Goal: Use online tool/utility: Utilize a website feature to perform a specific function

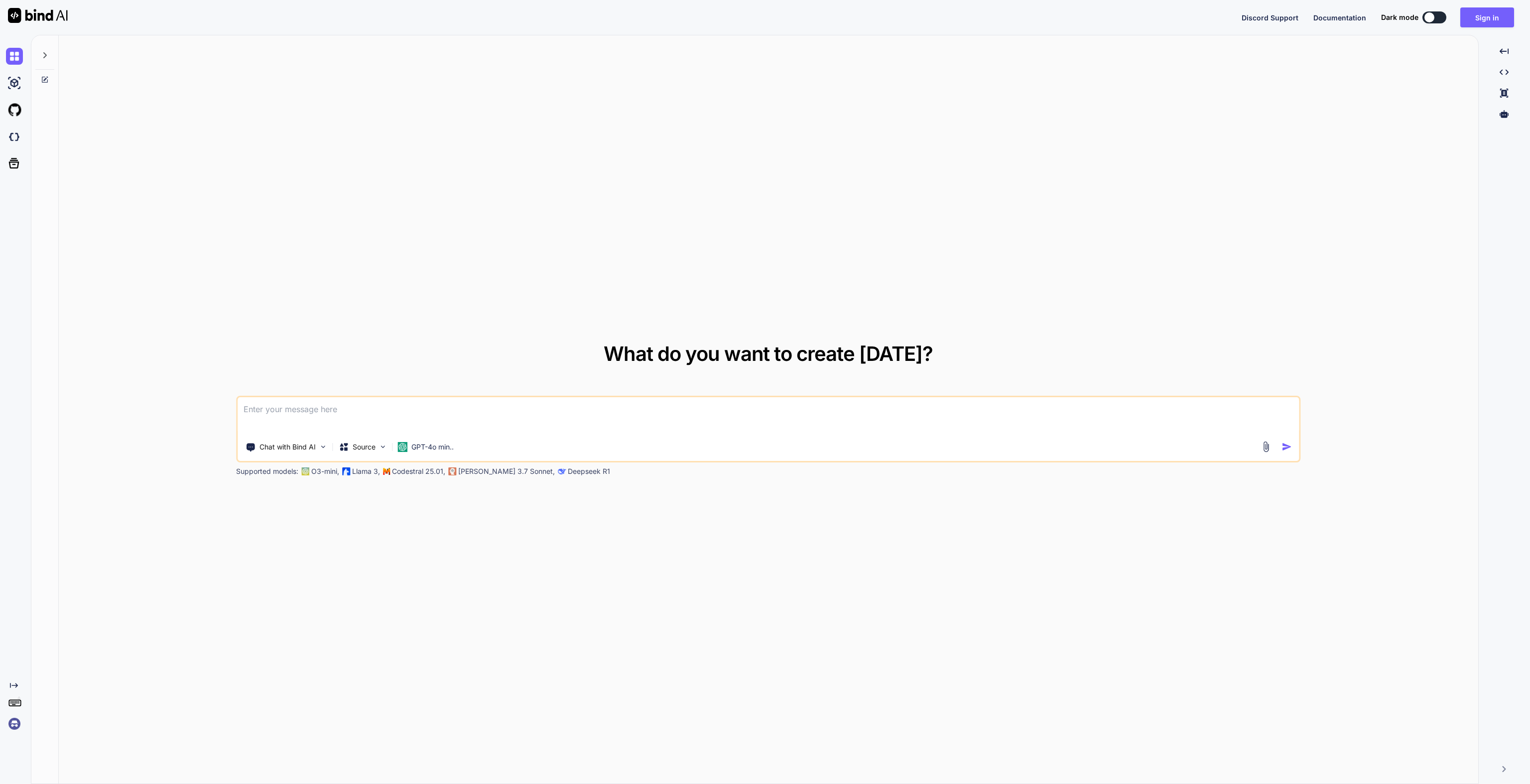
click at [1446, 18] on button at bounding box center [1434, 17] width 24 height 12
type textarea "x"
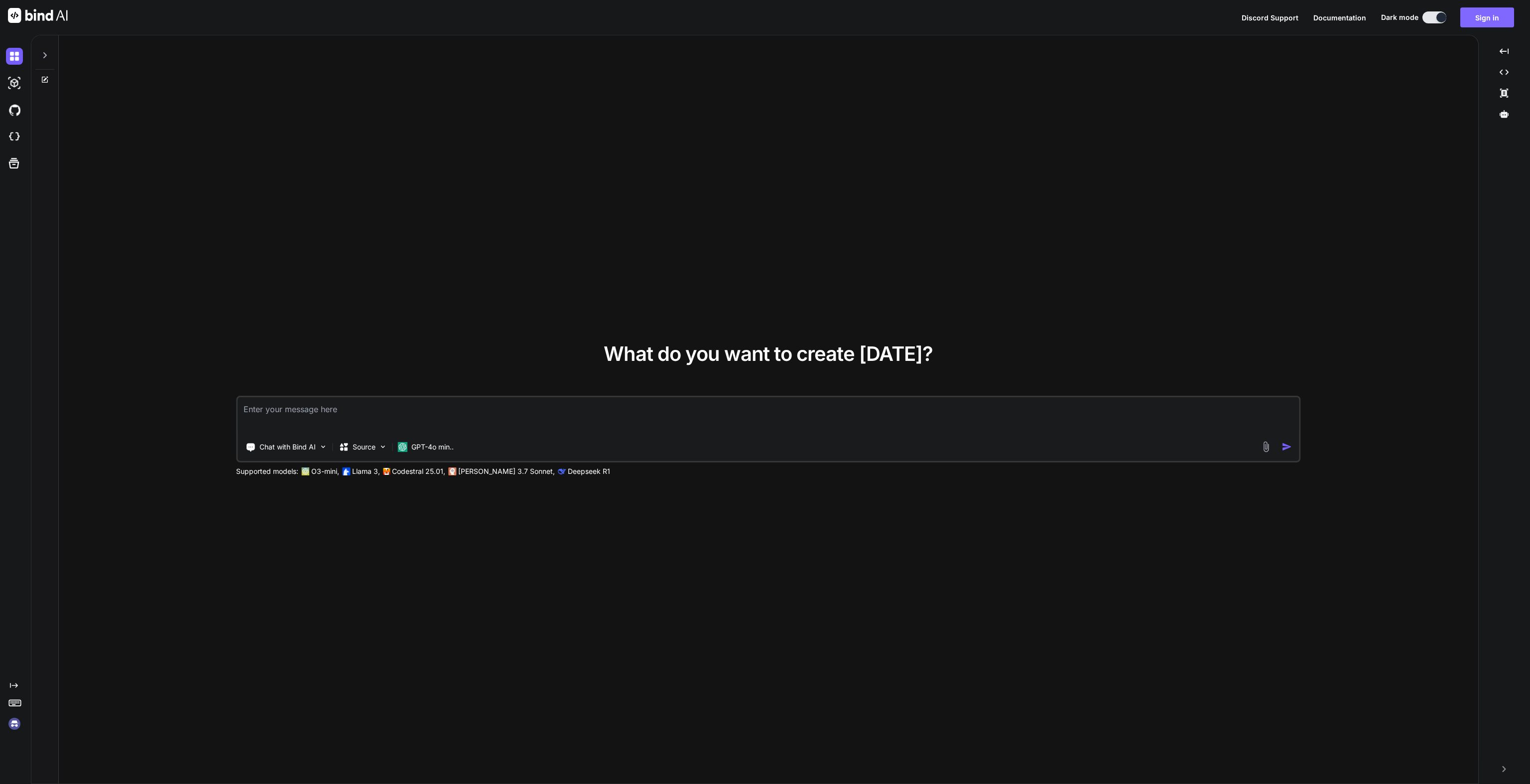
click at [1465, 16] on button "Sign in" at bounding box center [1487, 17] width 54 height 20
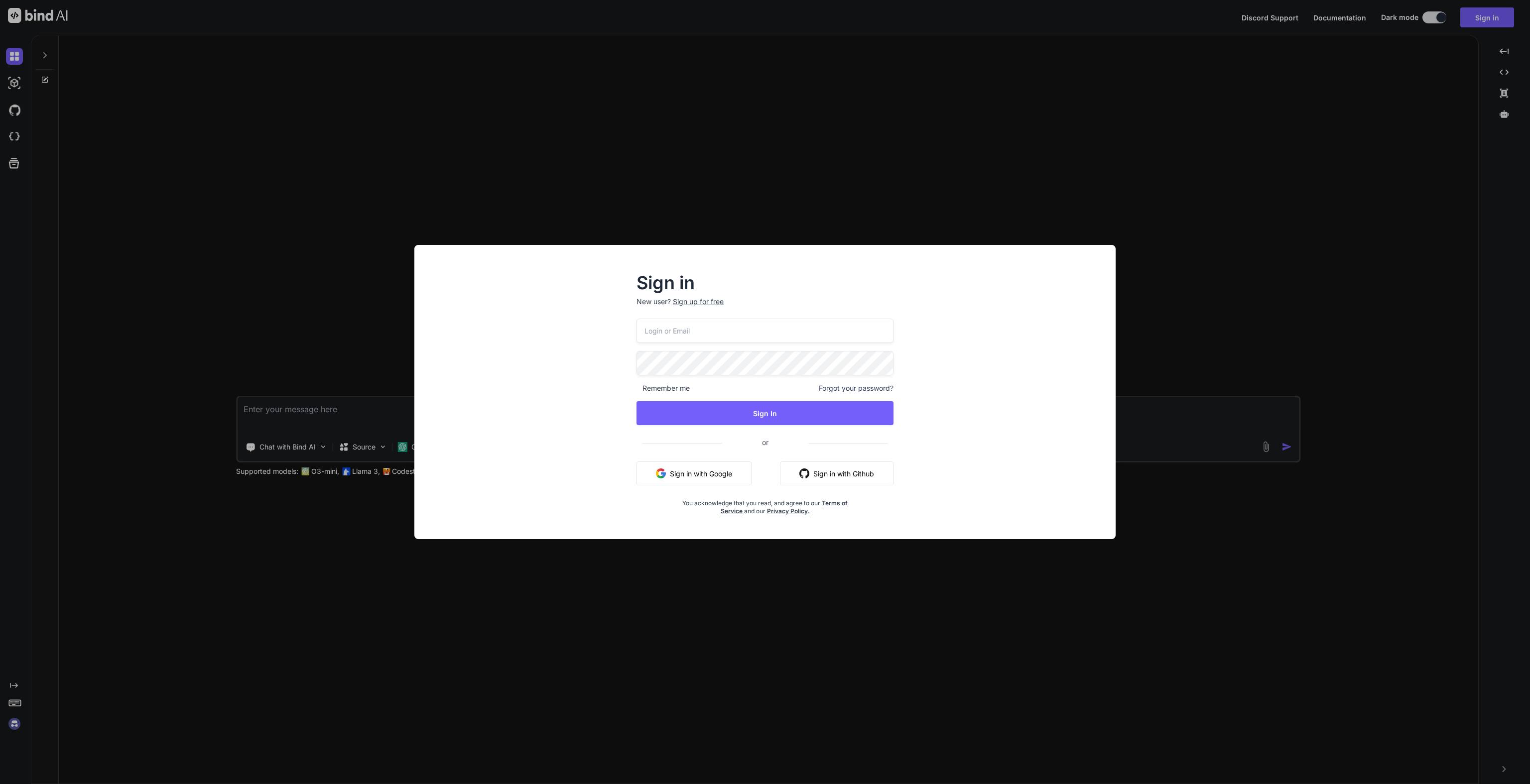
type input "[EMAIL_ADDRESS][DOMAIN_NAME]"
click at [682, 383] on span "Remember me" at bounding box center [663, 388] width 53 height 10
click at [694, 412] on button "Sign In" at bounding box center [764, 413] width 257 height 24
click at [745, 422] on button "Sign In" at bounding box center [764, 413] width 257 height 24
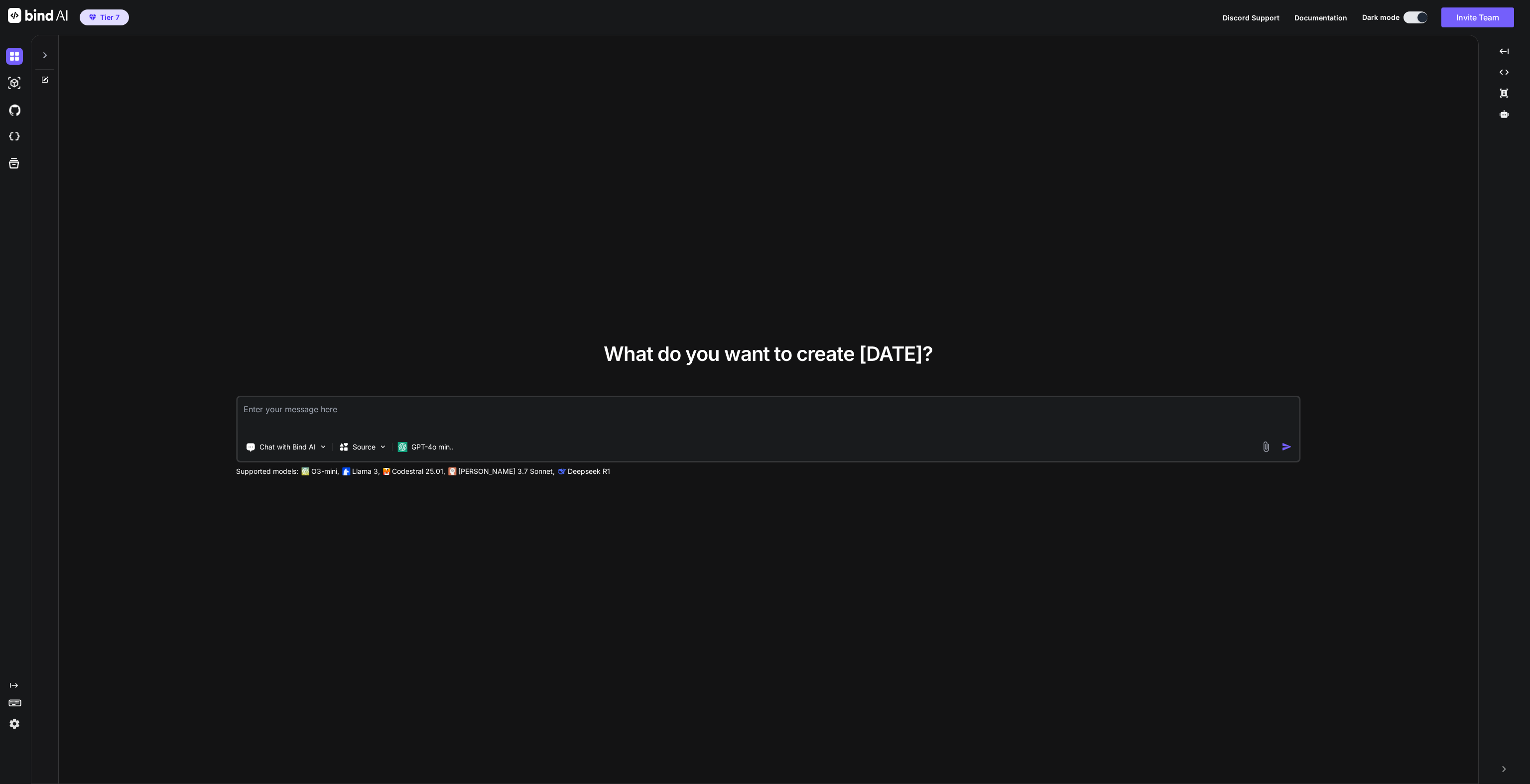
click at [108, 17] on span "Tier 7" at bounding box center [110, 17] width 19 height 10
click at [16, 728] on img at bounding box center [14, 724] width 17 height 17
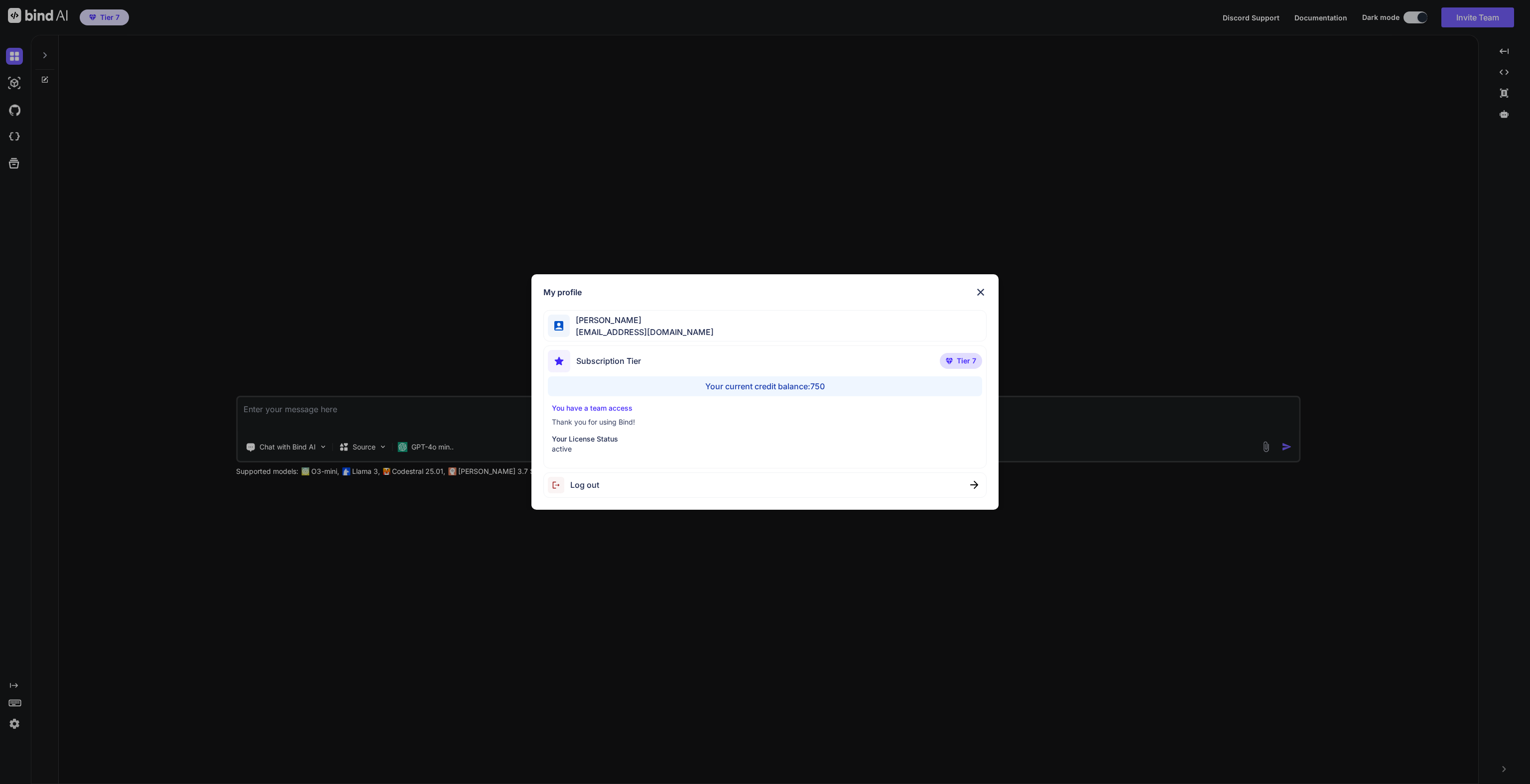
click at [610, 359] on span "Subscription Tier" at bounding box center [609, 361] width 65 height 12
click at [958, 363] on span "Tier 7" at bounding box center [966, 361] width 19 height 10
click at [794, 383] on div "Your current credit balance: 750" at bounding box center [765, 386] width 435 height 20
drag, startPoint x: 693, startPoint y: 387, endPoint x: 964, endPoint y: 405, distance: 271.6
click at [964, 405] on div "Subscription Tier Tier 7 Your current credit balance: 750 You have a team acces…" at bounding box center [765, 407] width 444 height 123
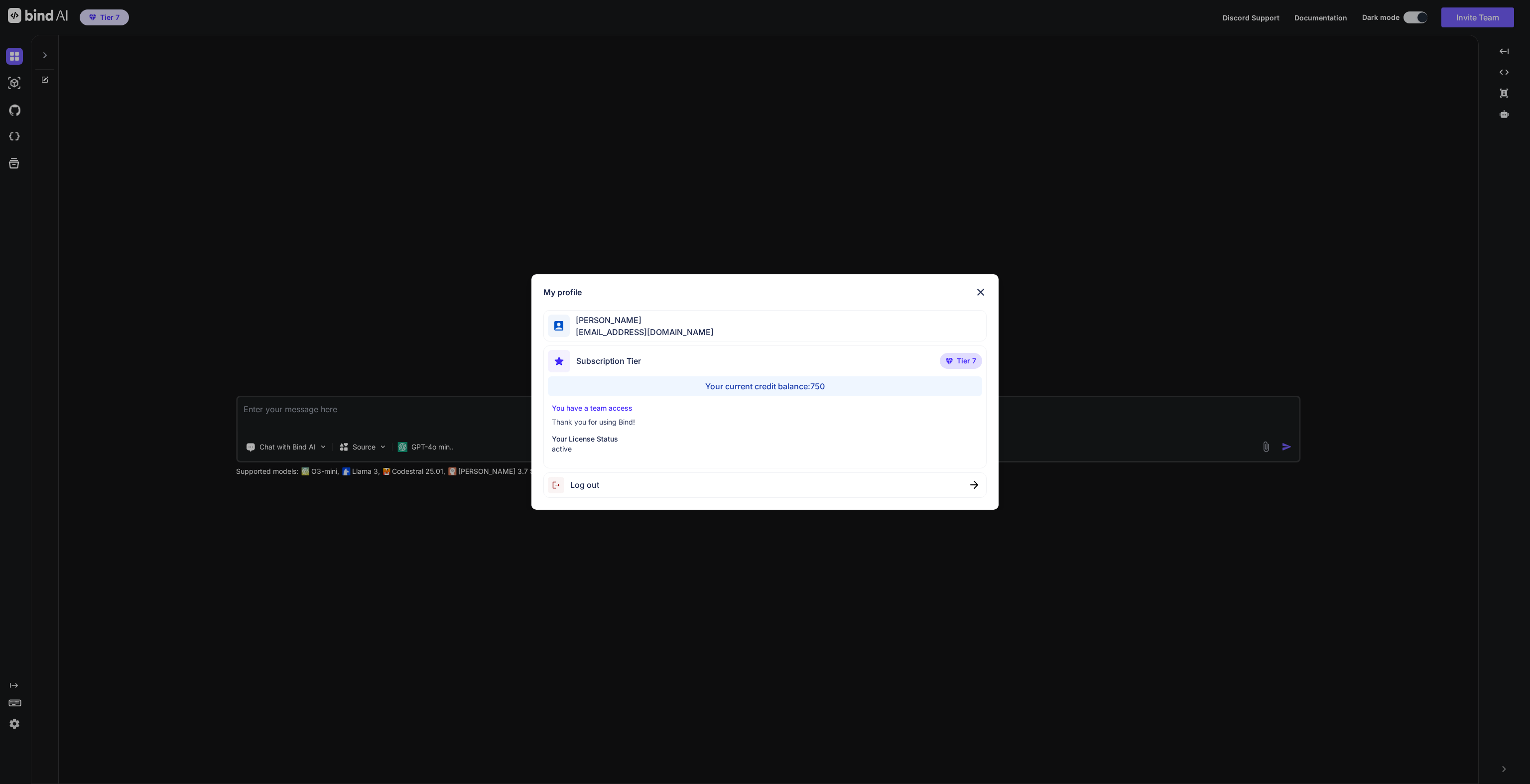
click at [794, 374] on div "Subscription Tier Tier 7" at bounding box center [765, 363] width 435 height 26
drag, startPoint x: 596, startPoint y: 444, endPoint x: 715, endPoint y: 457, distance: 119.7
click at [715, 457] on div "Subscription Tier Tier 7 Your current credit balance: 750 You have a team acces…" at bounding box center [765, 407] width 444 height 123
click at [978, 290] on img at bounding box center [981, 292] width 12 height 12
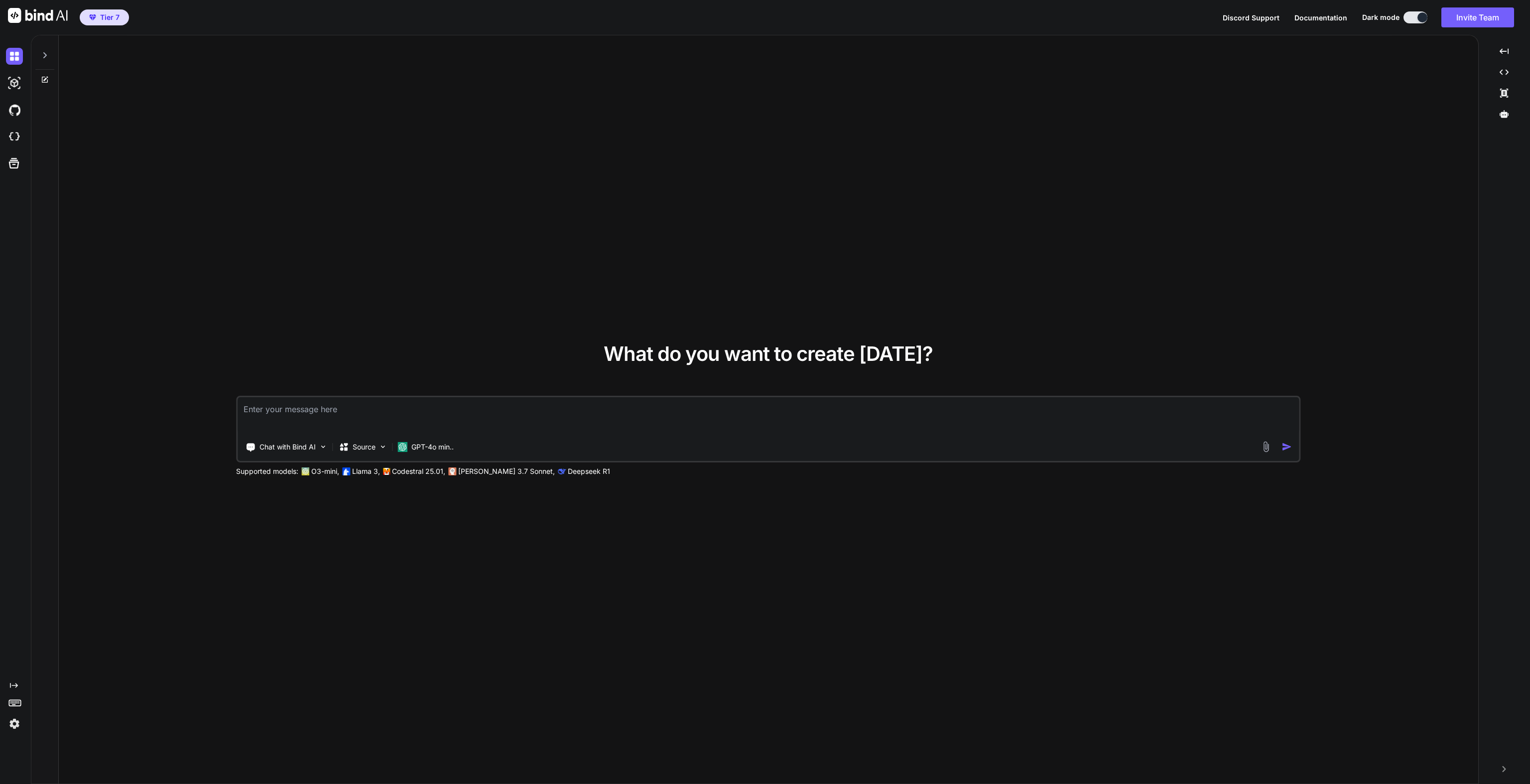
click at [293, 407] on textarea at bounding box center [769, 416] width 1062 height 37
click at [418, 456] on div "GPT-4o min.." at bounding box center [425, 447] width 64 height 20
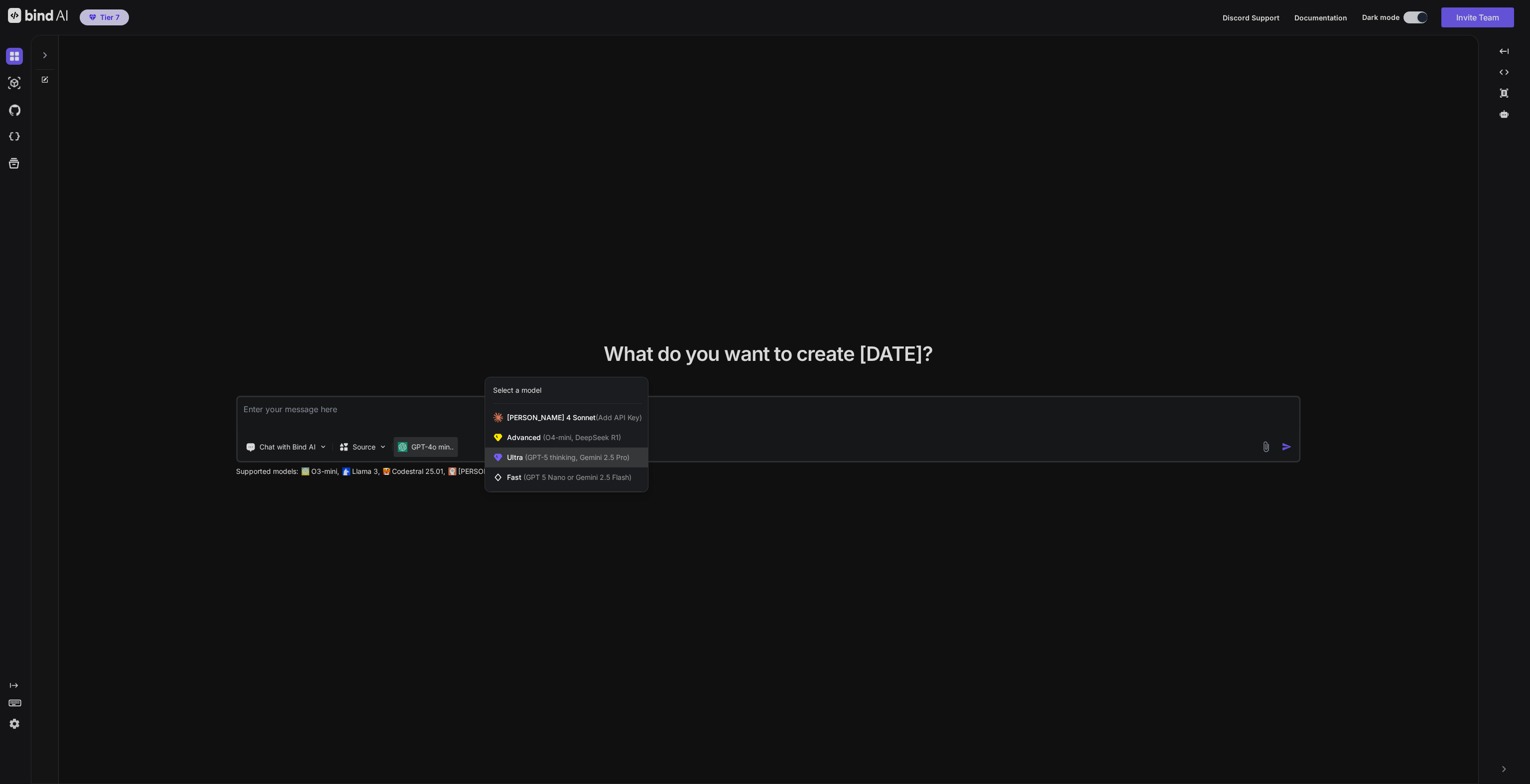
click at [527, 462] on span "(GPT-5 thinking, Gemini 2.5 Pro)" at bounding box center [576, 458] width 107 height 8
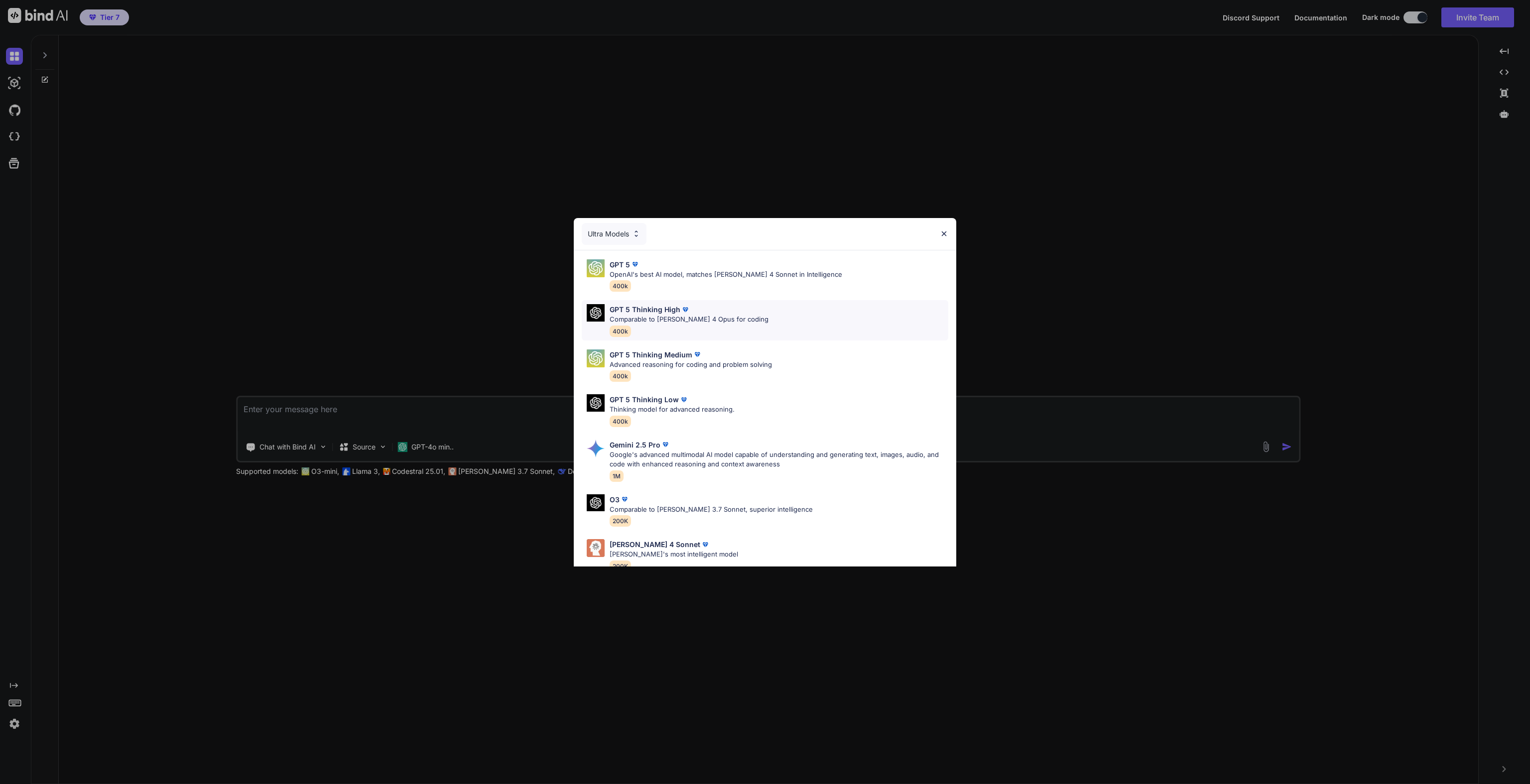
click at [661, 326] on div "GPT 5 Thinking High Comparable to [PERSON_NAME] 4 Opus for coding 400k" at bounding box center [689, 320] width 159 height 32
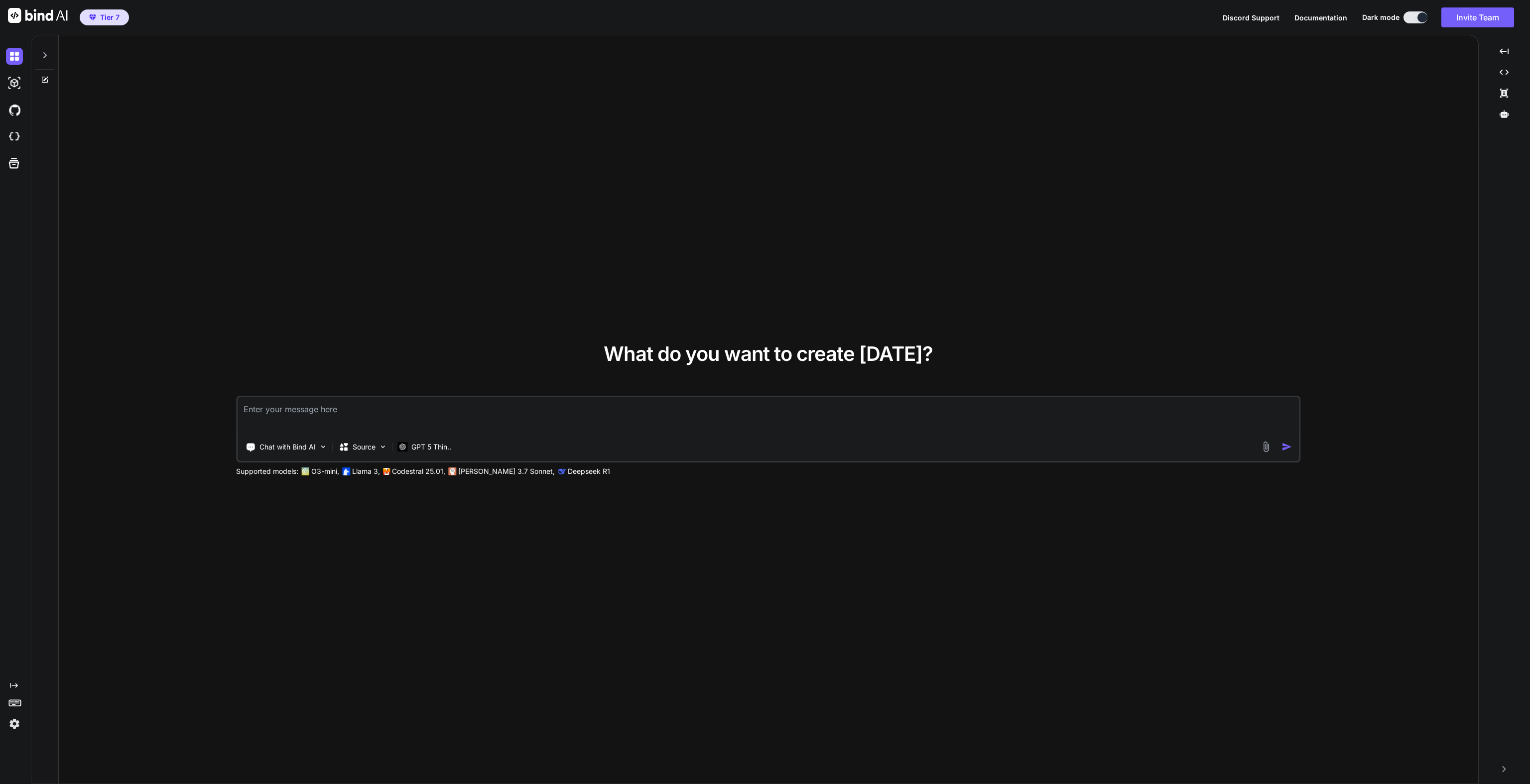
click at [277, 411] on textarea at bounding box center [769, 416] width 1062 height 37
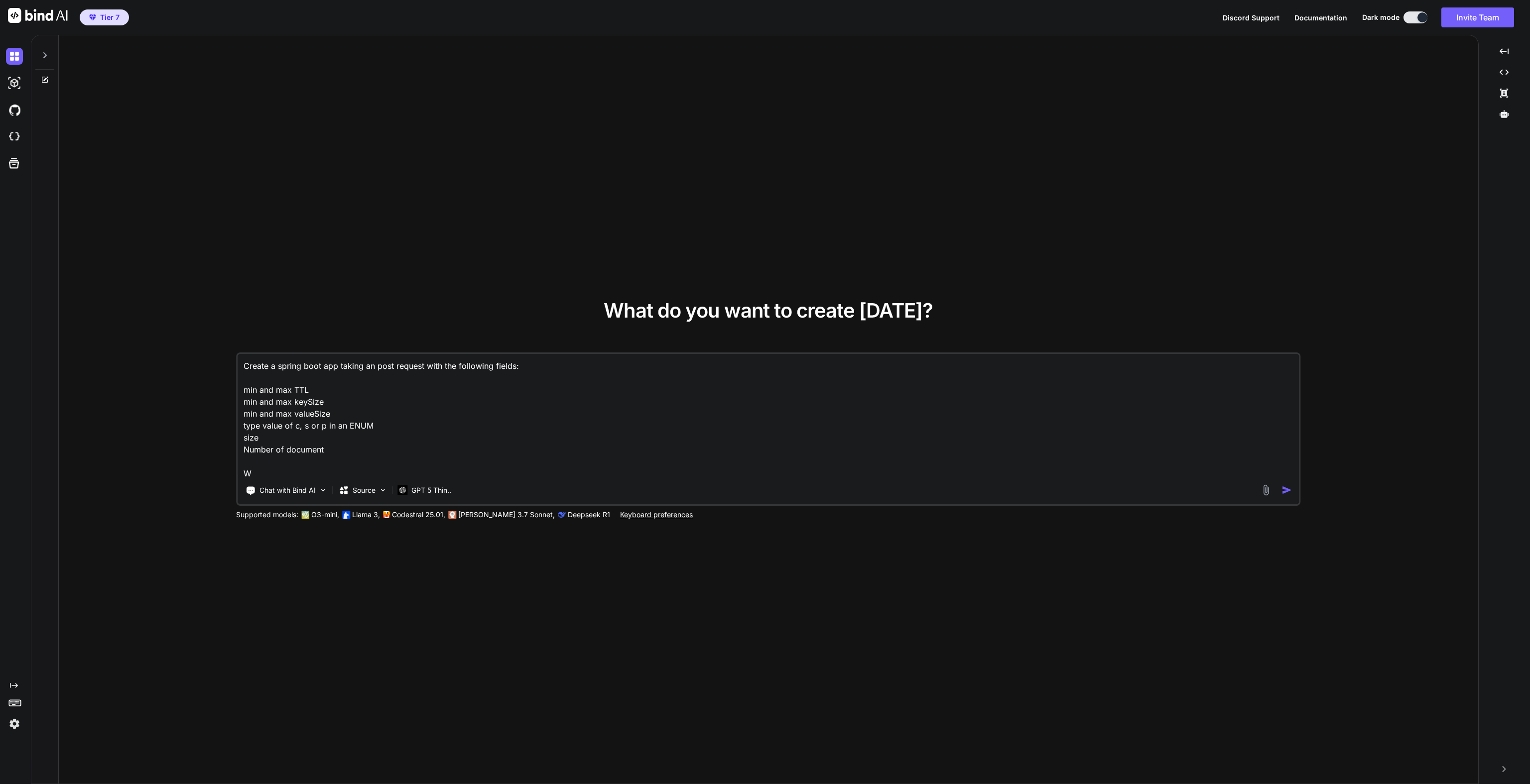
scroll to position [1, 0]
type textarea "Create a spring boot app taking an post request with the following fields: min …"
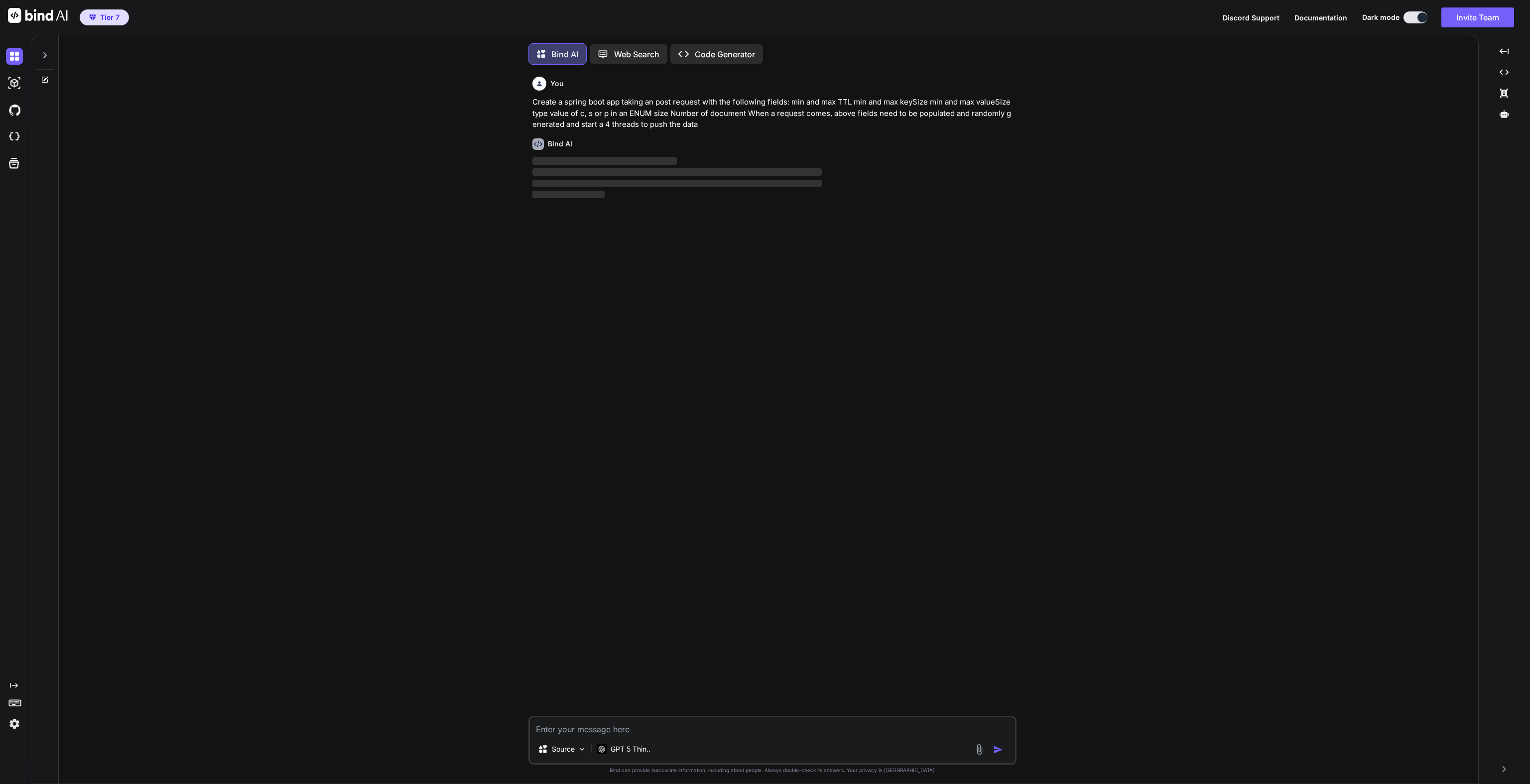
scroll to position [4, 0]
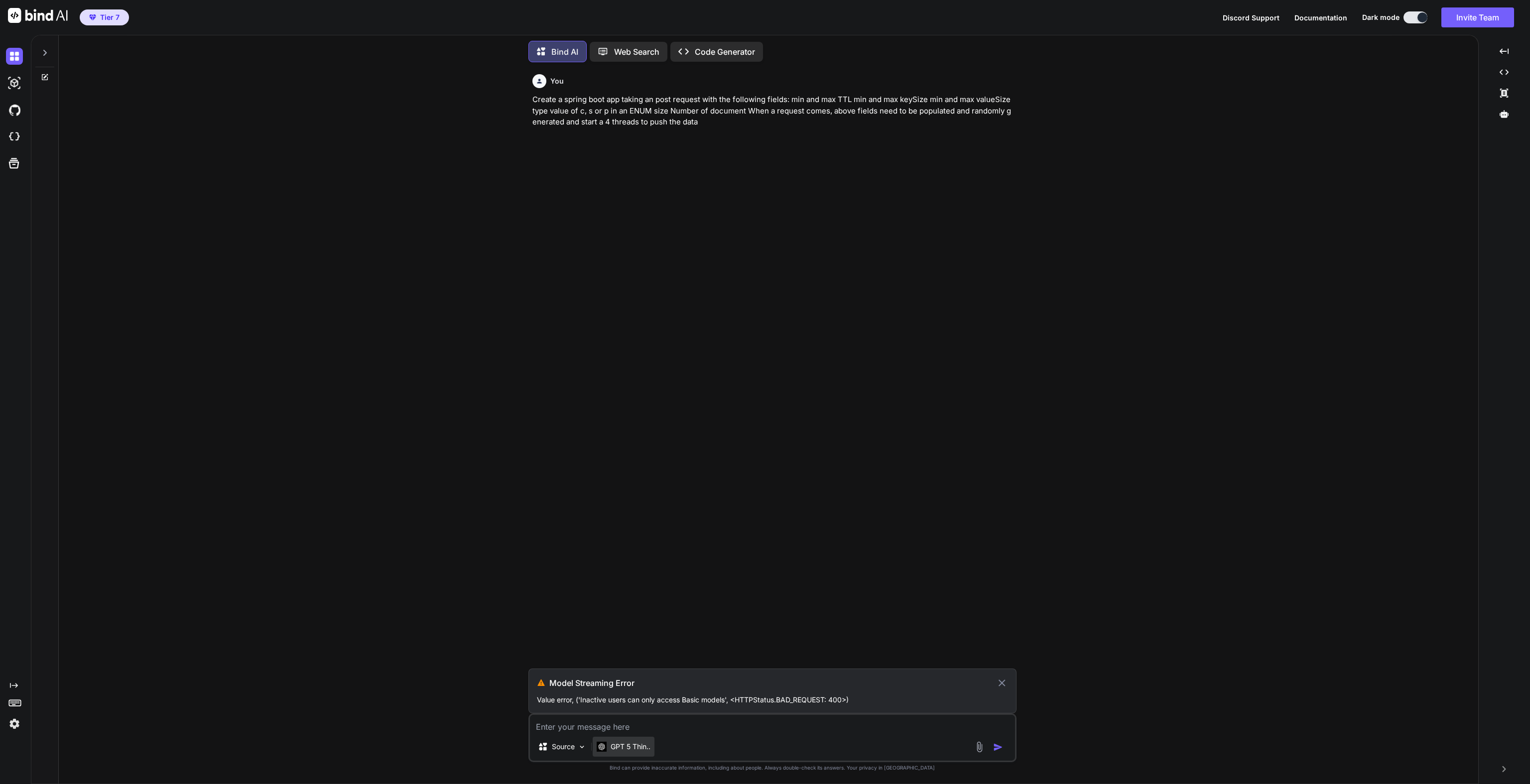
click at [638, 750] on p "GPT 5 Thin.." at bounding box center [630, 747] width 40 height 10
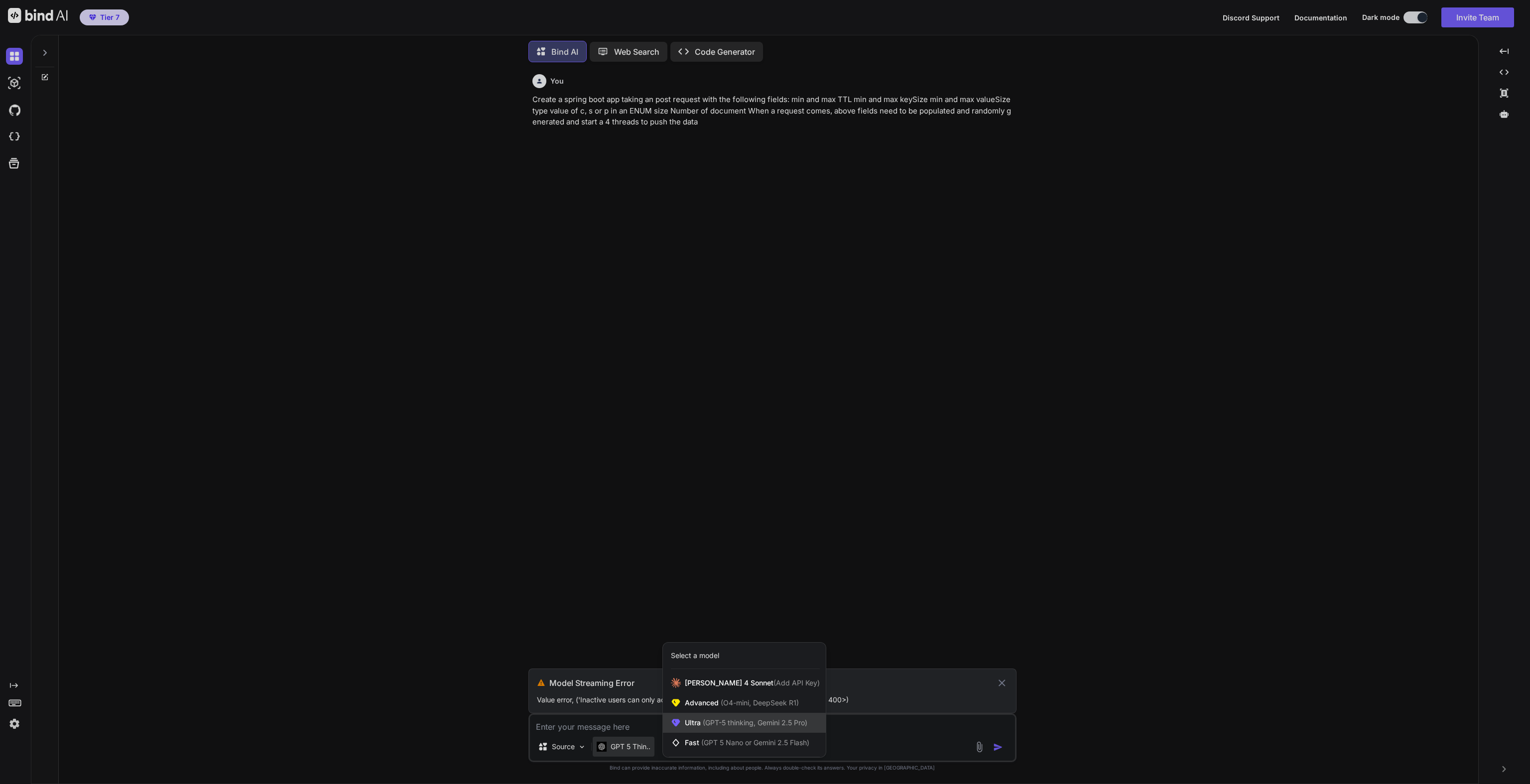
click at [713, 718] on div "Ultra (GPT-5 thinking, Gemini 2.5 Pro)" at bounding box center [744, 722] width 163 height 20
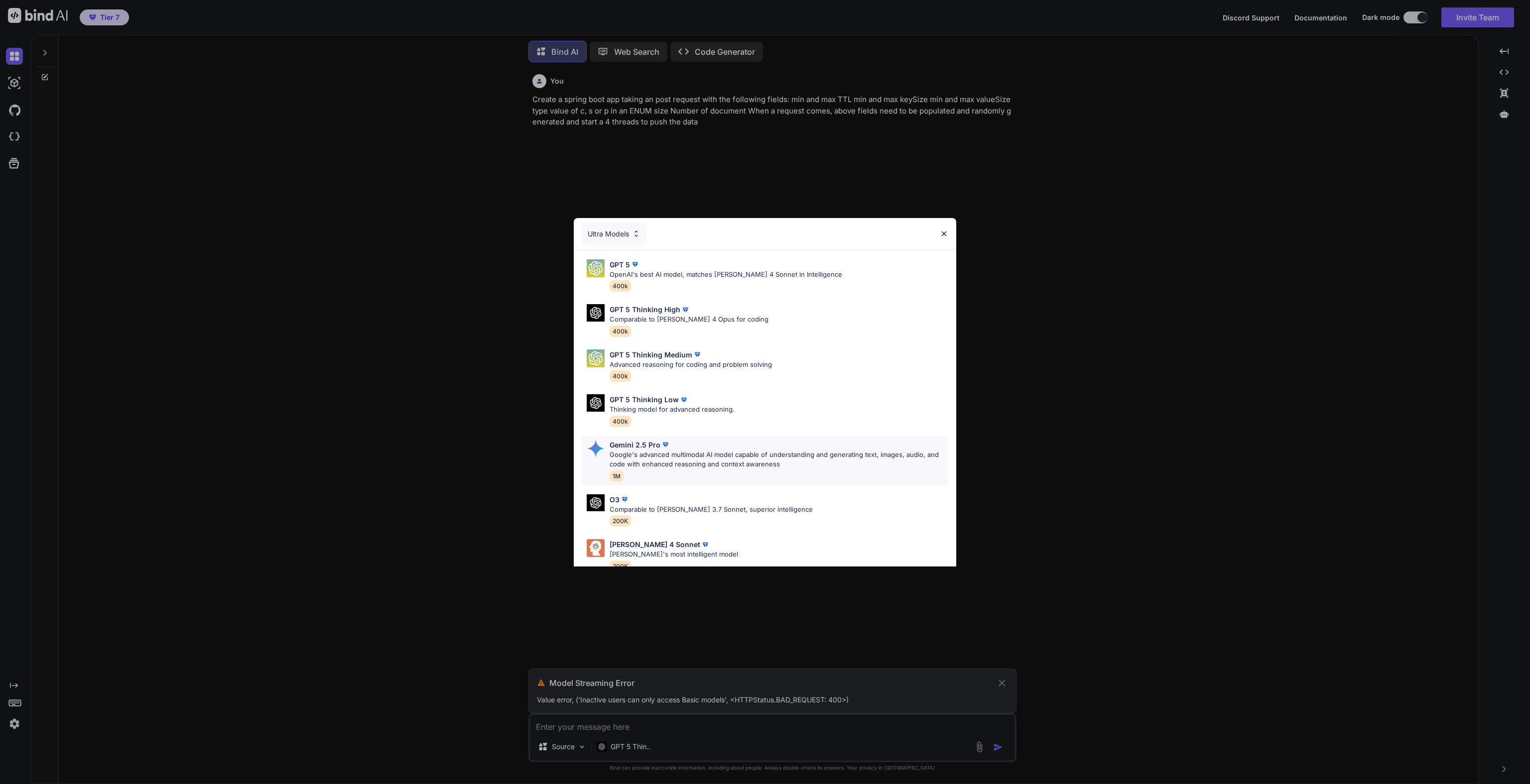
click at [723, 453] on p "Google's advanced multimodal AI model capable of understanding and generating t…" at bounding box center [779, 460] width 338 height 19
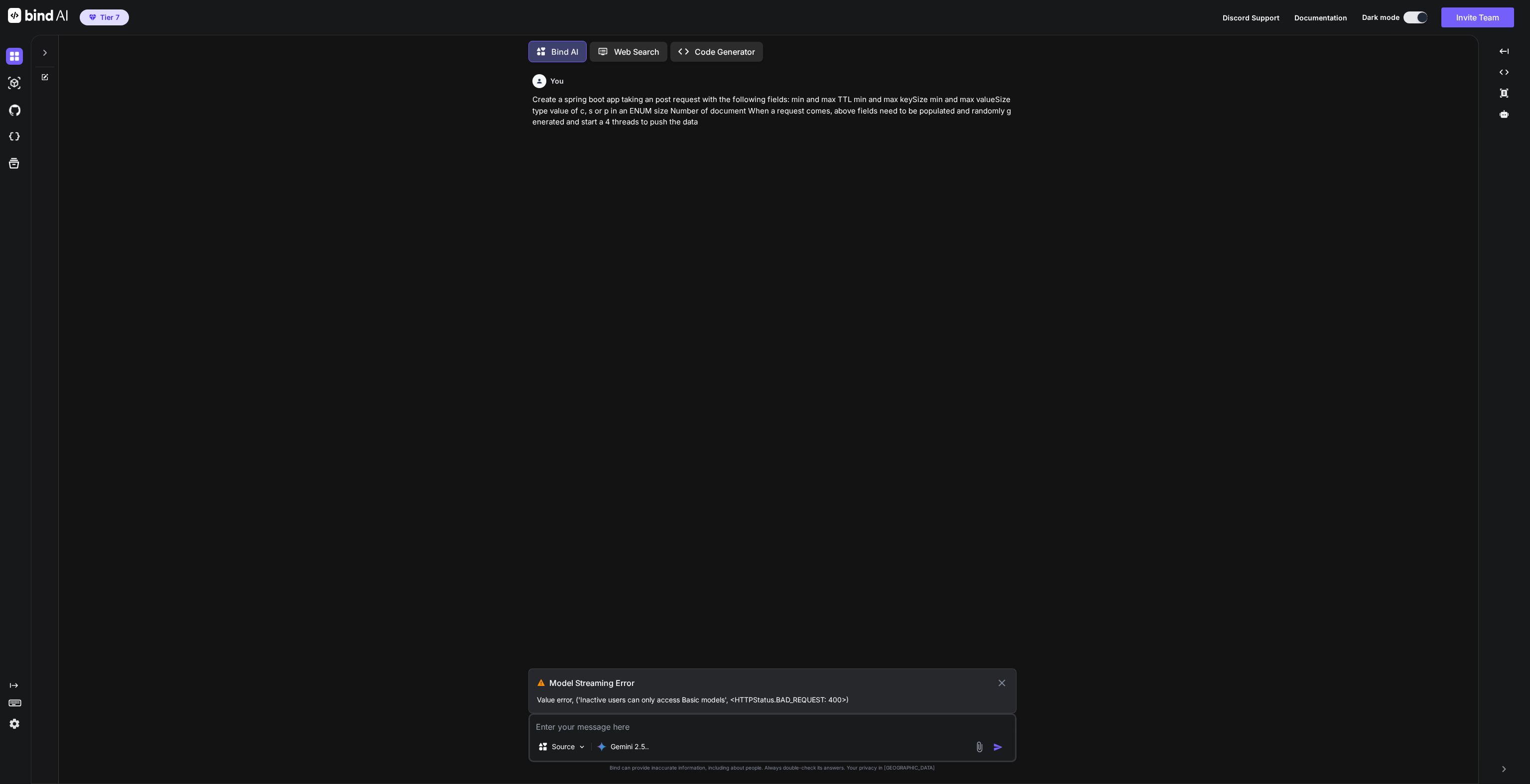
click at [999, 682] on icon at bounding box center [1002, 683] width 7 height 7
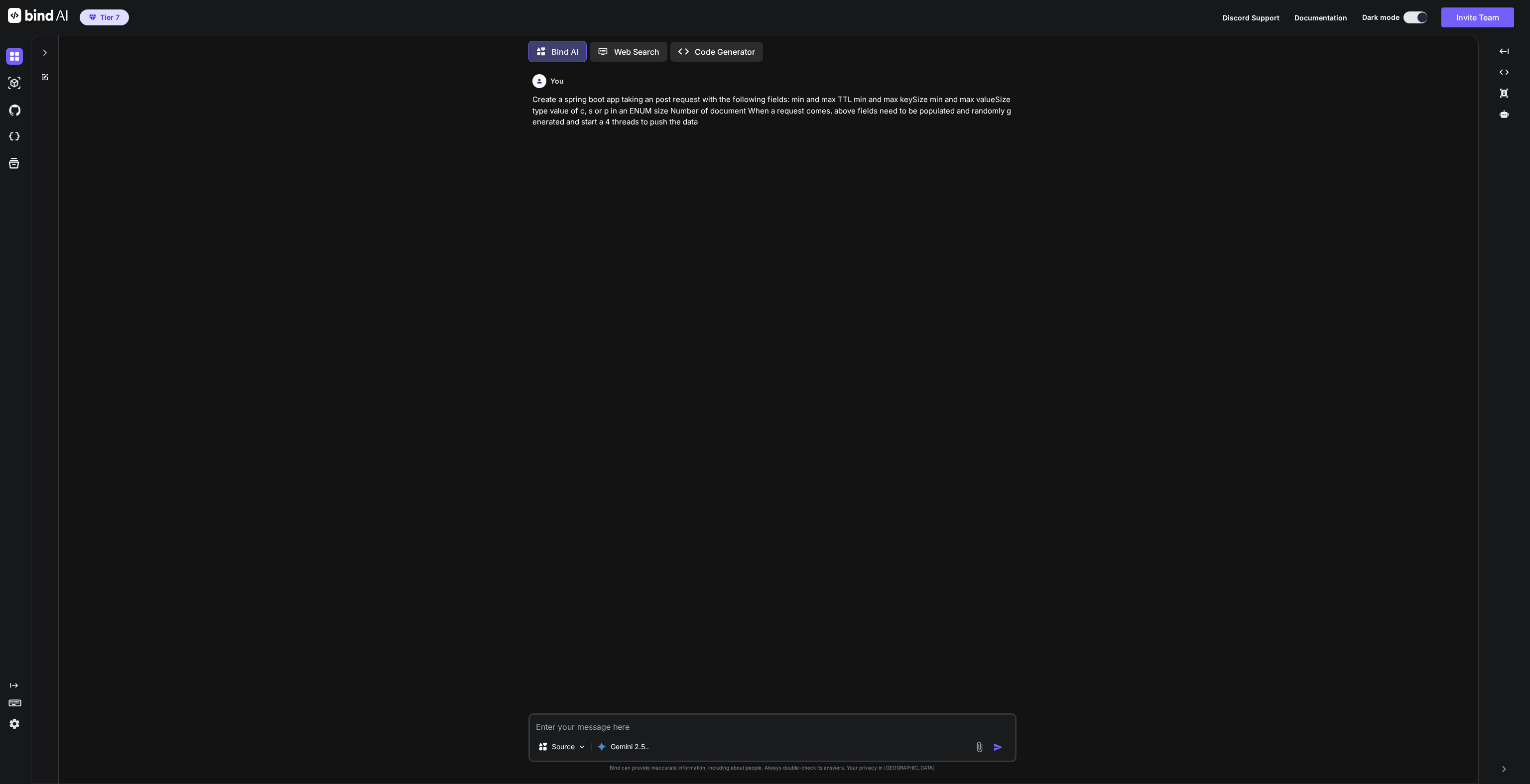
click at [634, 130] on div "You Create a spring boot app taking an post request with the following fields: …" at bounding box center [773, 392] width 486 height 643
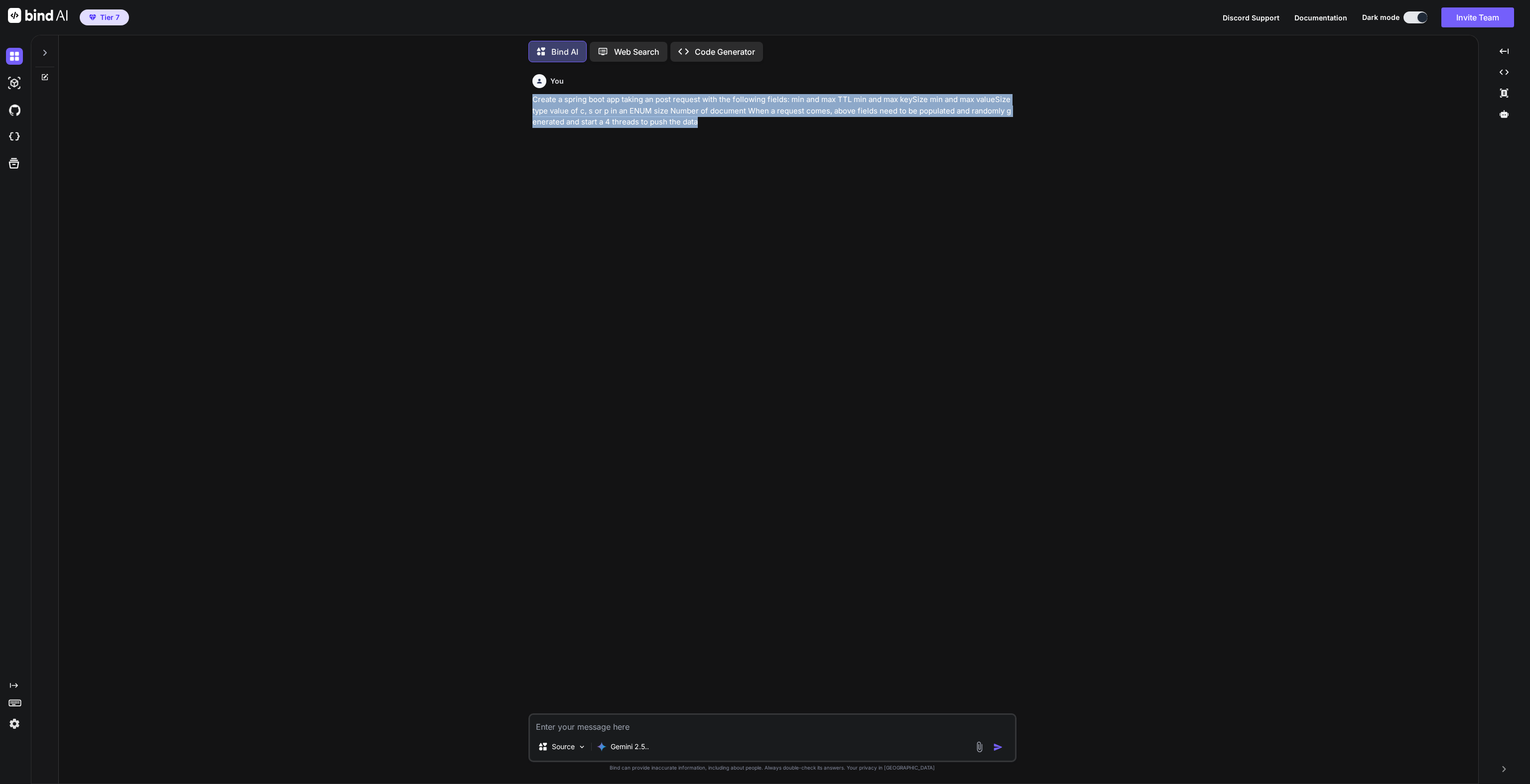
drag, startPoint x: 701, startPoint y: 123, endPoint x: 521, endPoint y: 102, distance: 181.2
click at [521, 102] on div "You Create a spring boot app taking an post request with the following fields: …" at bounding box center [772, 426] width 1411 height 713
copy p "Create a spring boot app taking an post request with the following fields: min …"
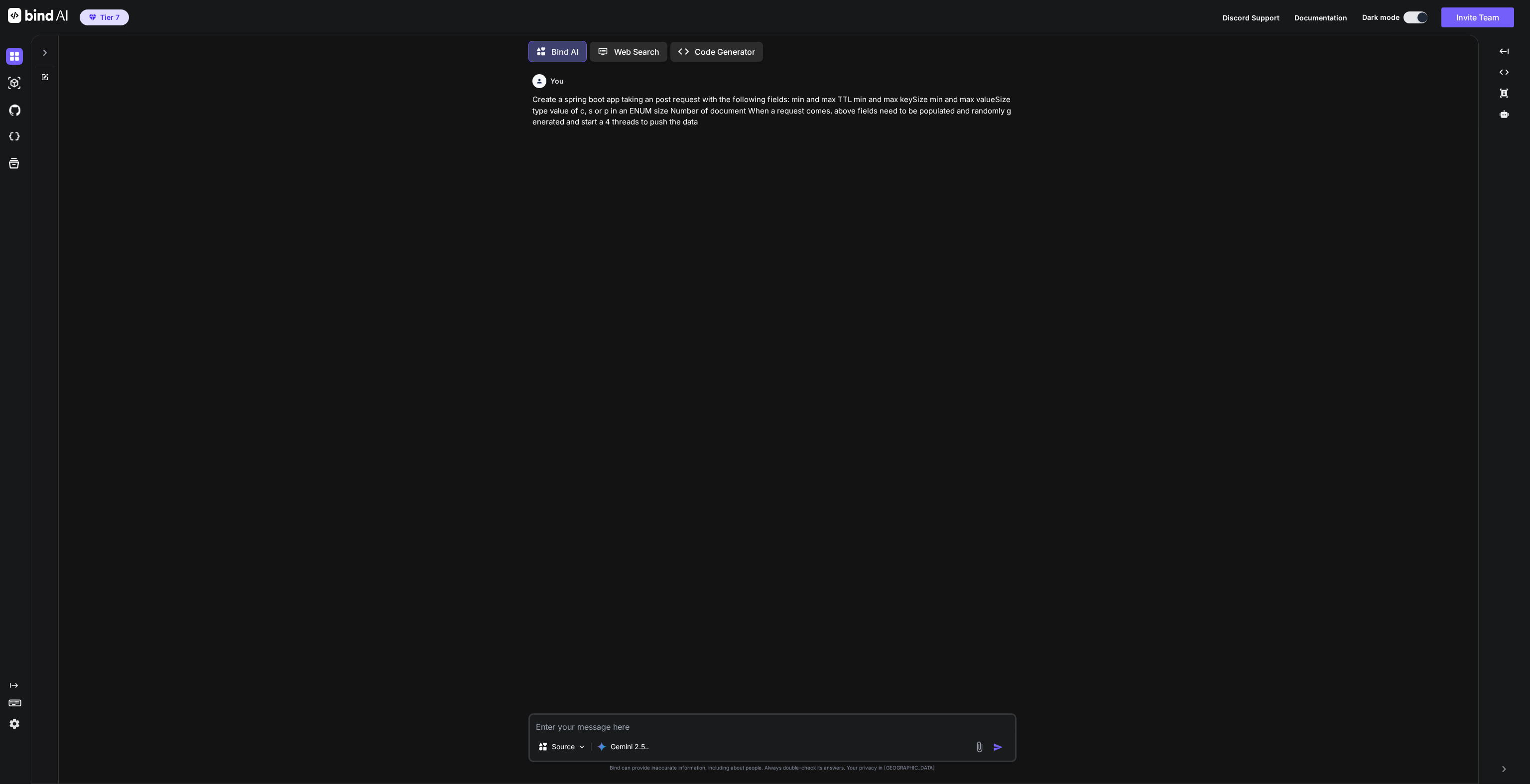
click at [561, 732] on textarea at bounding box center [773, 724] width 485 height 18
paste textarea "Create a spring boot app taking an post request with the following fields: min …"
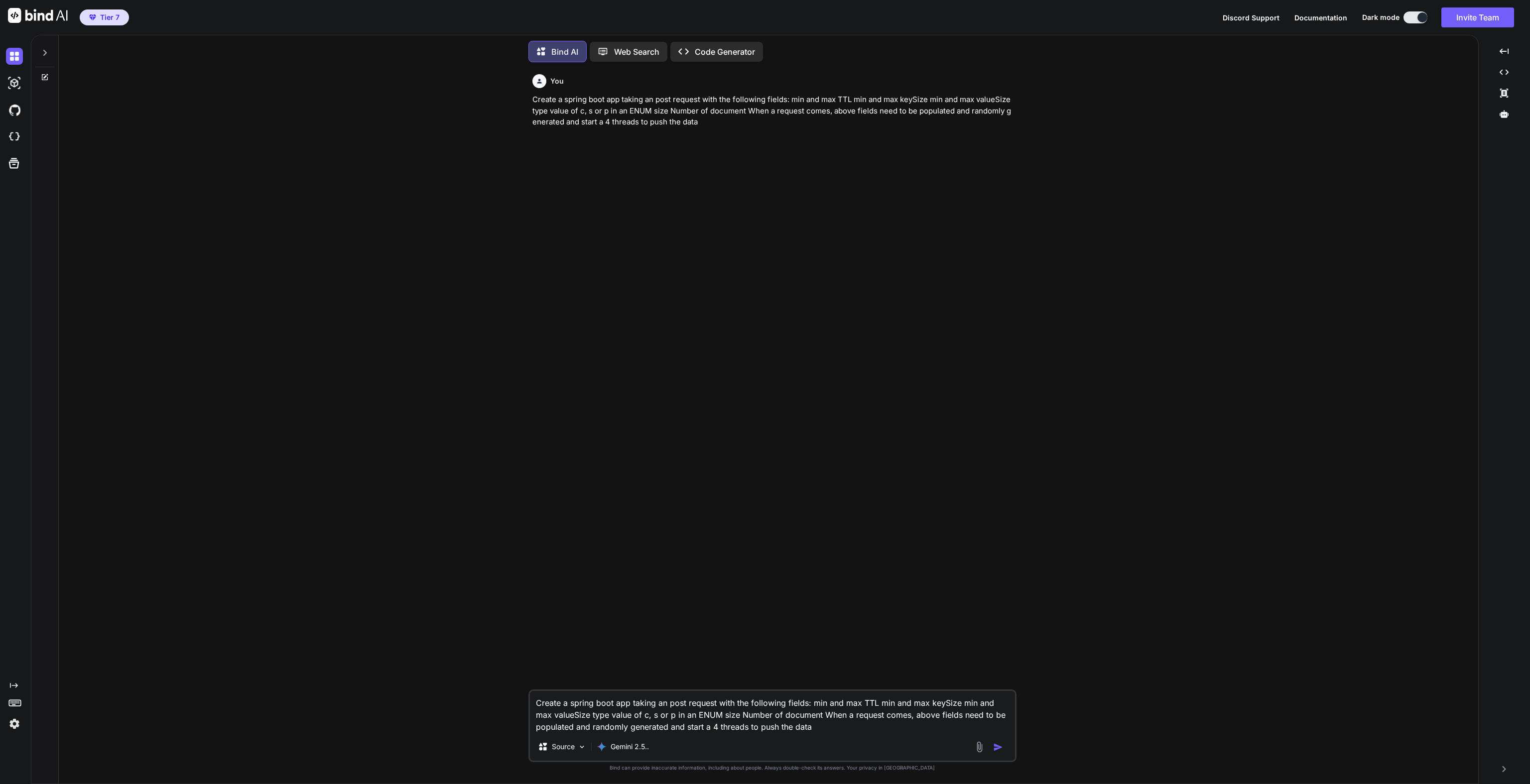
type textarea "Create a spring boot app taking an post request with the following fields: min …"
click at [998, 748] on img "button" at bounding box center [998, 747] width 10 height 10
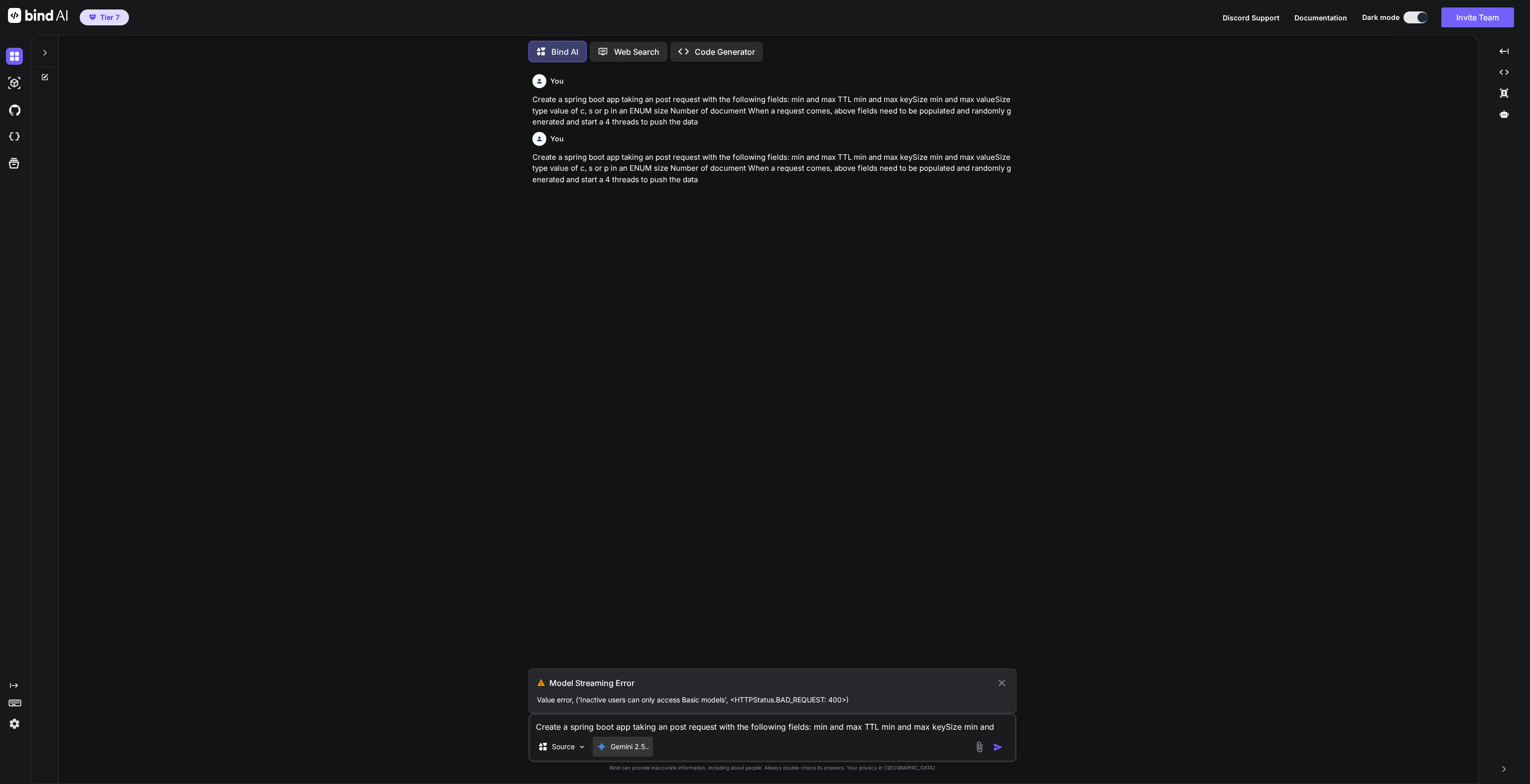
click at [631, 747] on p "Gemini 2.5.." at bounding box center [630, 747] width 38 height 10
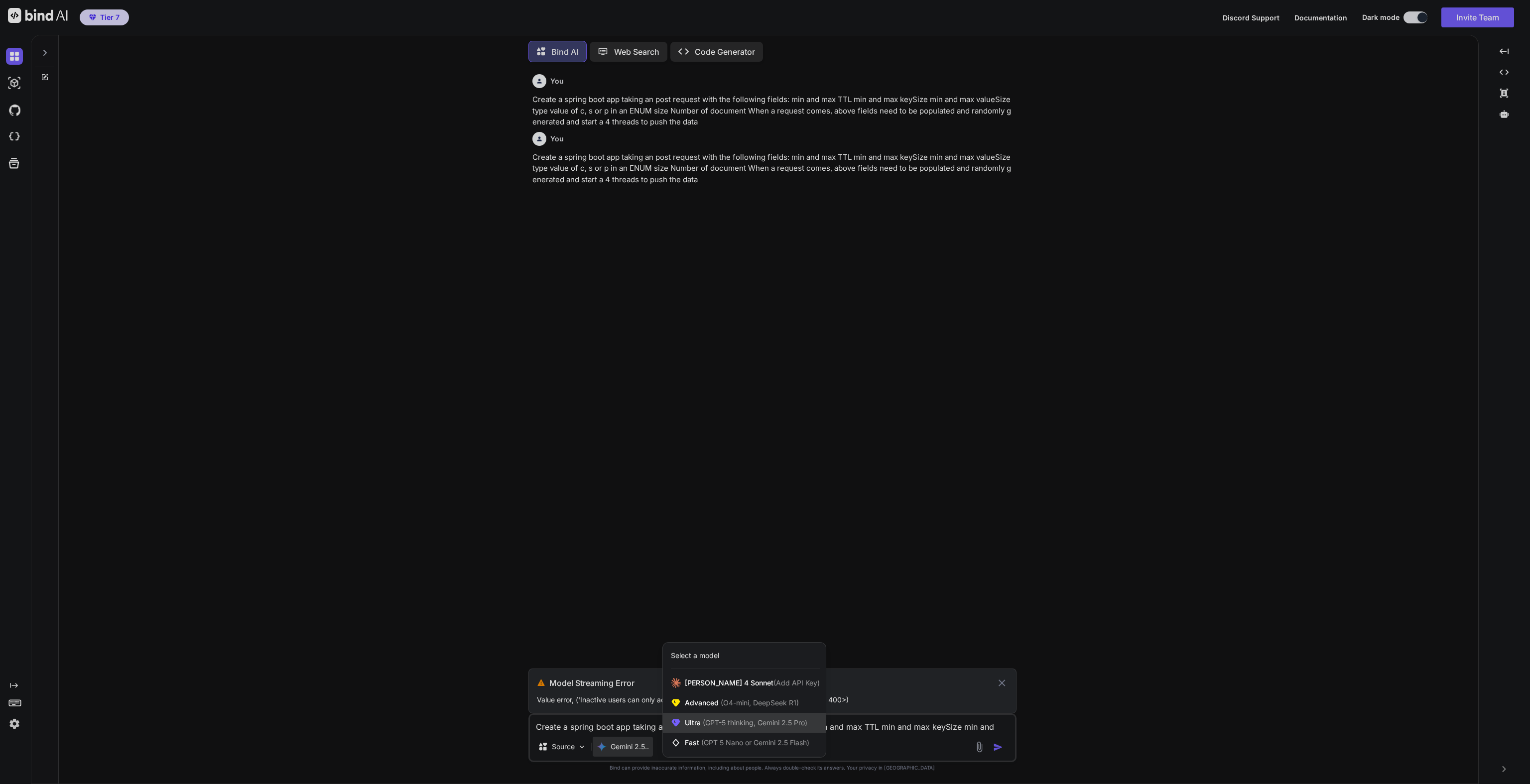
click at [721, 722] on span "(GPT-5 thinking, Gemini 2.5 Pro)" at bounding box center [754, 723] width 107 height 8
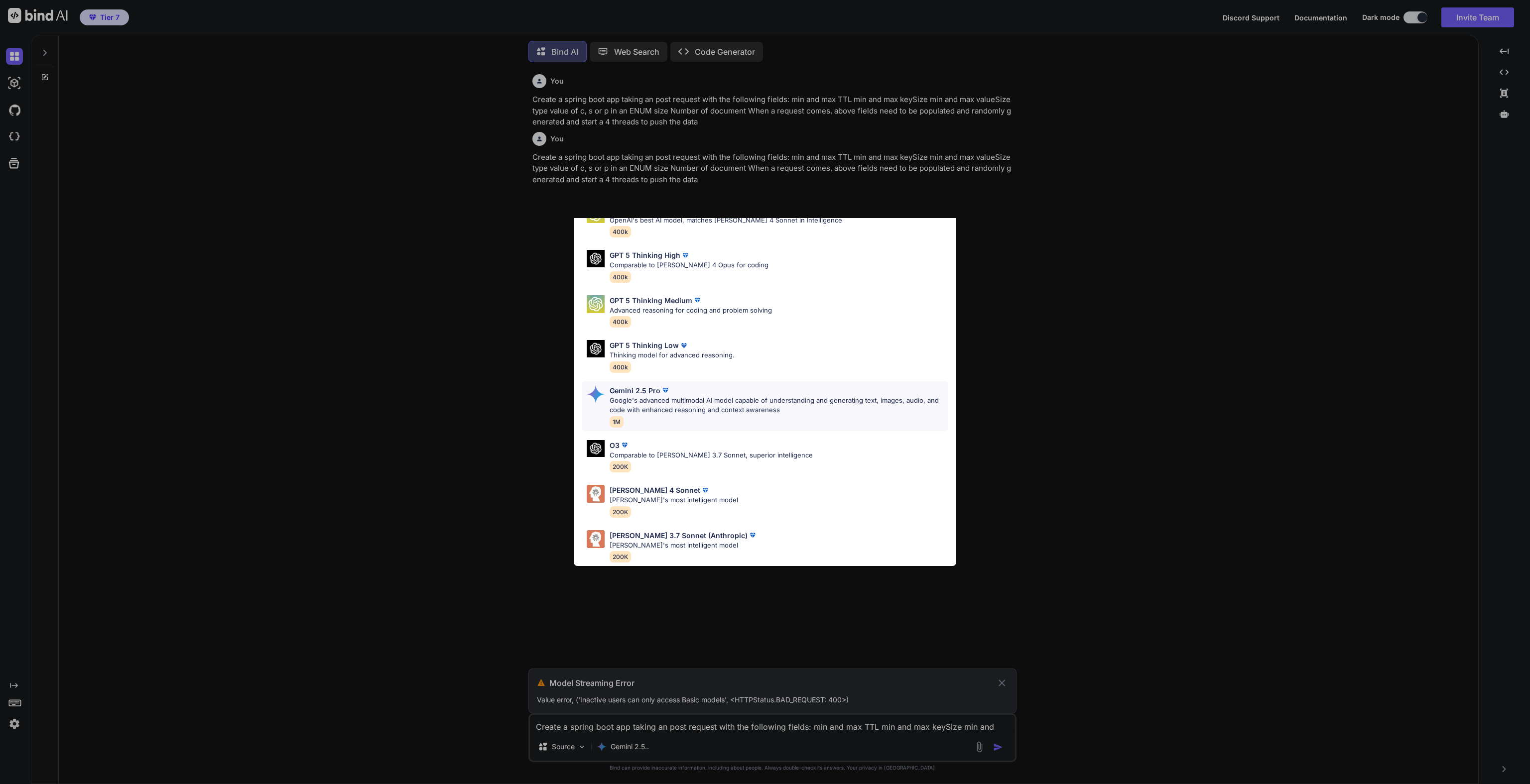
scroll to position [0, 0]
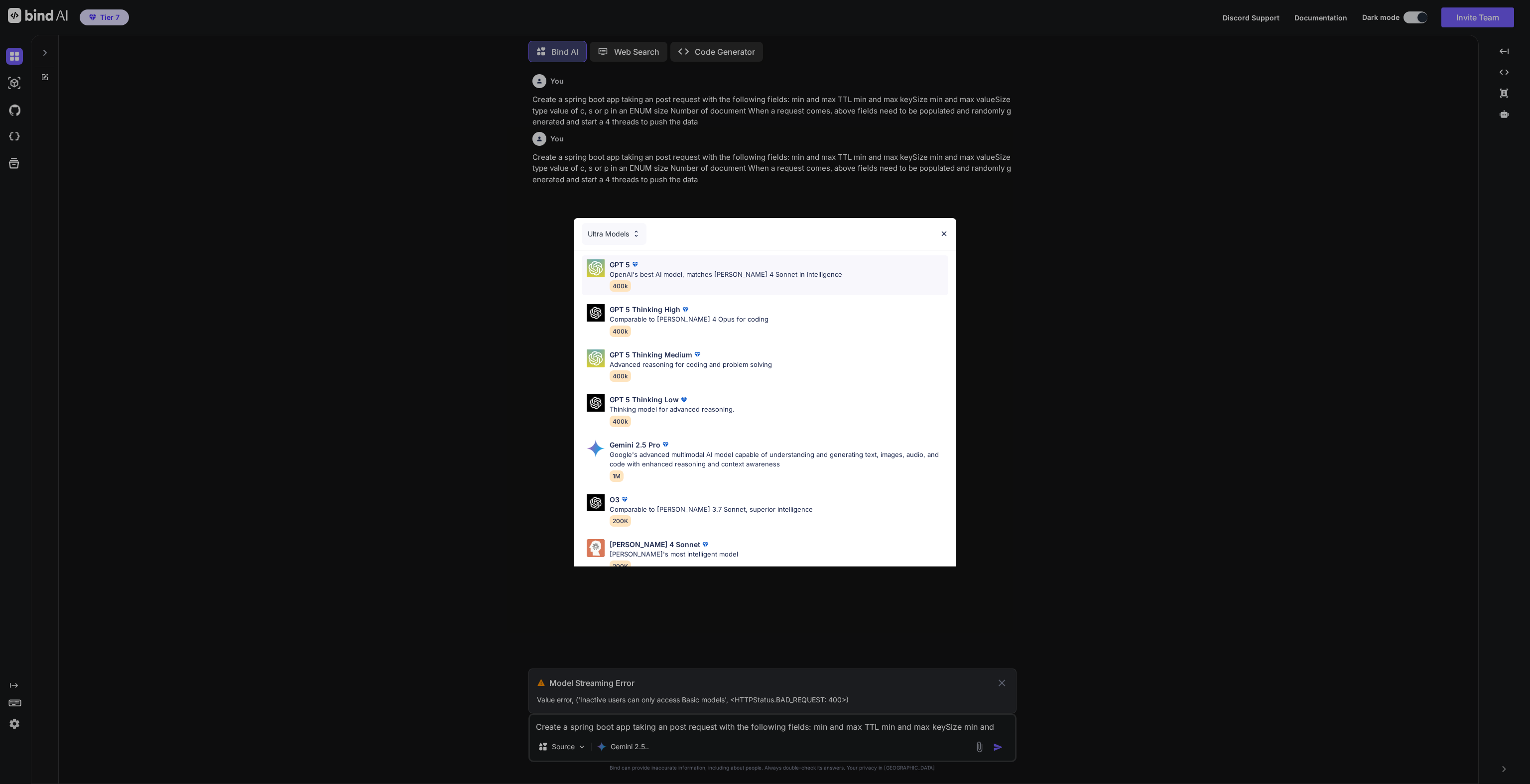
click at [652, 276] on p "OpenAI's best AI model, matches [PERSON_NAME] 4 Sonnet in Intelligence" at bounding box center [726, 275] width 232 height 10
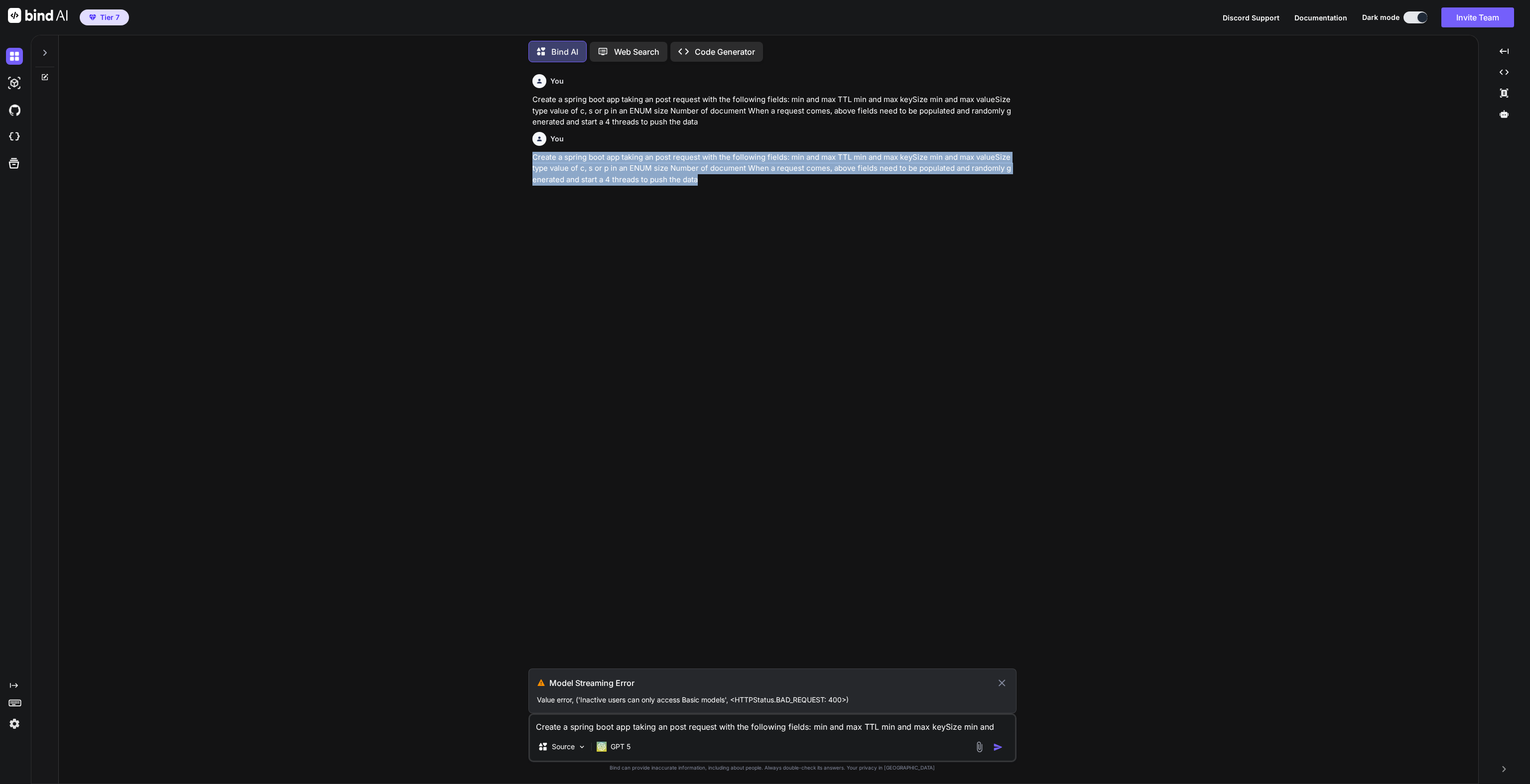
drag, startPoint x: 710, startPoint y: 186, endPoint x: 502, endPoint y: 150, distance: 211.1
click at [502, 150] on div "You Create a spring boot app taking an post request with the following fields: …" at bounding box center [772, 426] width 1411 height 713
copy p "Create a spring boot app taking an post request with the following fields: min …"
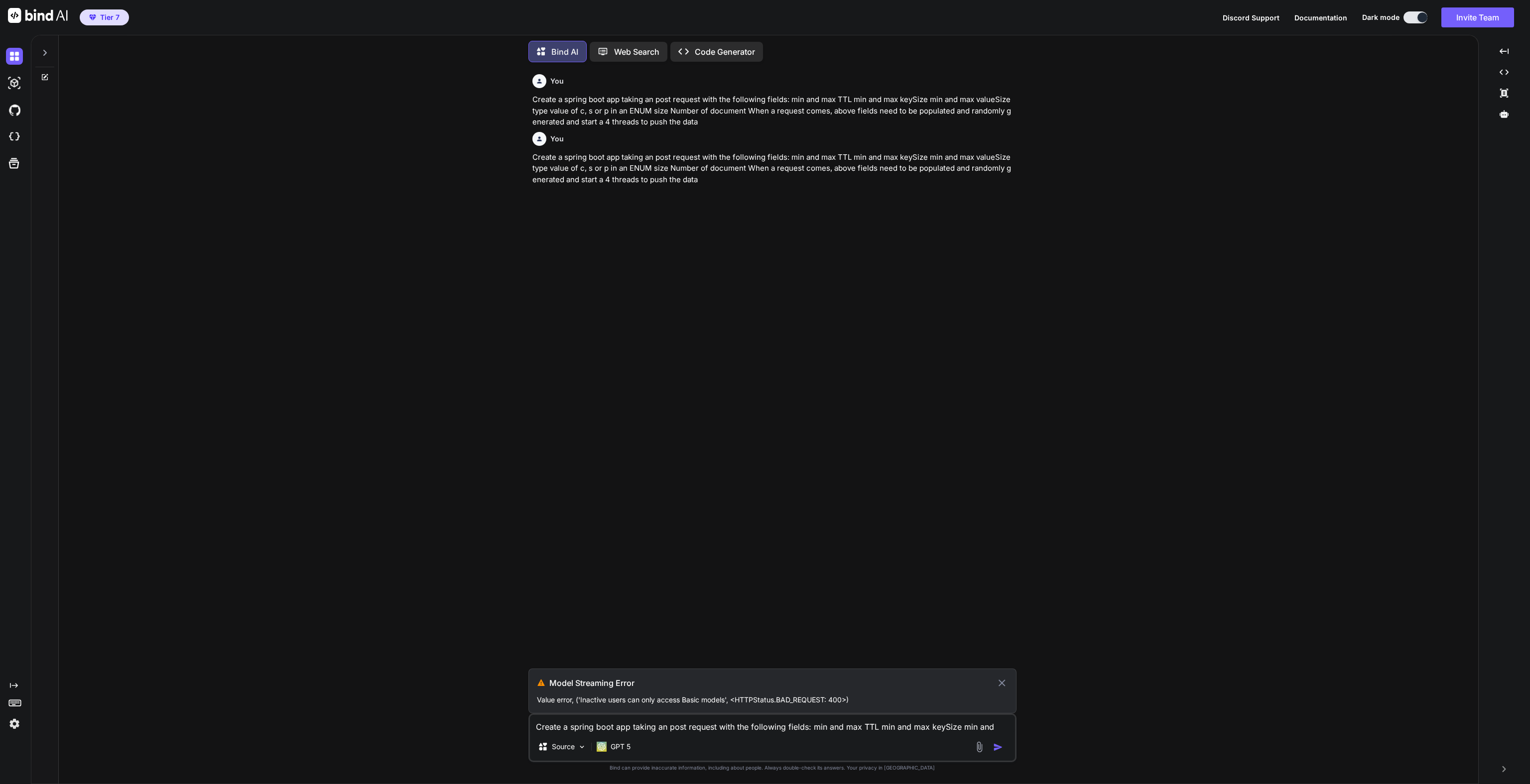
click at [551, 731] on textarea "Create a spring boot app taking an post request with the following fields: min …" at bounding box center [773, 724] width 485 height 18
paste textarea "Create a spring boot app taking an post request with the following fields: min …"
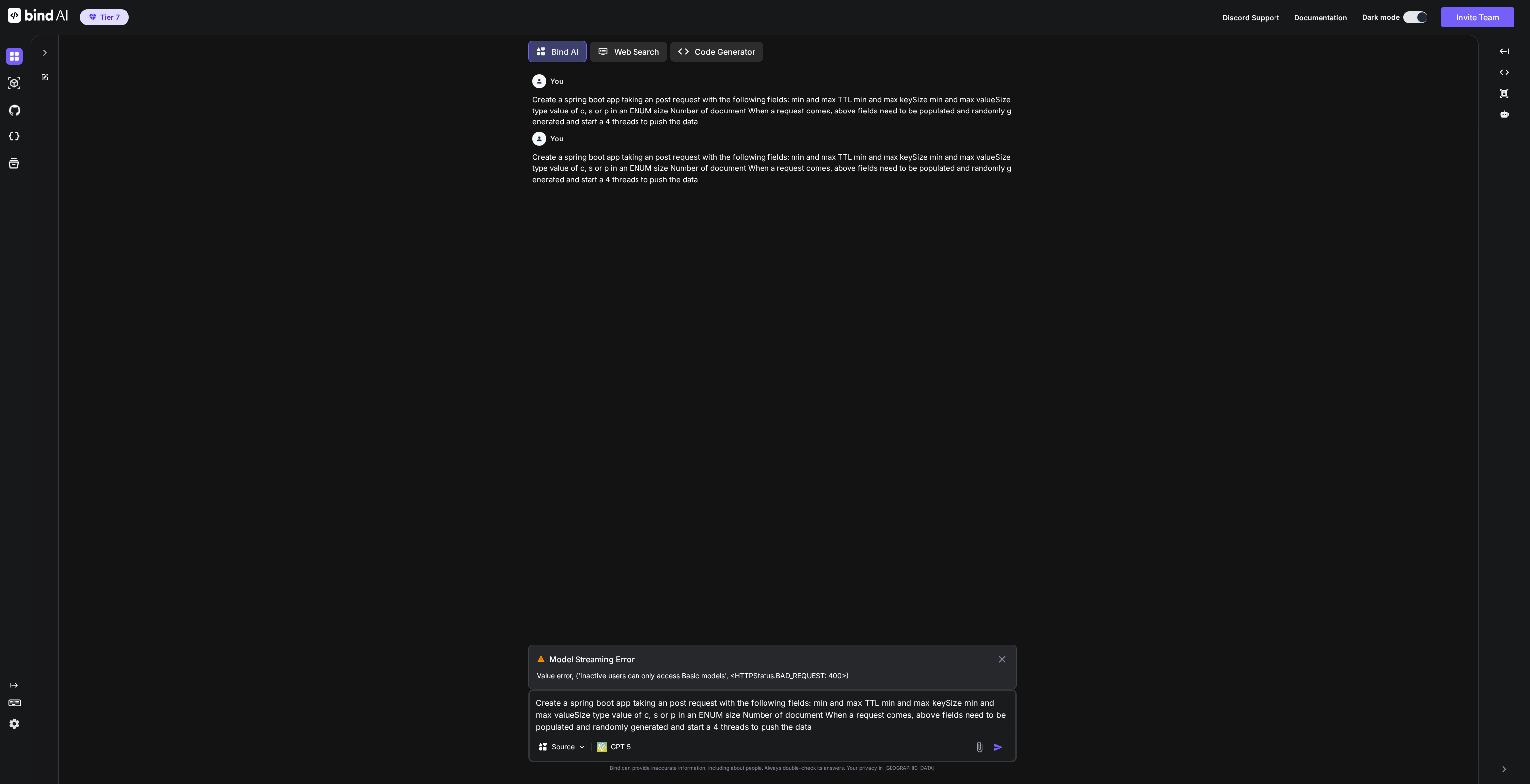
type textarea "Create a spring boot app taking an post request with the following fields: min …"
click at [1000, 659] on icon at bounding box center [1002, 659] width 7 height 7
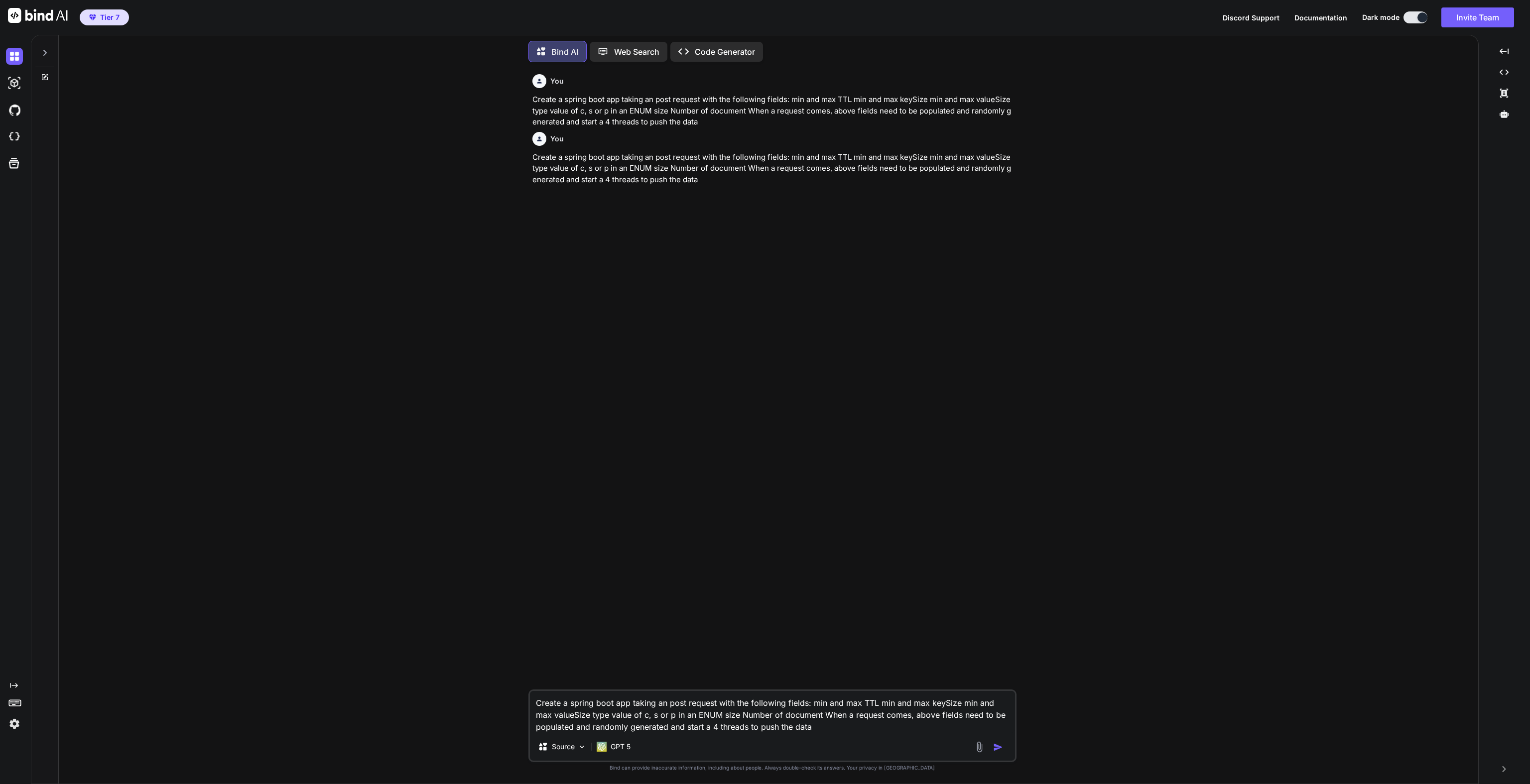
click at [997, 747] on img "button" at bounding box center [998, 747] width 10 height 10
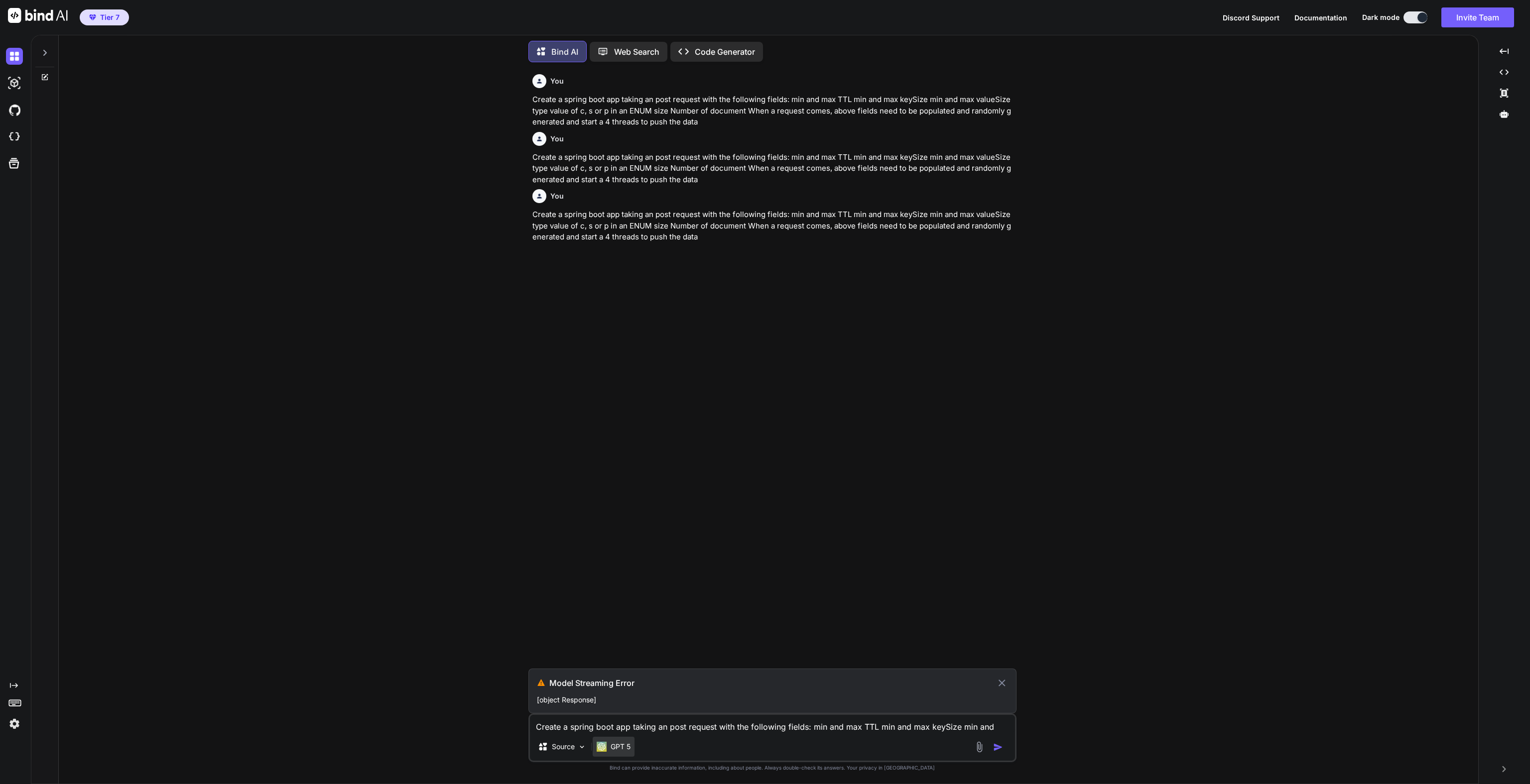
click at [617, 748] on p "GPT 5" at bounding box center [620, 747] width 20 height 10
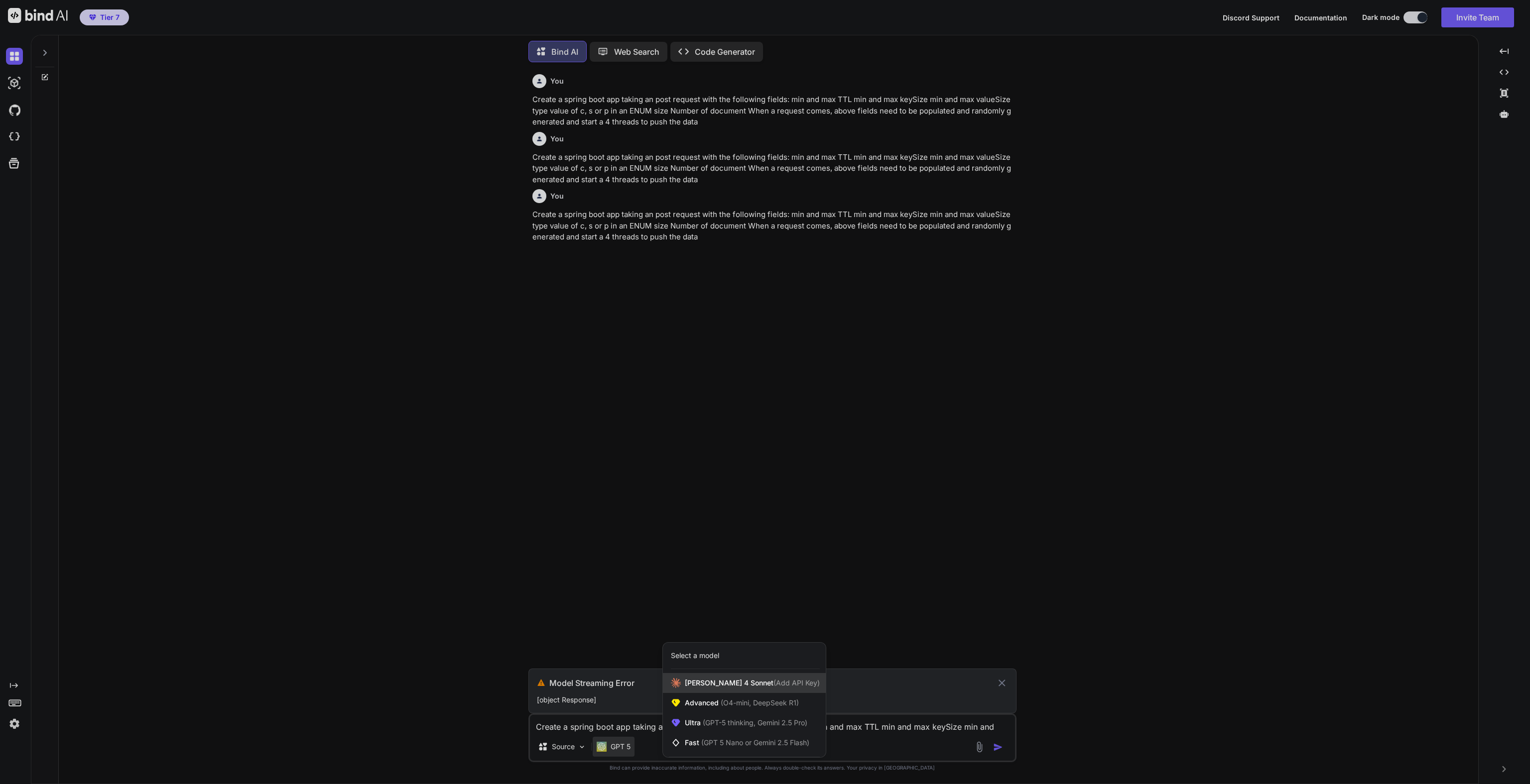
click at [710, 691] on div "[PERSON_NAME] 4 Sonnet (Add API Key)" at bounding box center [744, 683] width 163 height 20
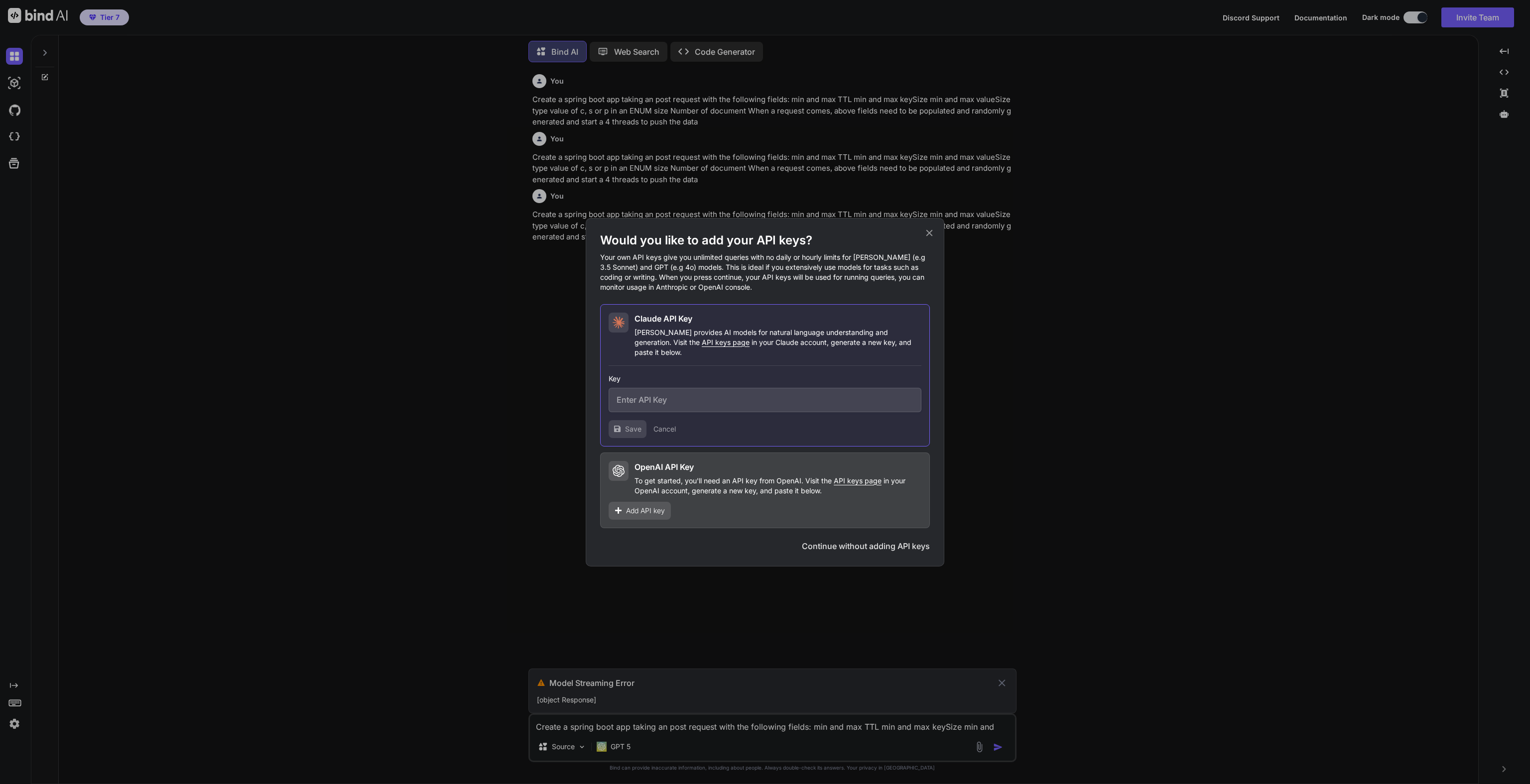
click at [927, 238] on icon at bounding box center [929, 233] width 11 height 11
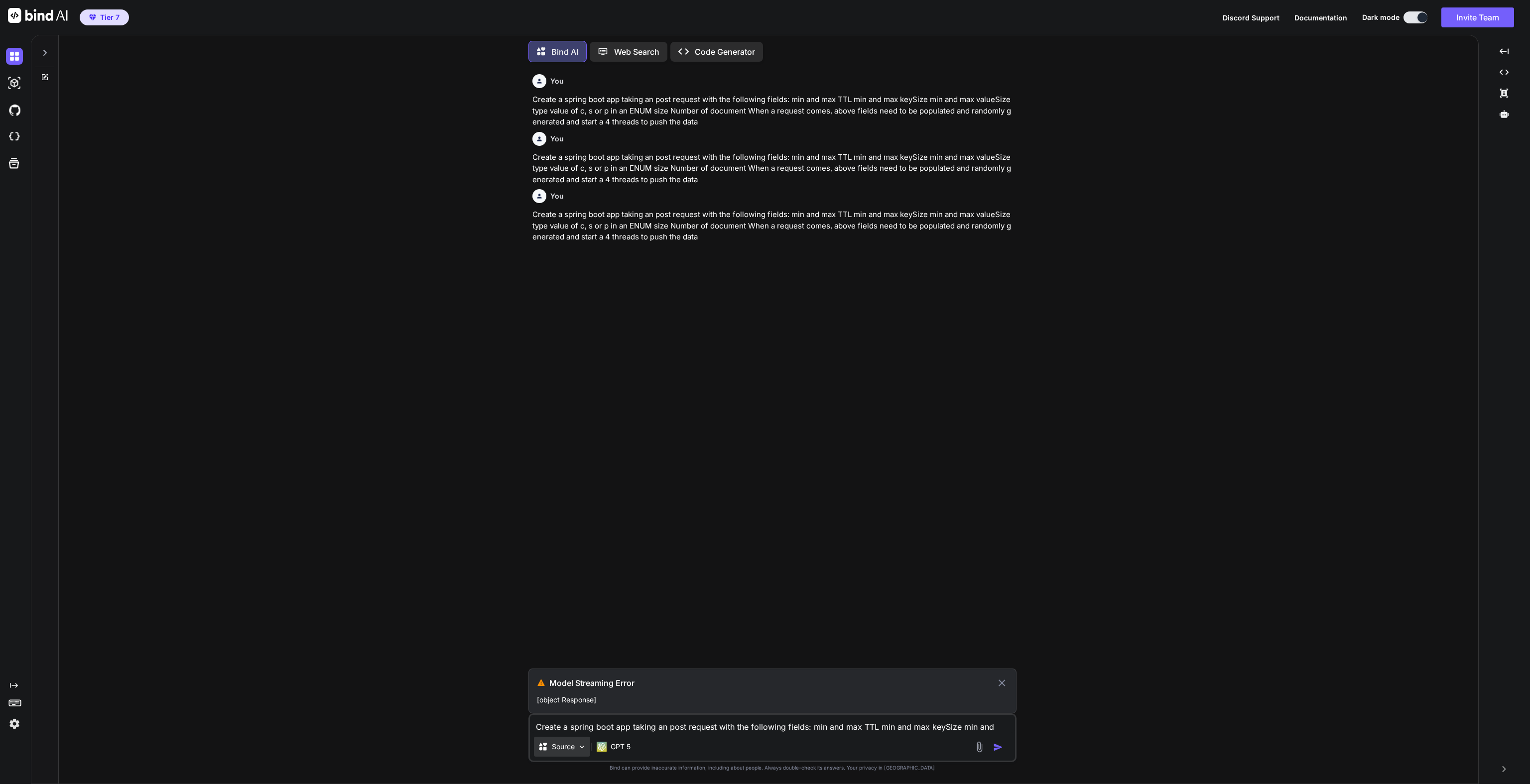
click at [568, 754] on div "Source" at bounding box center [562, 746] width 56 height 20
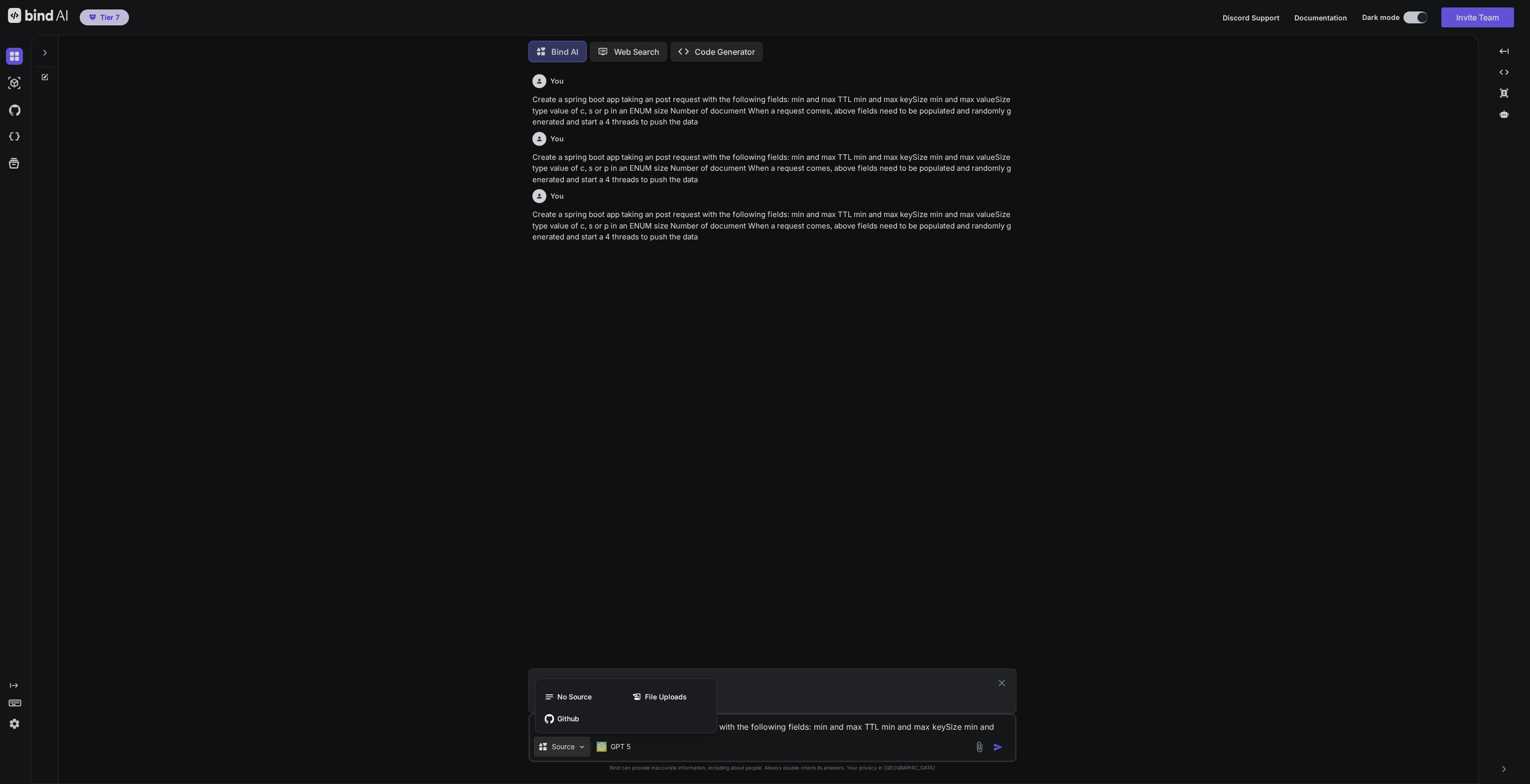
click at [601, 749] on div at bounding box center [765, 392] width 1530 height 784
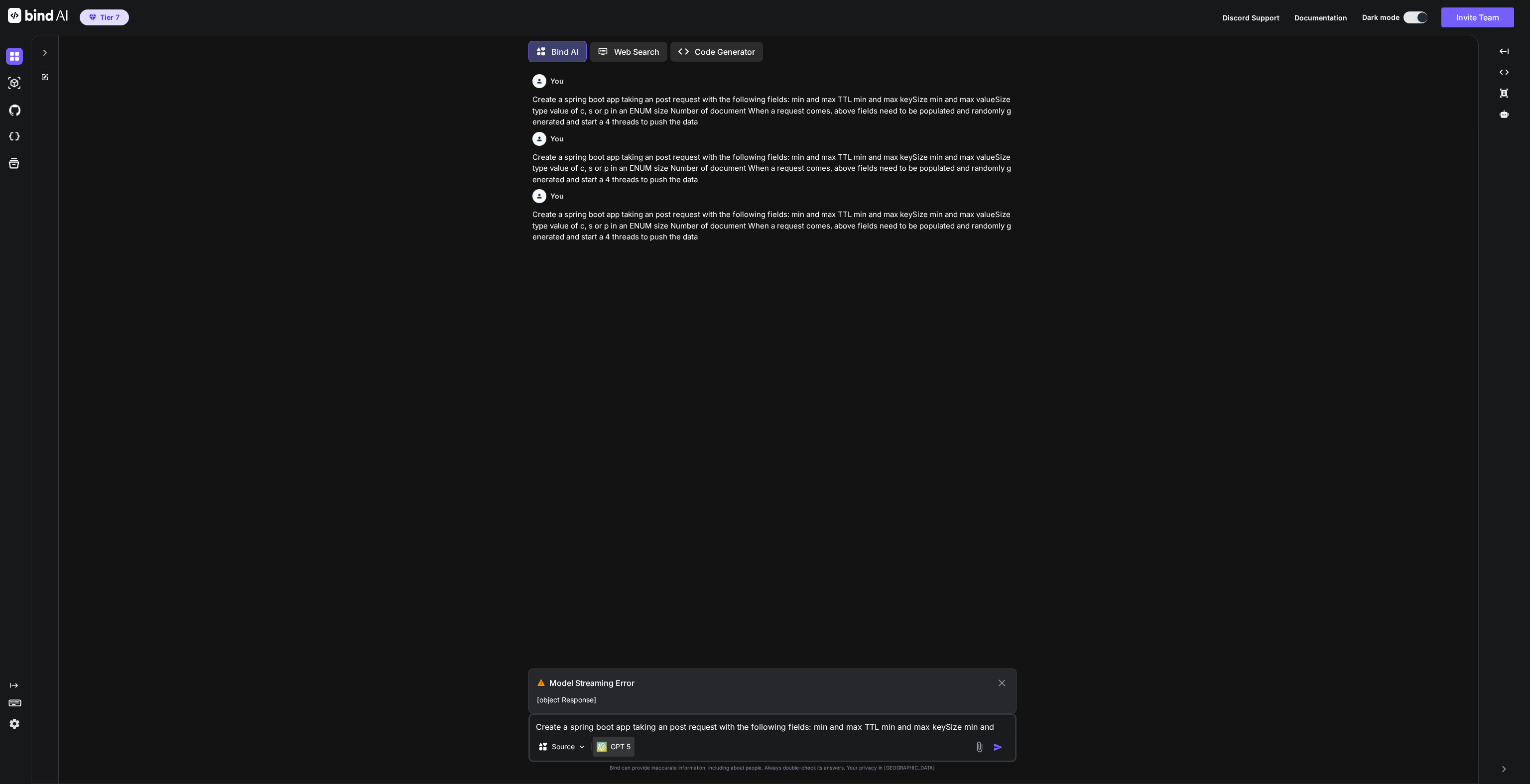
click at [610, 748] on div "GPT 5" at bounding box center [613, 747] width 34 height 10
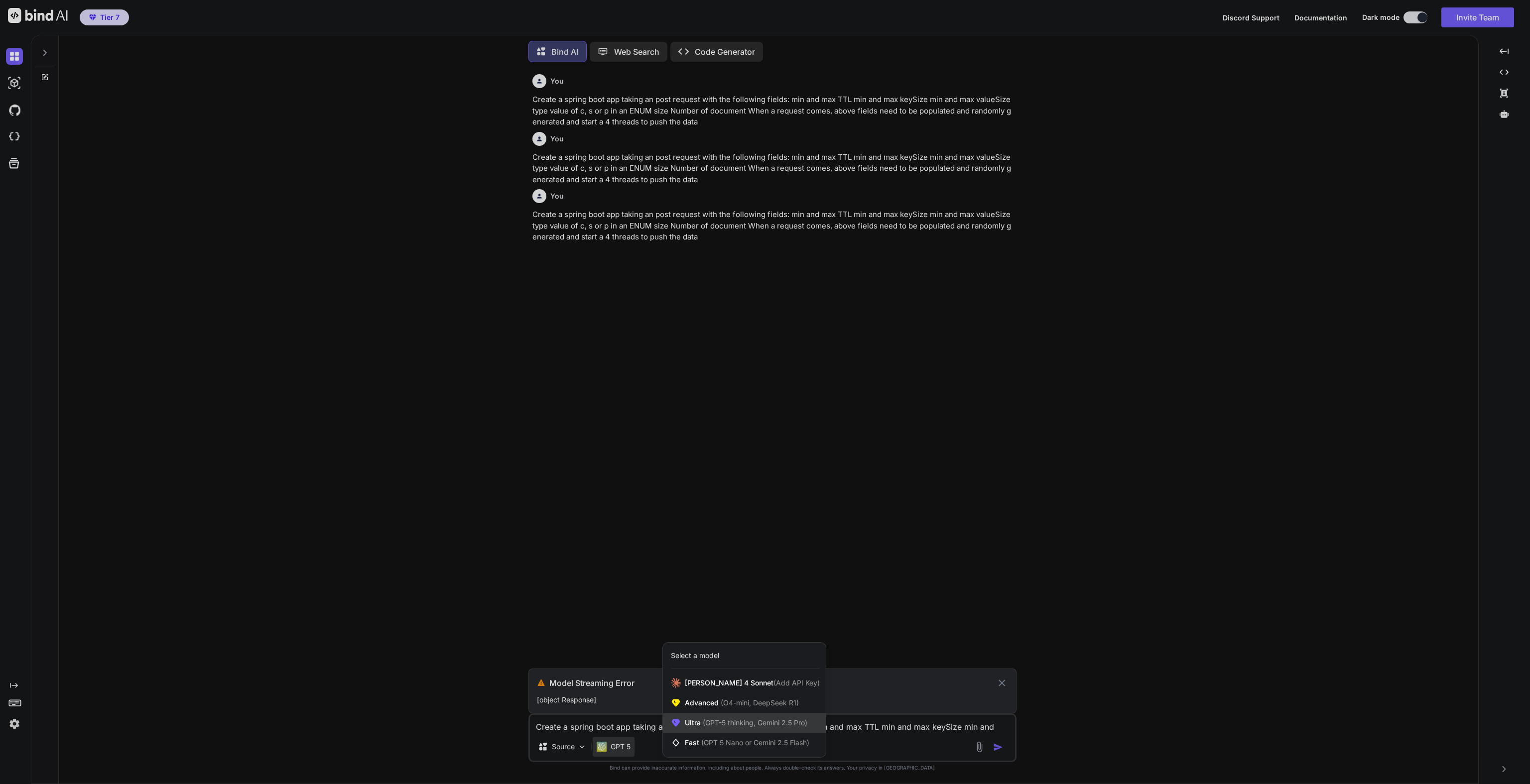
click at [697, 721] on span "Ultra (GPT-5 thinking, Gemini 2.5 Pro)" at bounding box center [746, 723] width 123 height 10
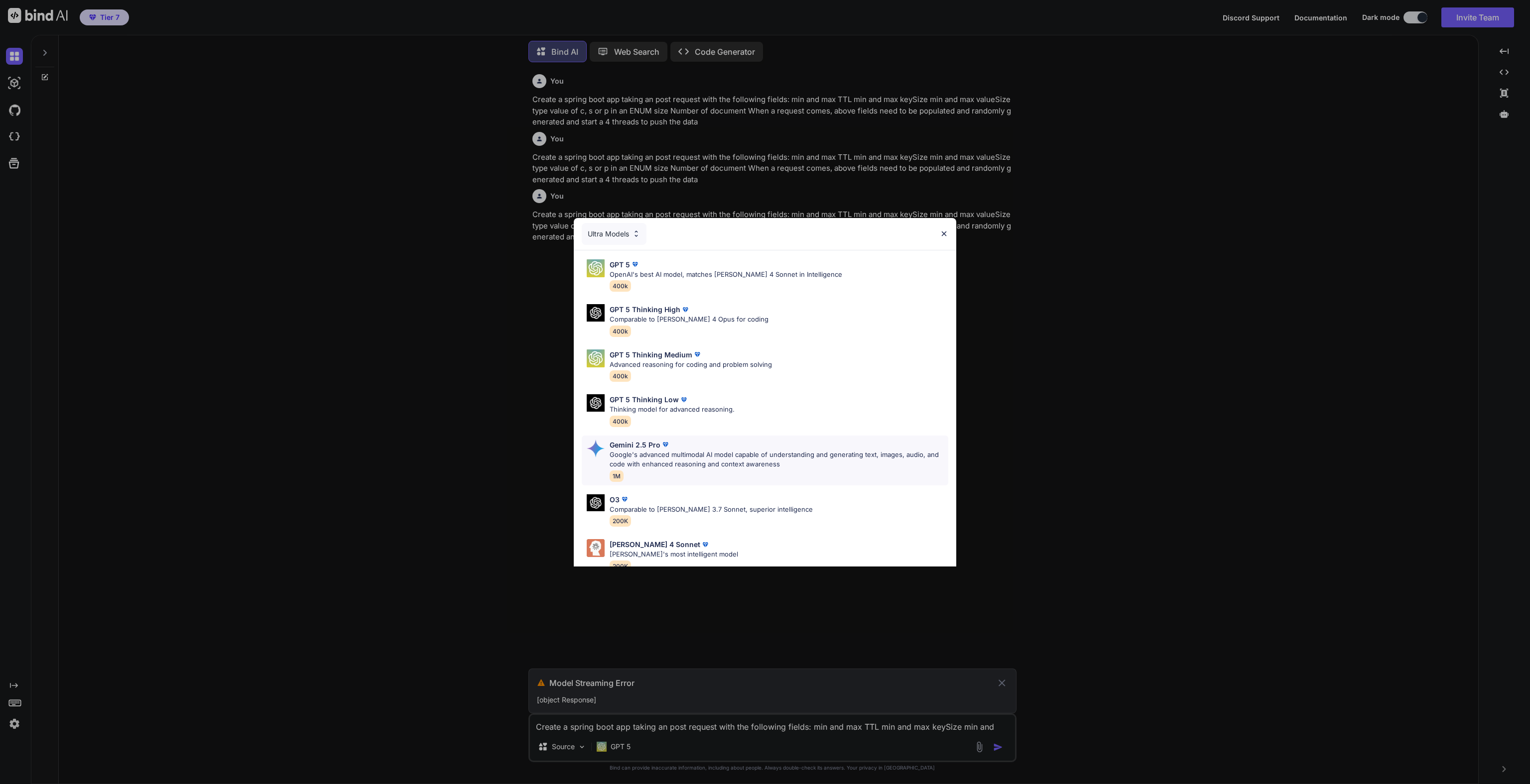
scroll to position [61, 0]
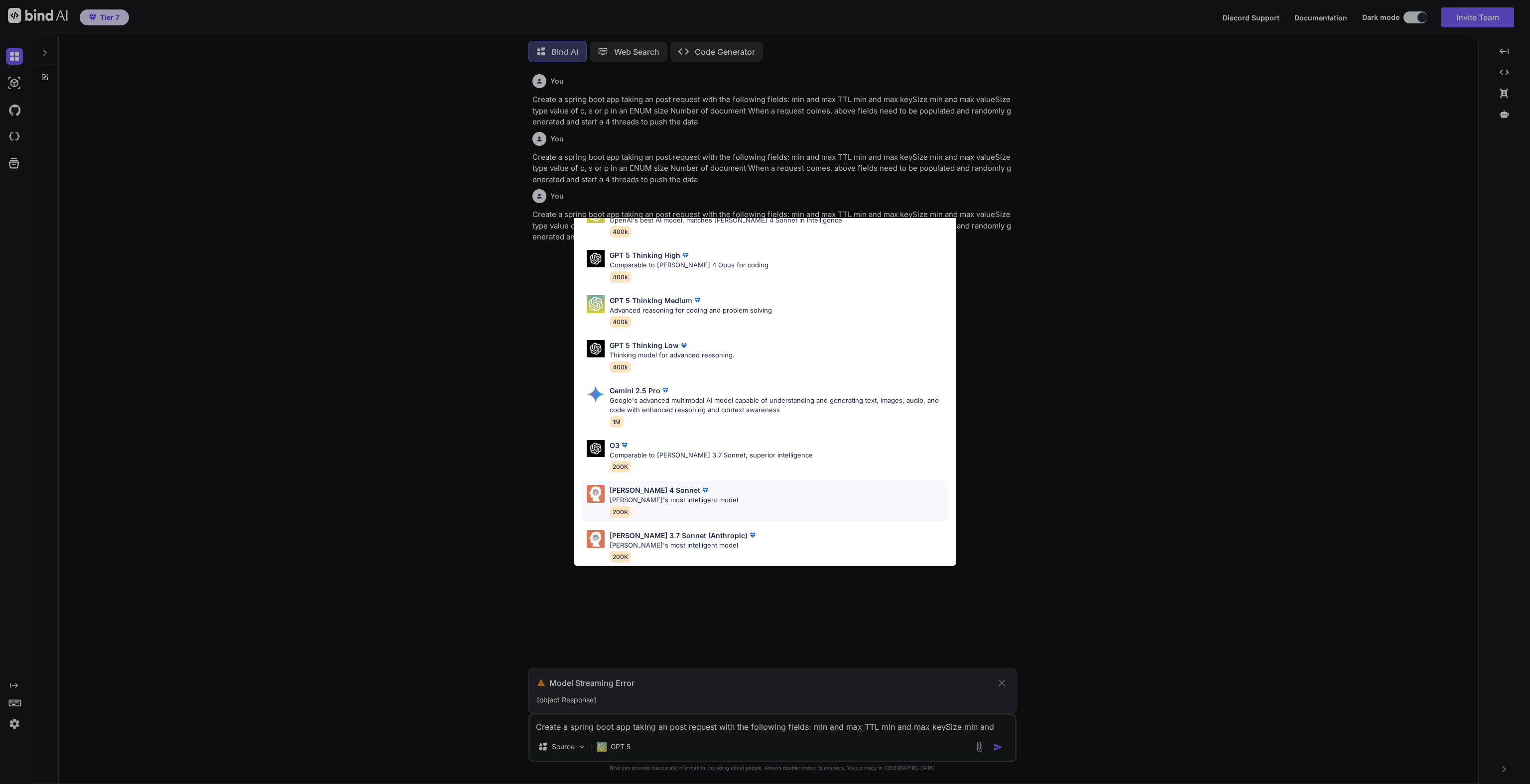
click at [747, 490] on div "[PERSON_NAME] 4 Sonnet [PERSON_NAME]'s most intelligent model 200K" at bounding box center [765, 501] width 367 height 40
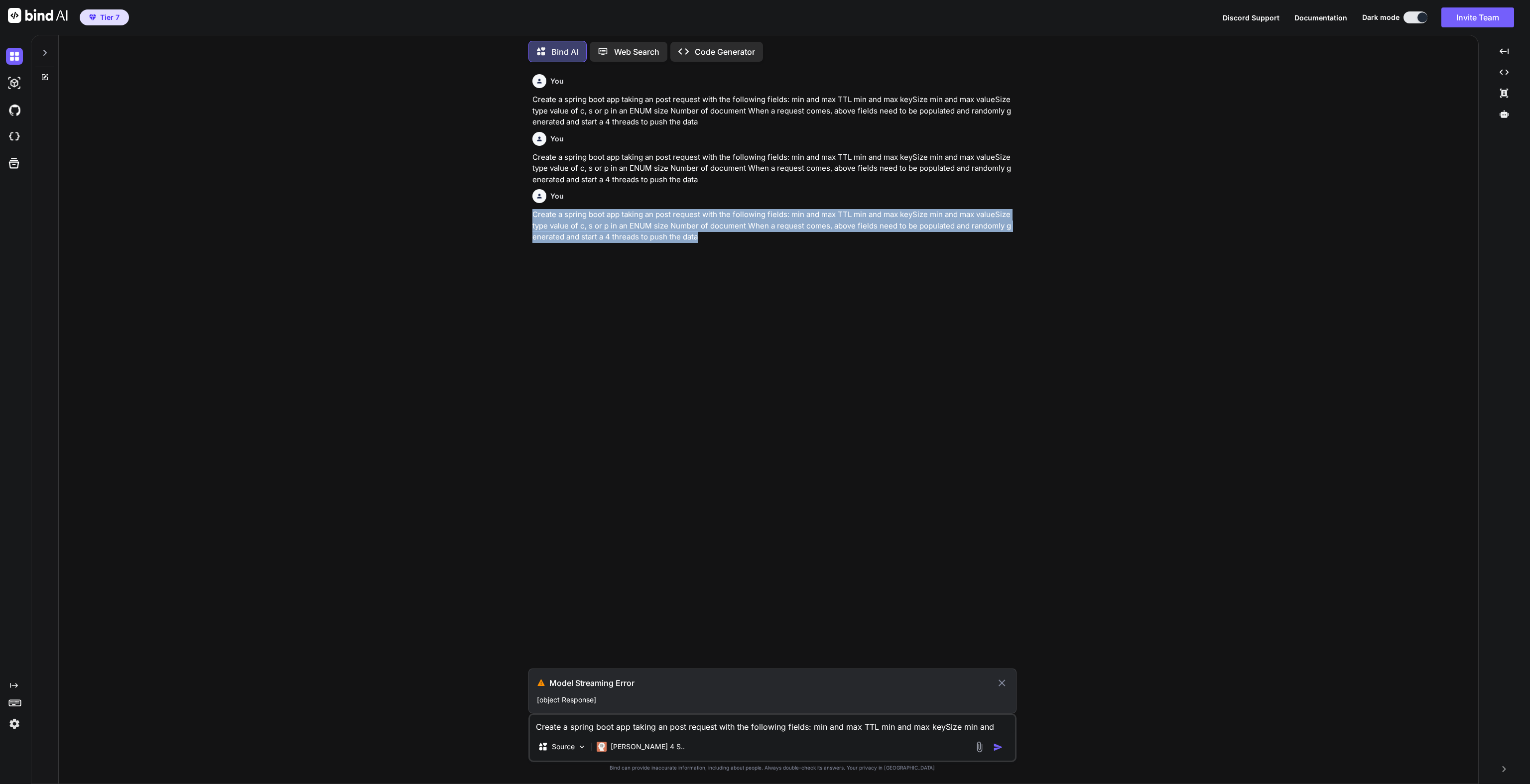
drag, startPoint x: 706, startPoint y: 235, endPoint x: 528, endPoint y: 218, distance: 178.8
click at [528, 218] on div "You Create a spring boot app taking an post request with the following fields: …" at bounding box center [772, 426] width 488 height 713
copy p "Create a spring boot app taking an post request with the following fields: min …"
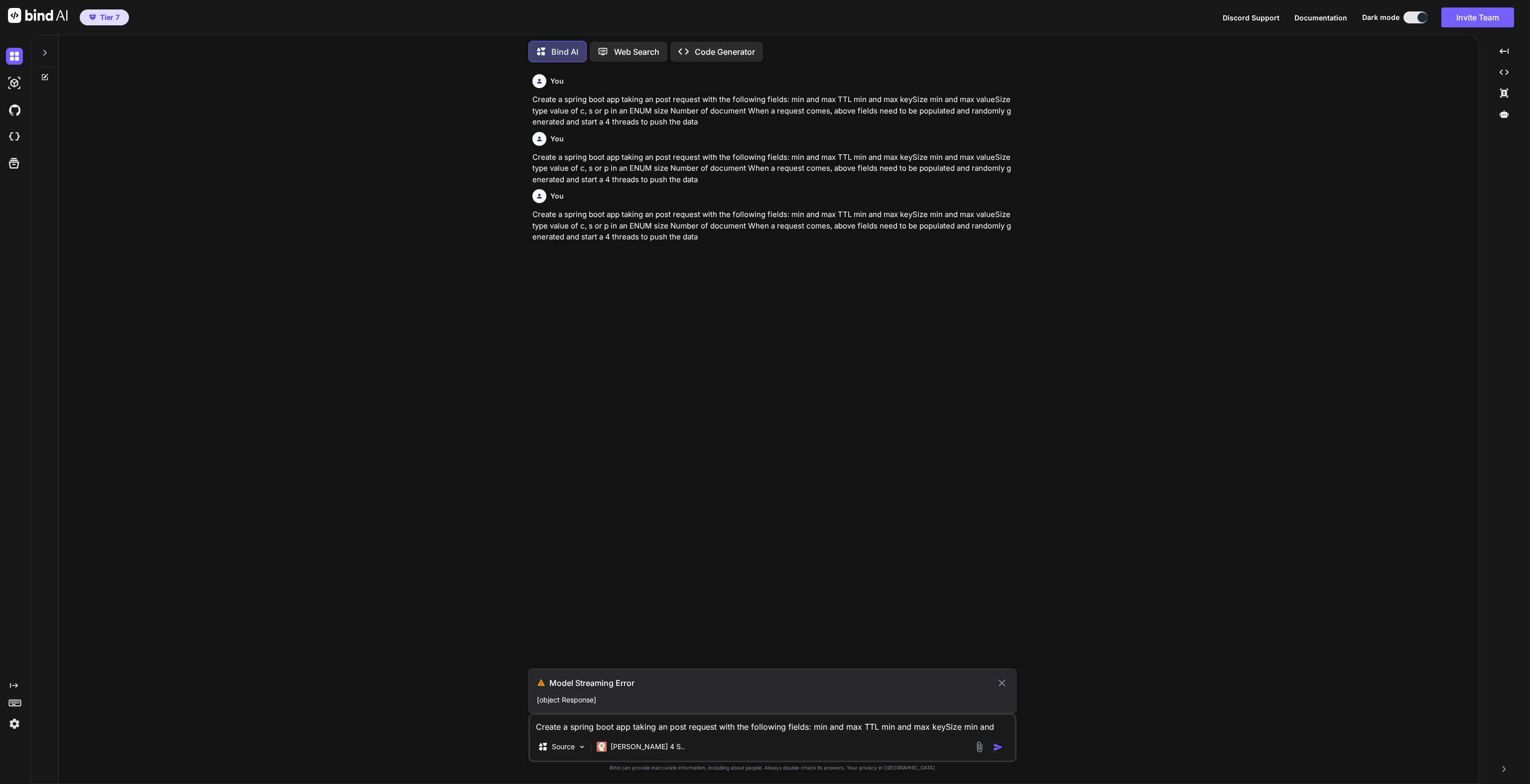
click at [568, 725] on textarea "Create a spring boot app taking an post request with the following fields: min …" at bounding box center [773, 724] width 485 height 18
paste textarea "Create a spring boot app taking an post request with the following fields: min …"
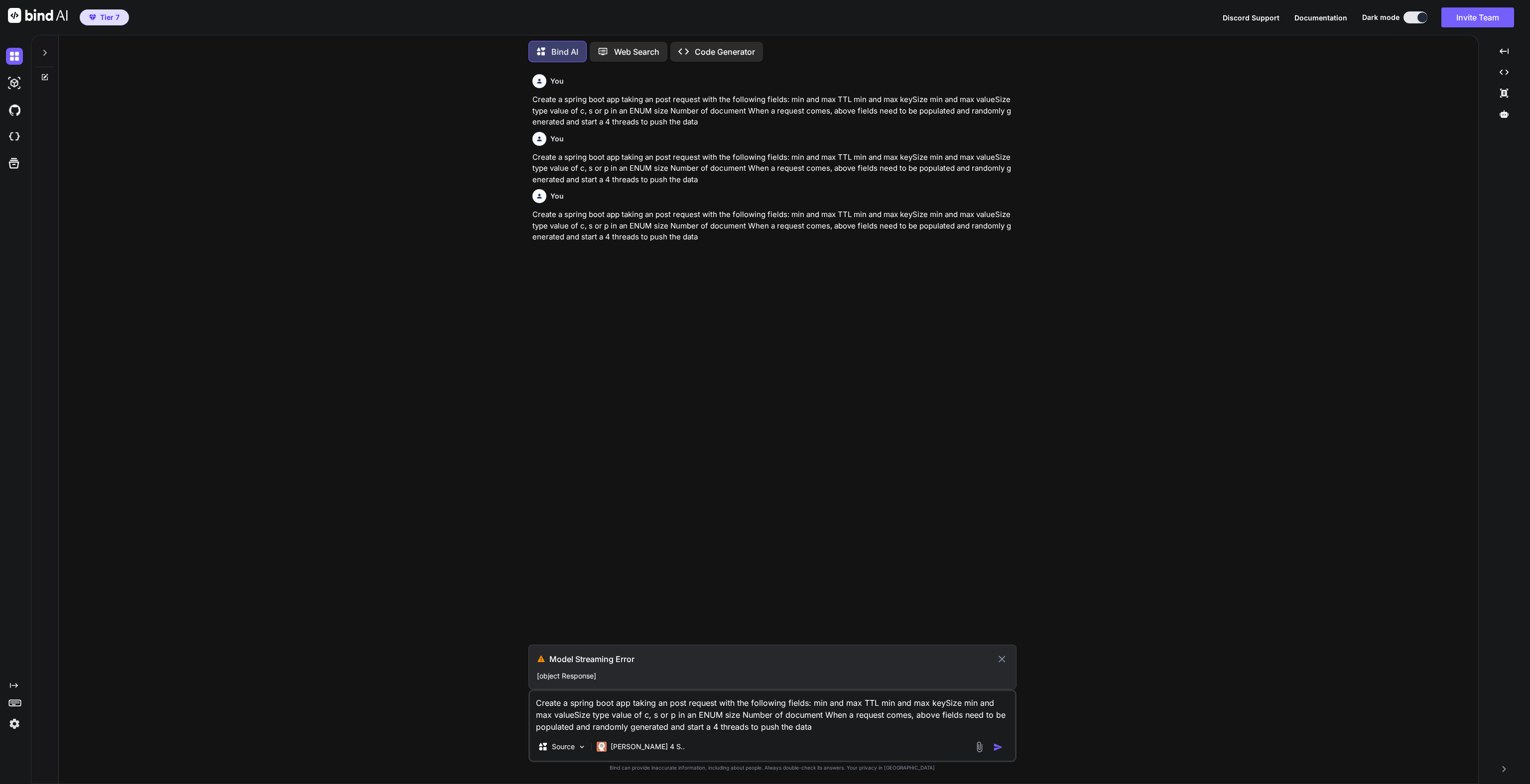
type textarea "Create a spring boot app taking an post request with the following fields: min …"
click at [1005, 659] on icon at bounding box center [1002, 659] width 11 height 12
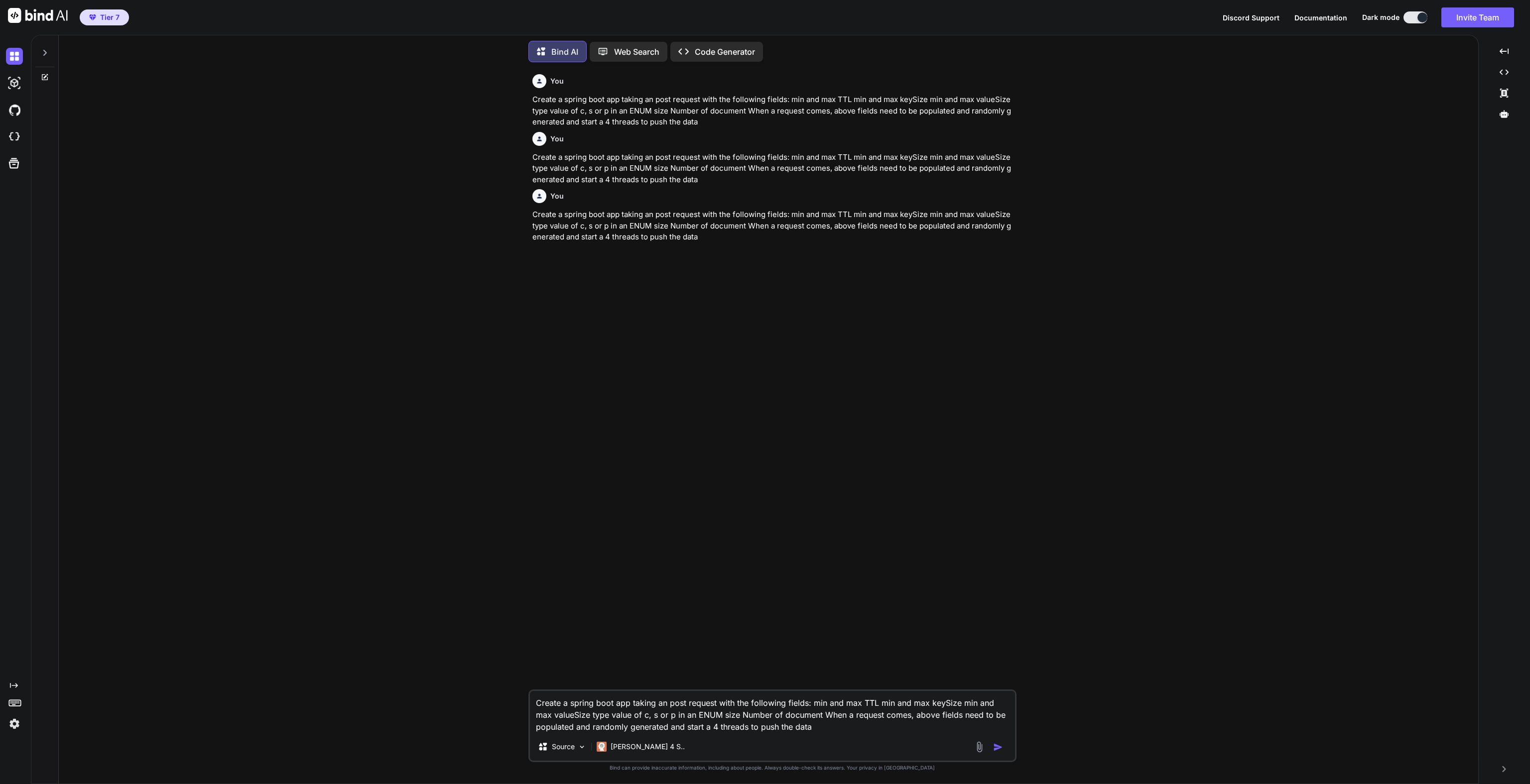
click at [996, 746] on img "button" at bounding box center [998, 747] width 10 height 10
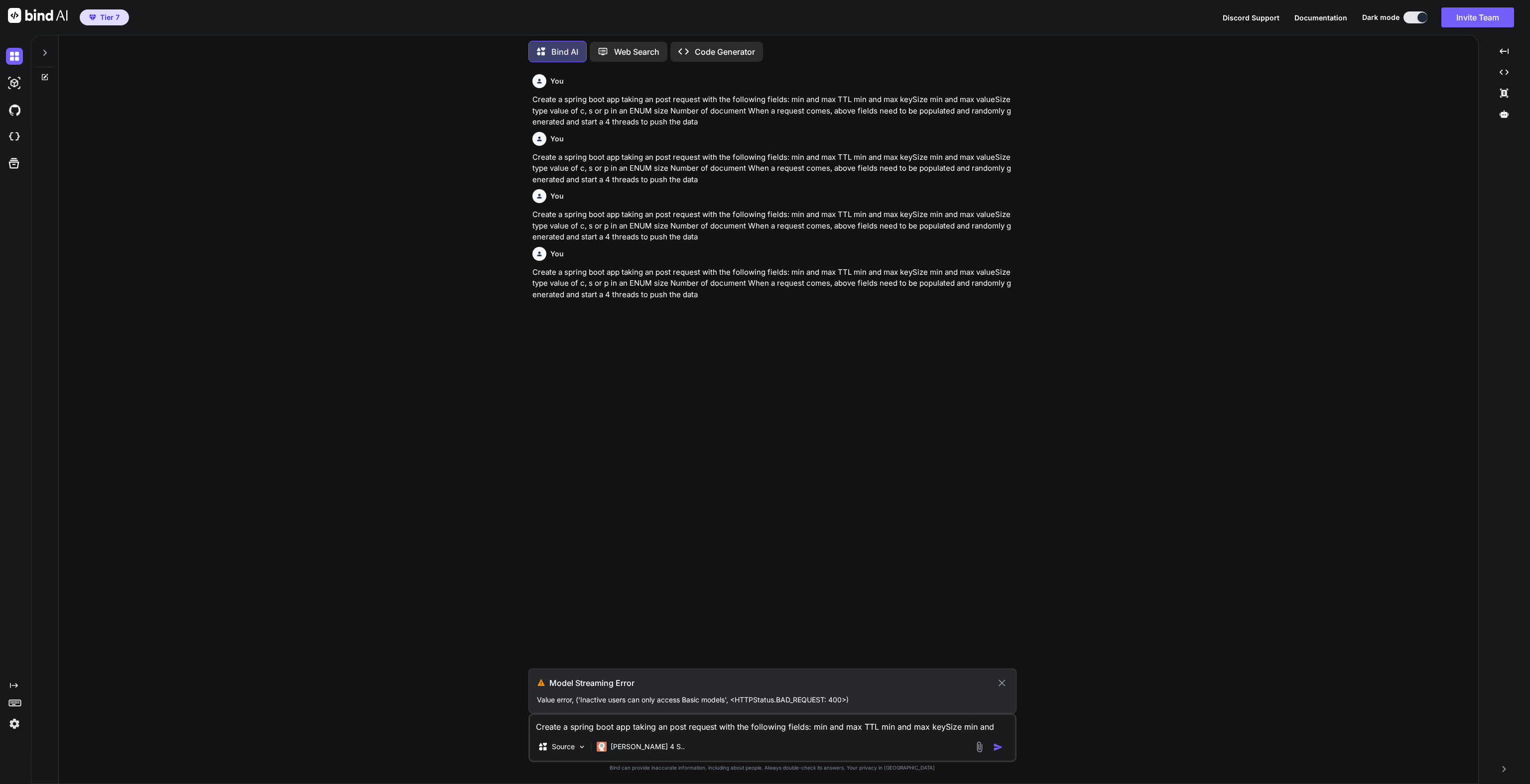
click at [601, 702] on p "Value error, ('Inactive users can only access Basic models', <HTTPStatus.BAD_RE…" at bounding box center [772, 700] width 471 height 10
click at [19, 719] on img at bounding box center [14, 724] width 17 height 17
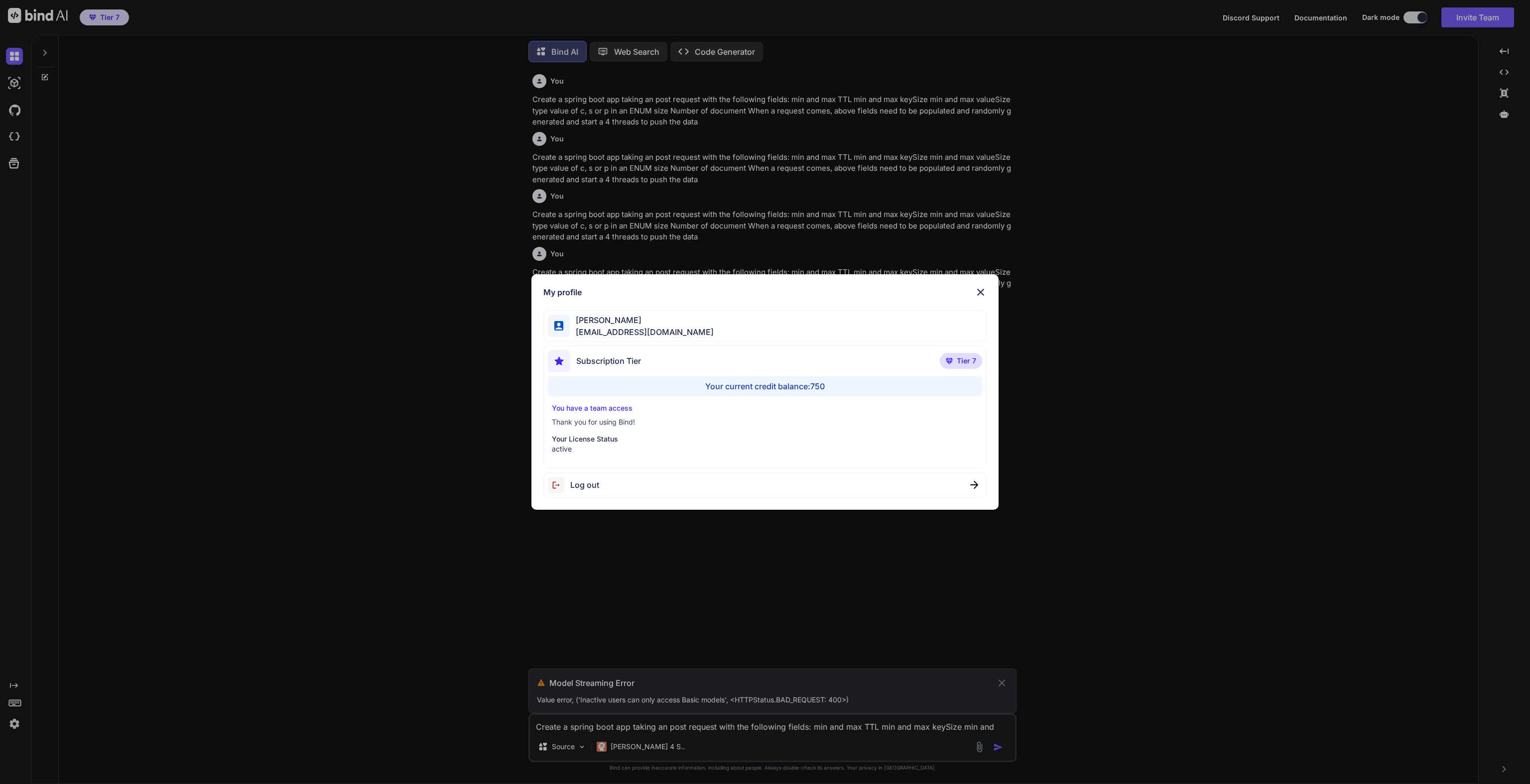
click at [672, 328] on span "[EMAIL_ADDRESS][DOMAIN_NAME]" at bounding box center [642, 332] width 144 height 12
click at [713, 354] on div "Subscription Tier Tier 7" at bounding box center [765, 363] width 435 height 26
click at [591, 364] on span "Subscription Tier" at bounding box center [609, 361] width 65 height 12
click at [585, 439] on p "Your License Status" at bounding box center [765, 439] width 427 height 10
click at [981, 290] on img at bounding box center [981, 292] width 12 height 12
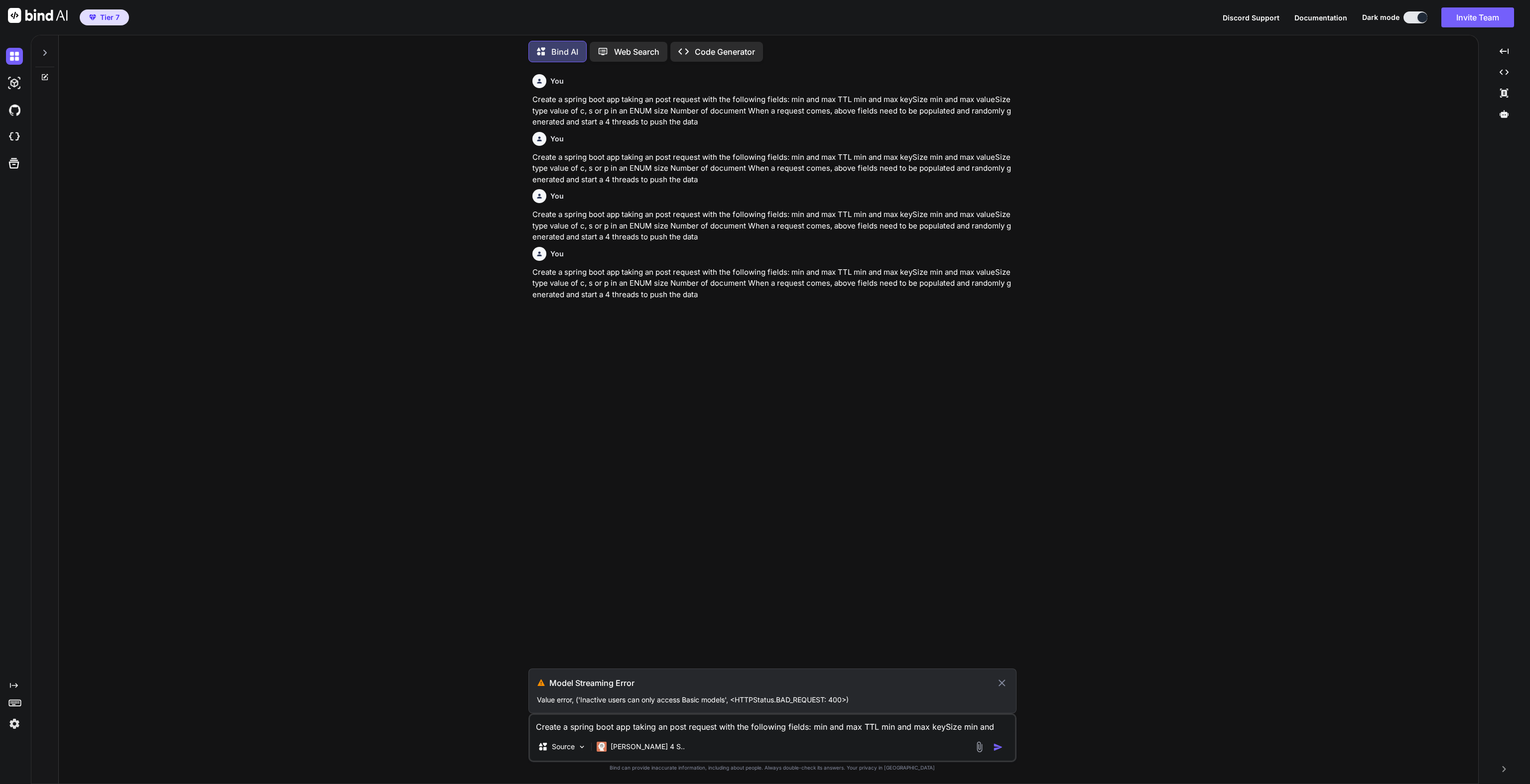
click at [101, 211] on div "You Create a spring boot app taking an post request with the following fields: …" at bounding box center [772, 426] width 1411 height 713
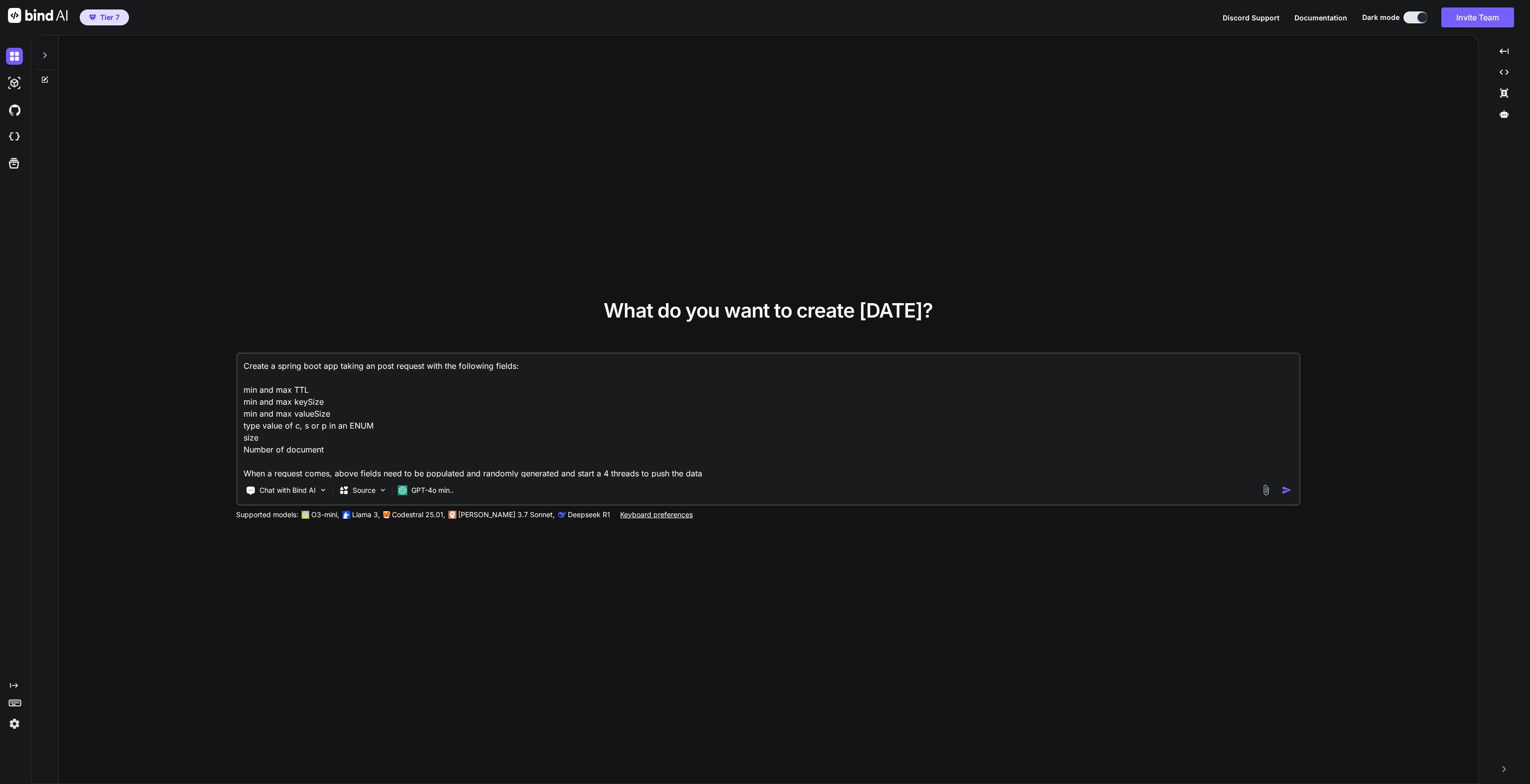
click at [1286, 491] on img "button" at bounding box center [1287, 490] width 10 height 10
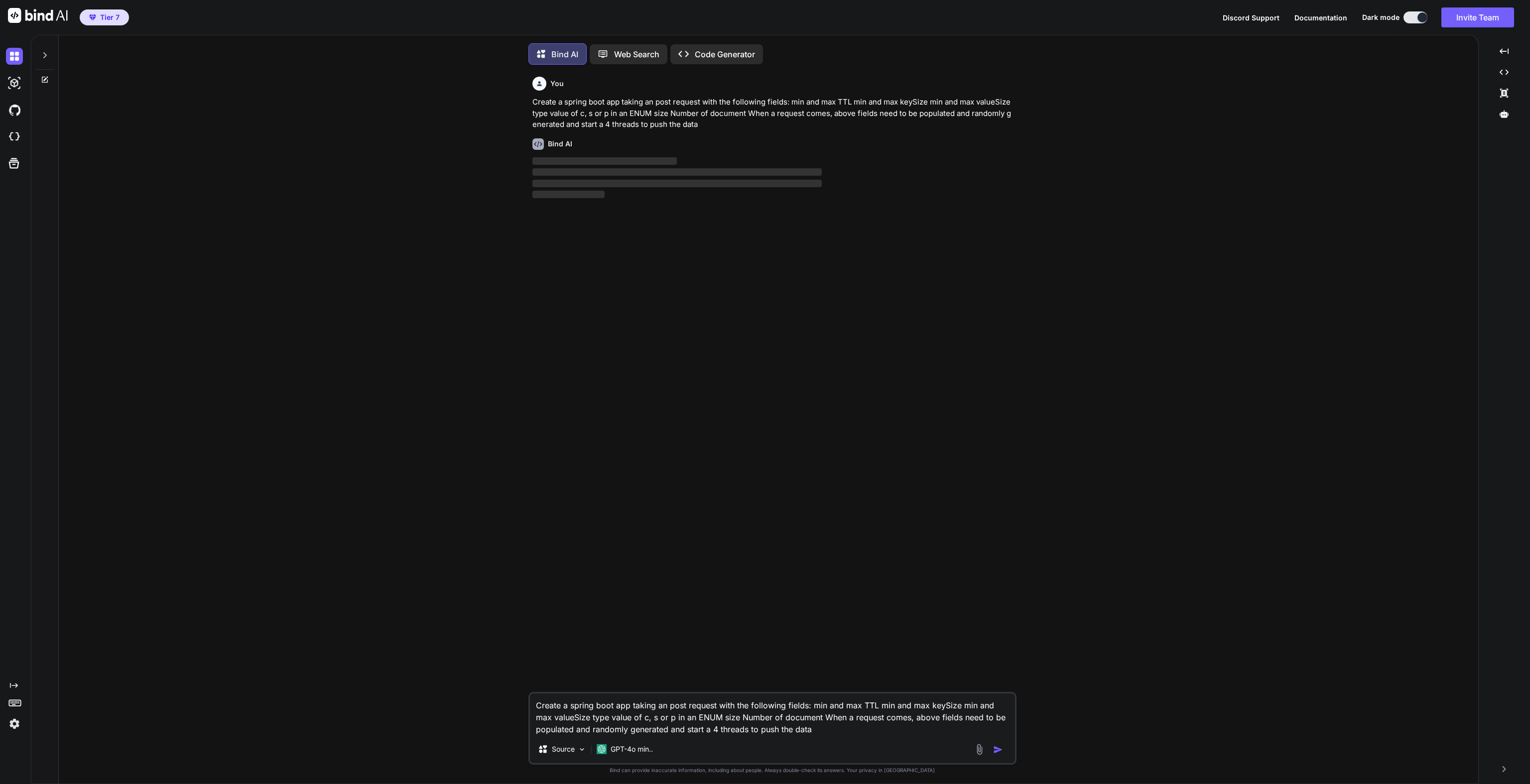
scroll to position [4, 0]
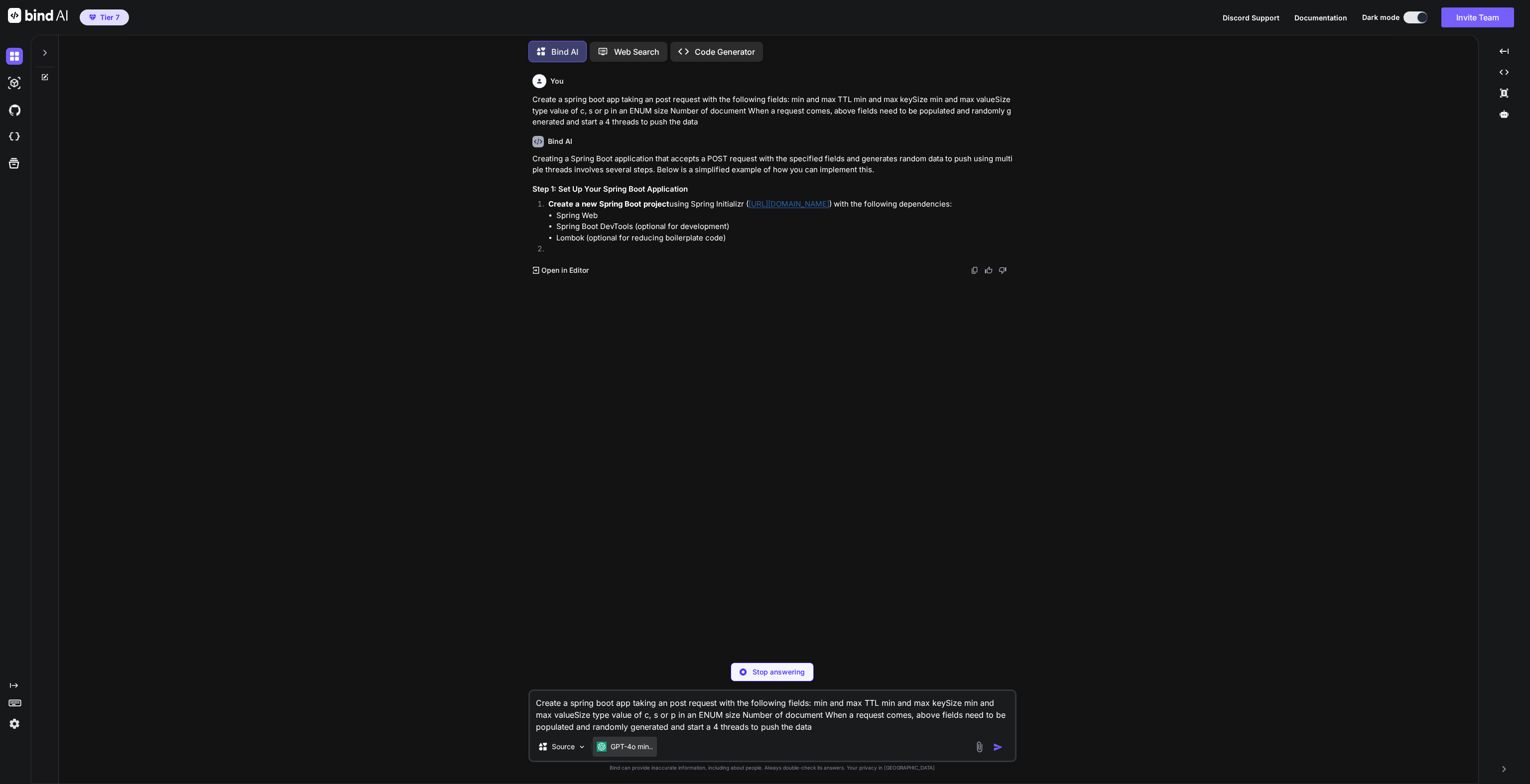
click at [645, 743] on p "GPT-4o min.." at bounding box center [631, 747] width 43 height 10
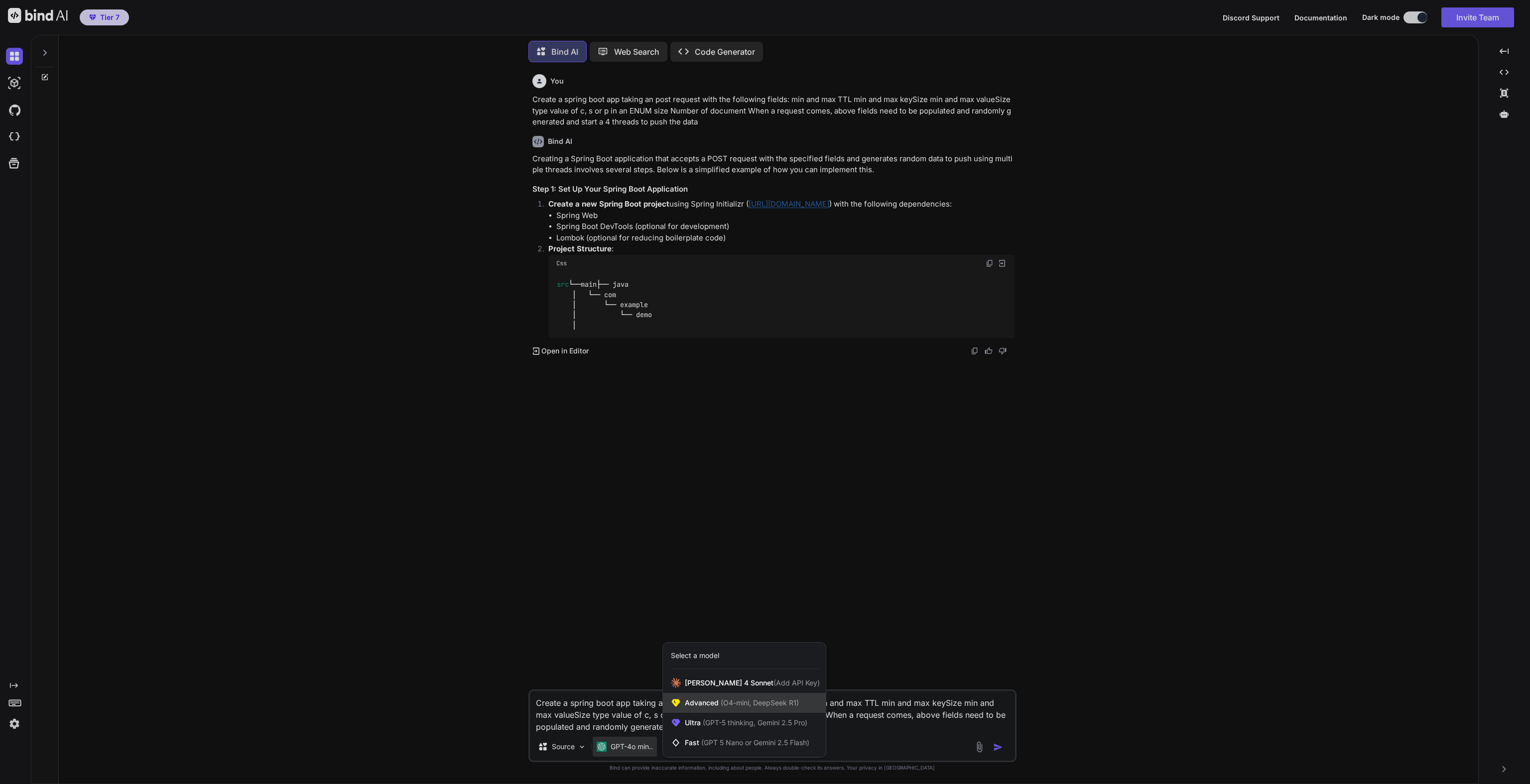
click at [709, 704] on span "Advanced (O4-mini, DeepSeek R1)" at bounding box center [742, 703] width 114 height 10
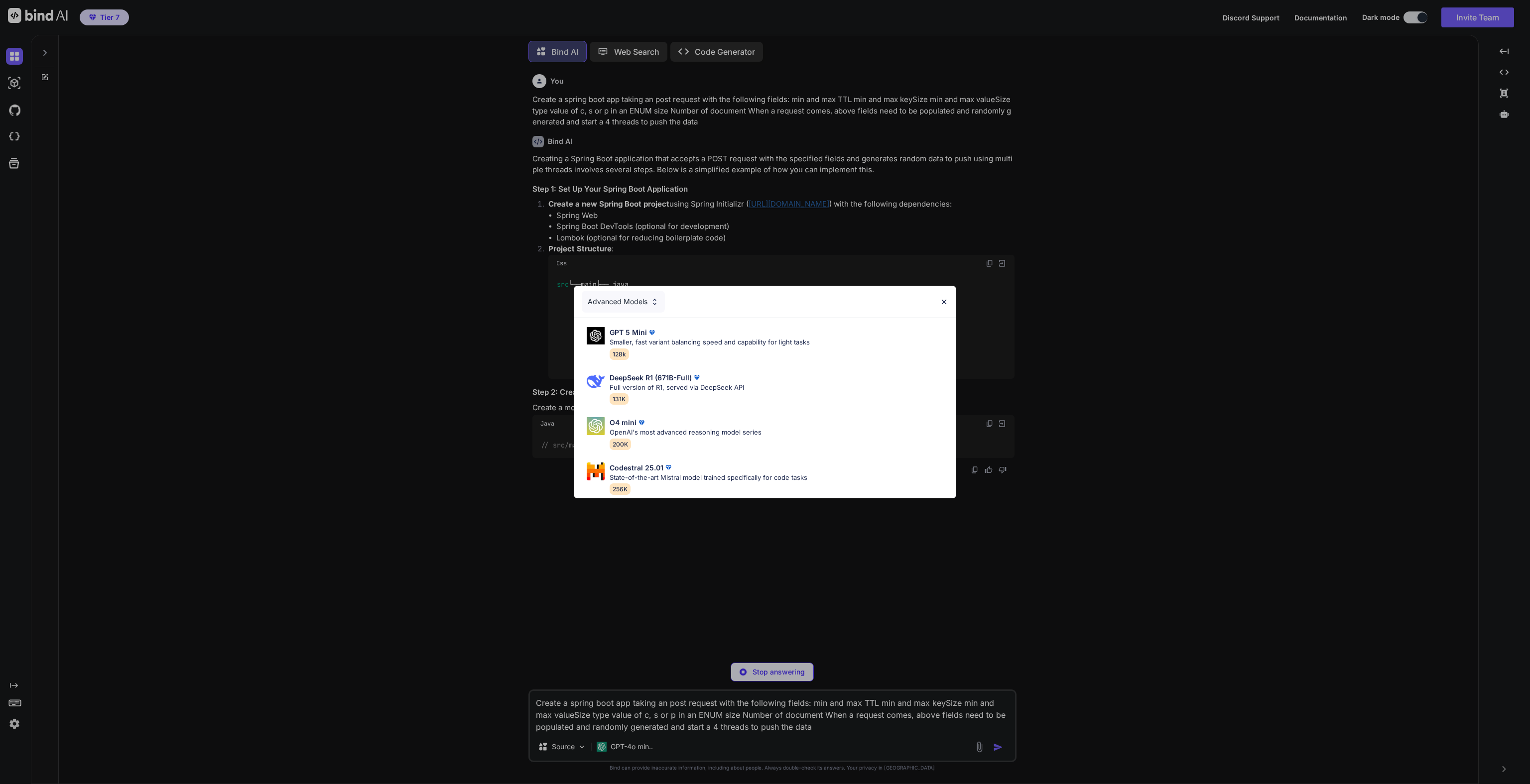
click at [652, 744] on div "Advanced Models GPT 5 Mini Smaller, fast variant balancing speed and capability…" at bounding box center [765, 392] width 1530 height 784
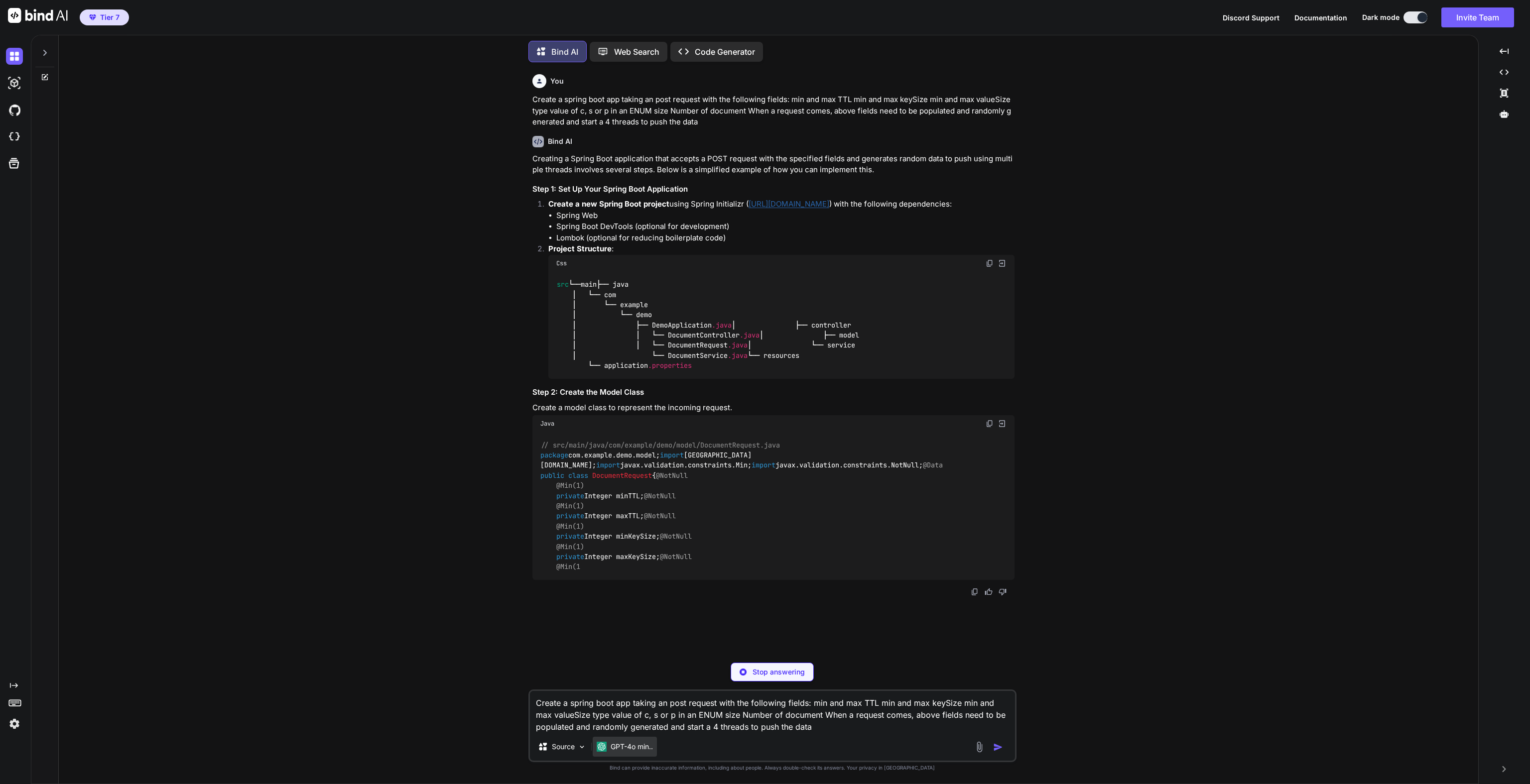
click at [647, 745] on p "GPT-4o min.." at bounding box center [631, 747] width 43 height 10
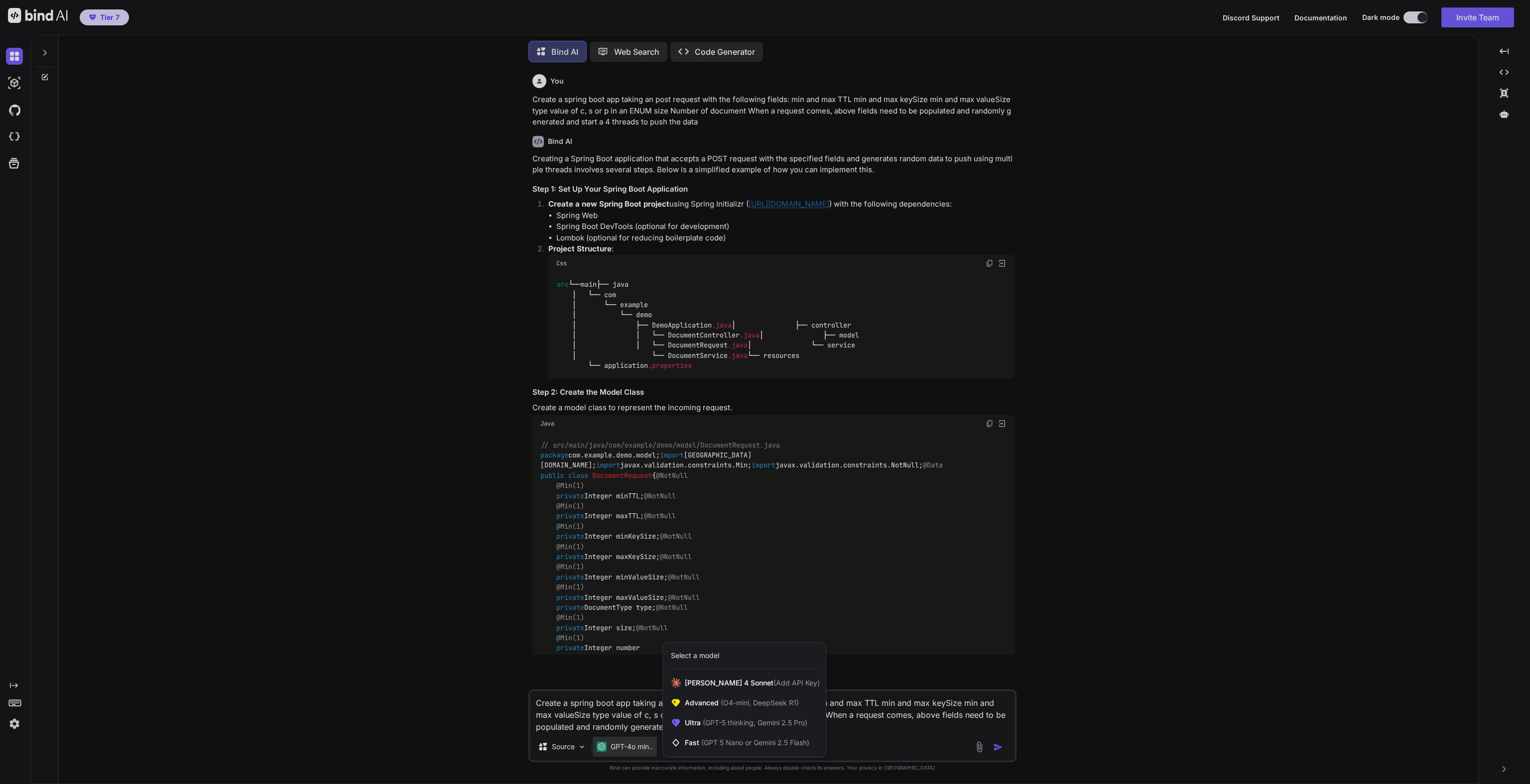
click at [434, 507] on div at bounding box center [765, 392] width 1530 height 784
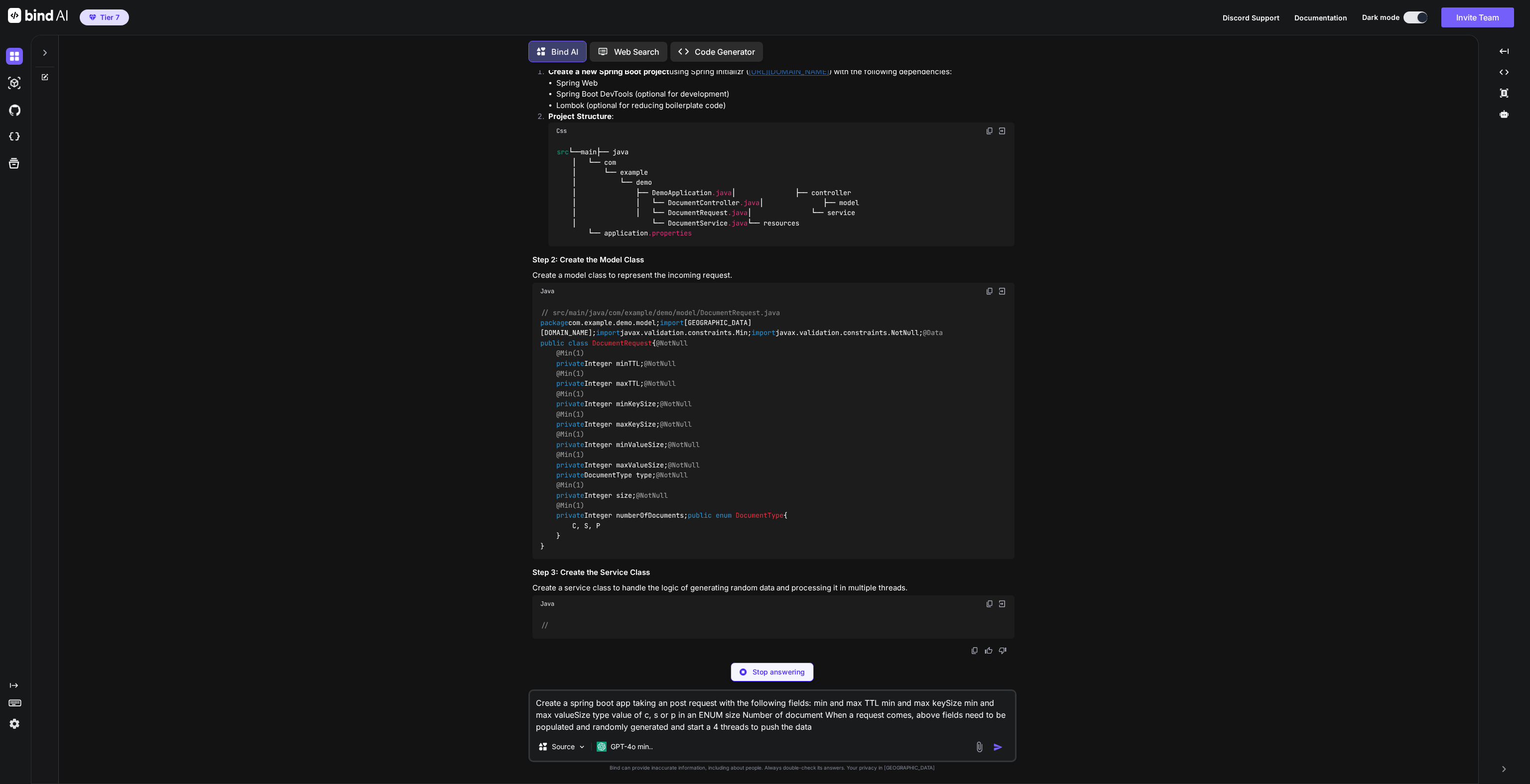
scroll to position [446, 0]
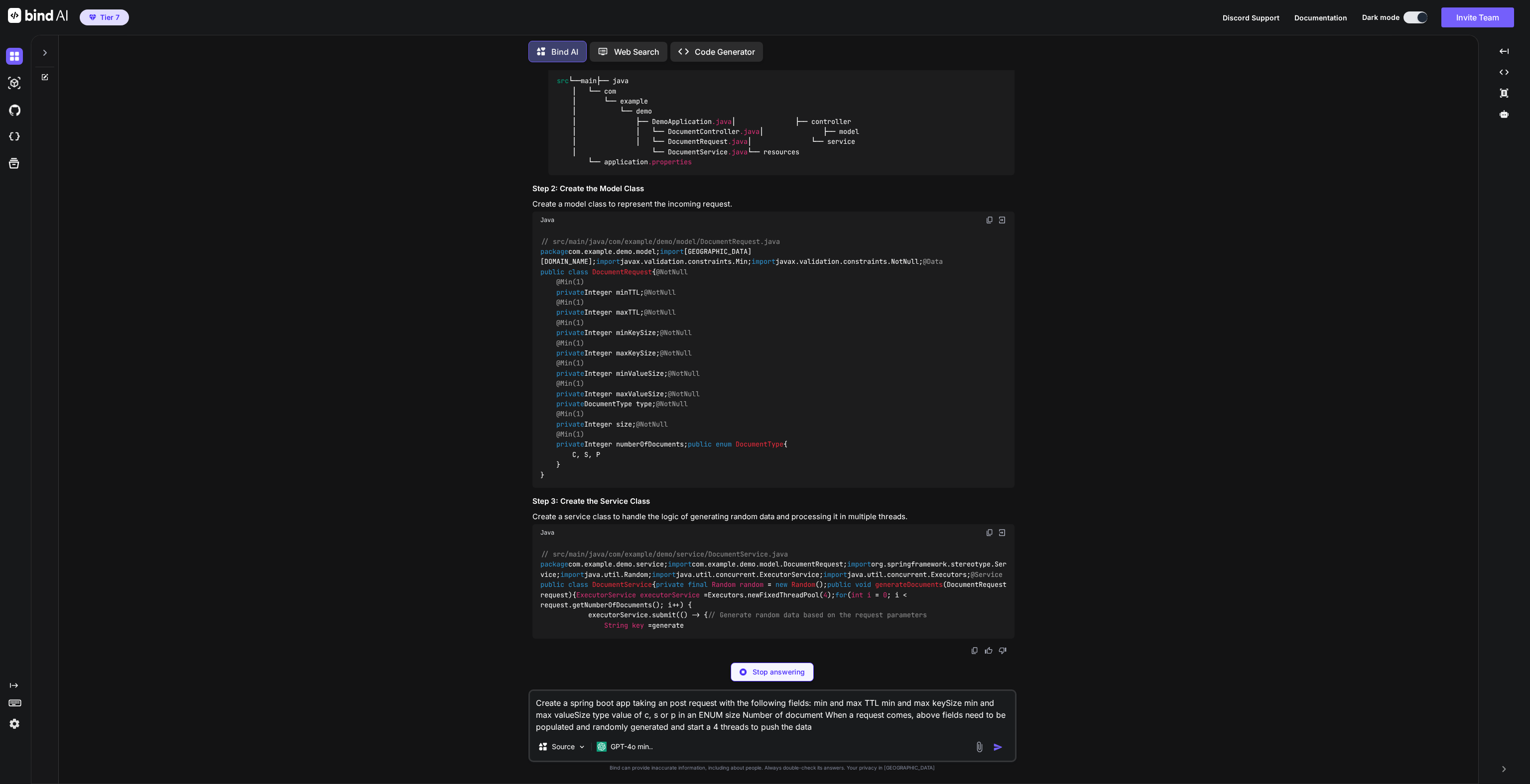
click at [713, 49] on p "Code Generator" at bounding box center [725, 52] width 61 height 12
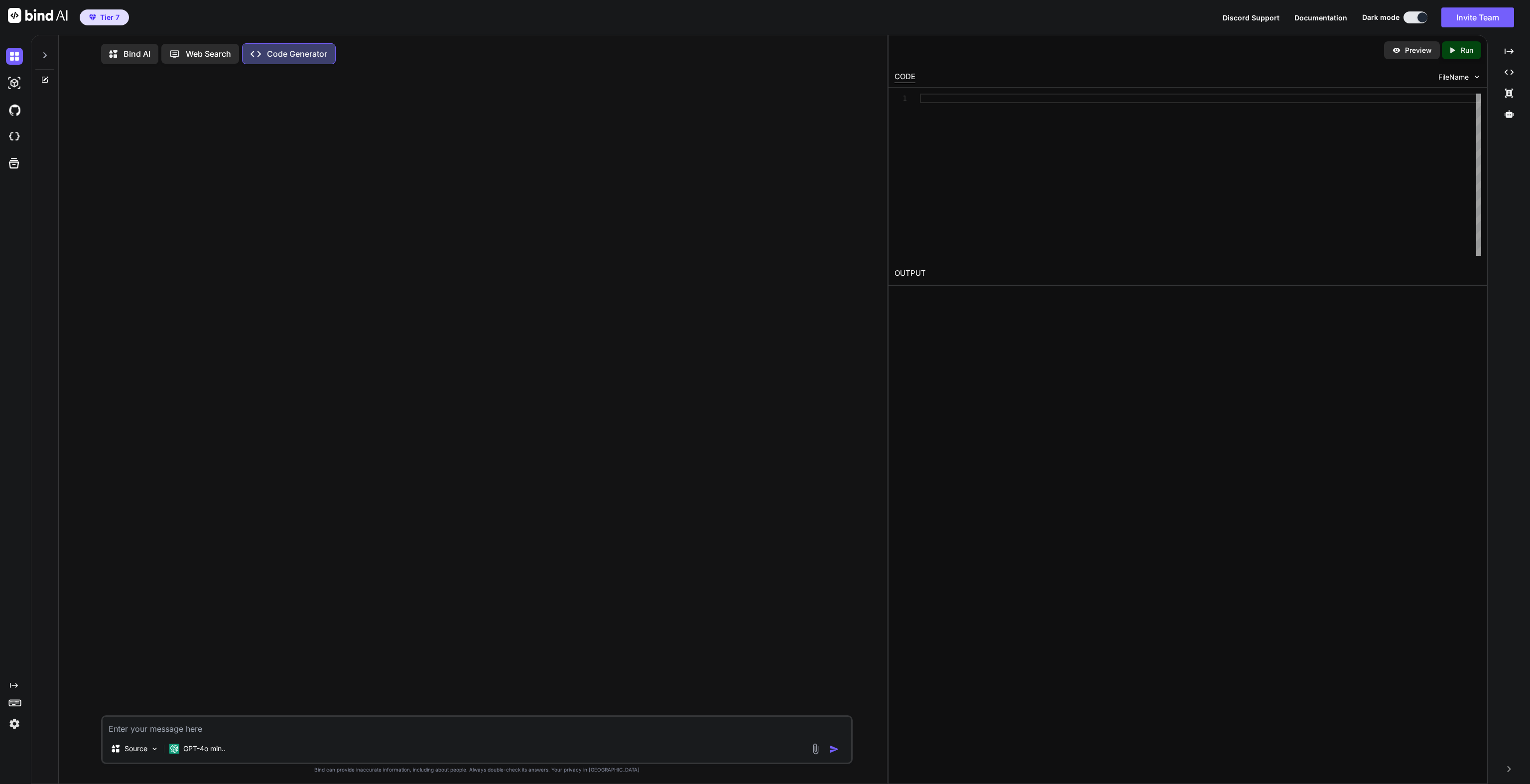
click at [131, 63] on div "Bind AI" at bounding box center [130, 54] width 58 height 20
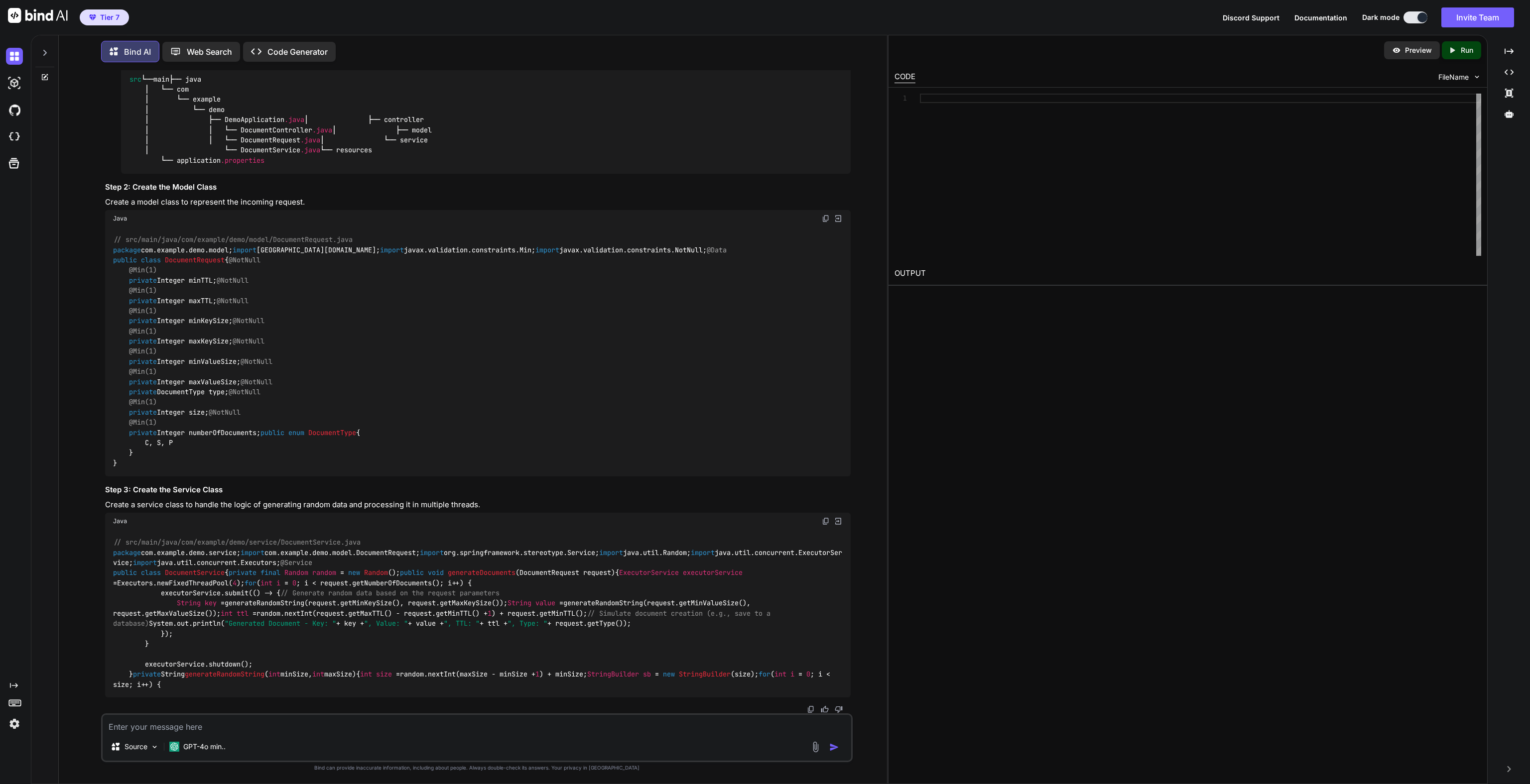
scroll to position [742, 0]
type textarea "x"
click at [199, 731] on textarea at bounding box center [476, 724] width 748 height 18
paste textarea "Create a spring boot app taking an post request with the following fields: min …"
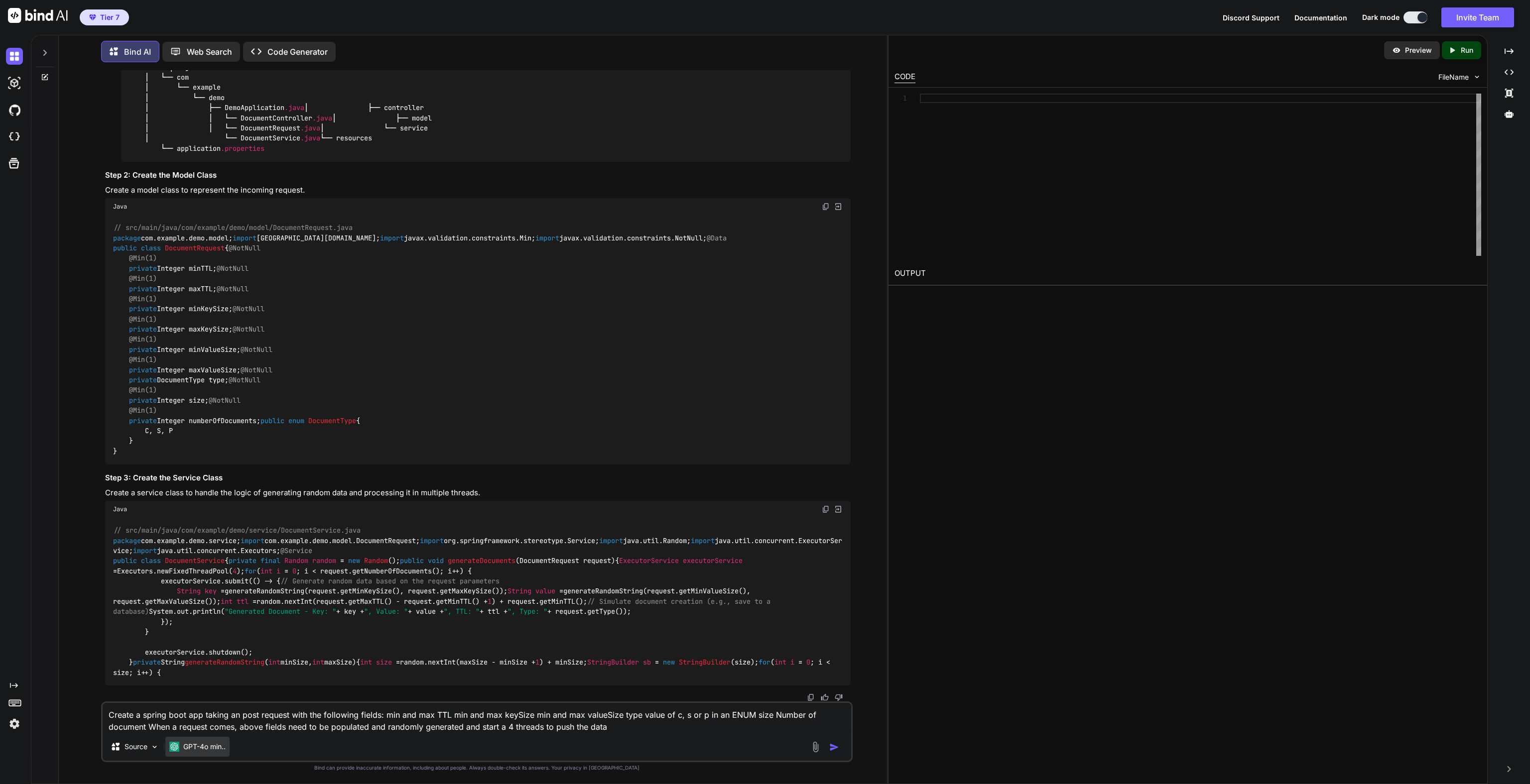
type textarea "Create a spring boot app taking an post request with the following fields: min …"
click at [207, 745] on p "GPT-4o min.." at bounding box center [204, 747] width 43 height 10
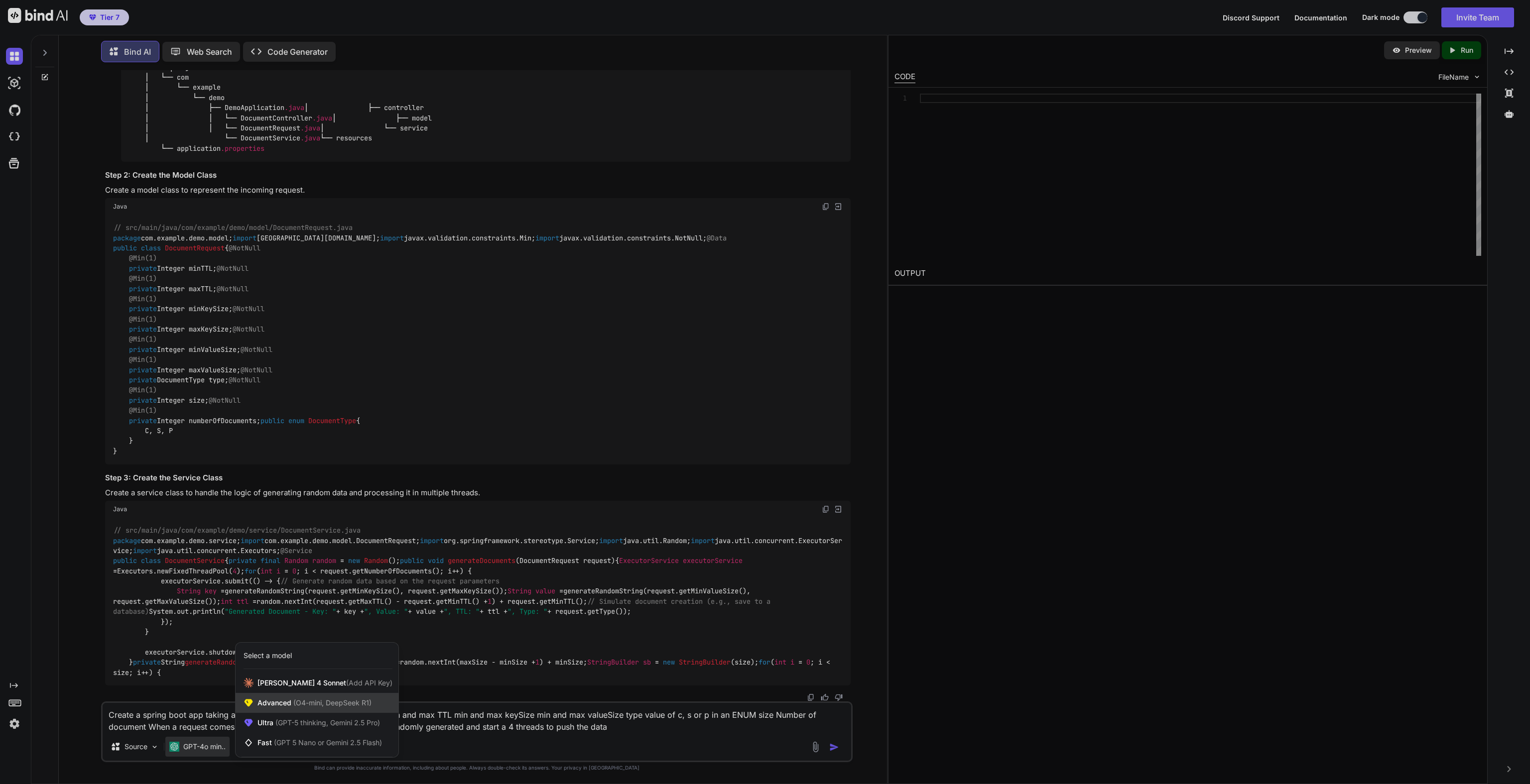
click at [273, 704] on span "Advanced (O4-mini, DeepSeek R1)" at bounding box center [315, 703] width 114 height 10
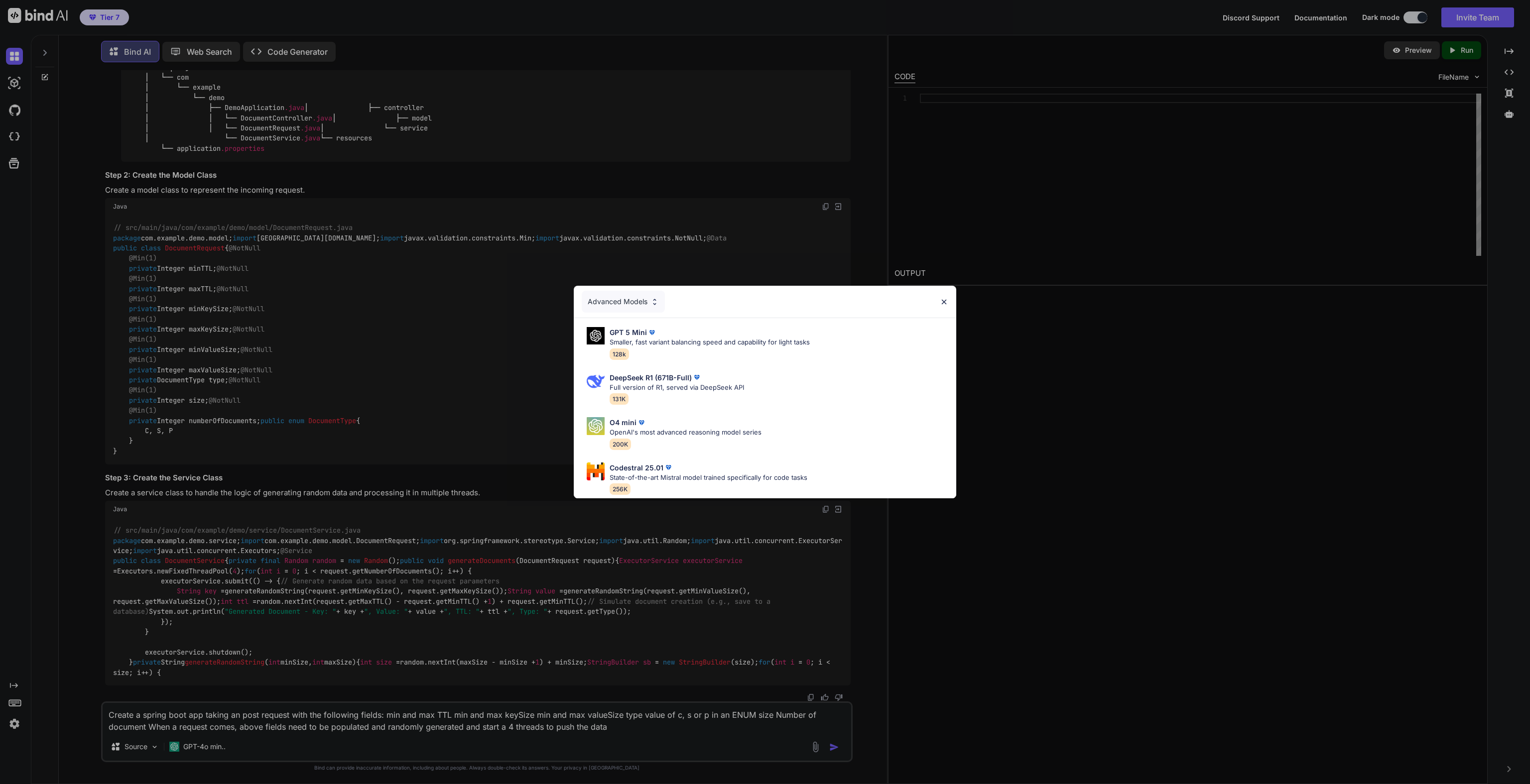
click at [202, 746] on div "Advanced Models GPT 5 Mini Smaller, fast variant balancing speed and capability…" at bounding box center [765, 392] width 1530 height 784
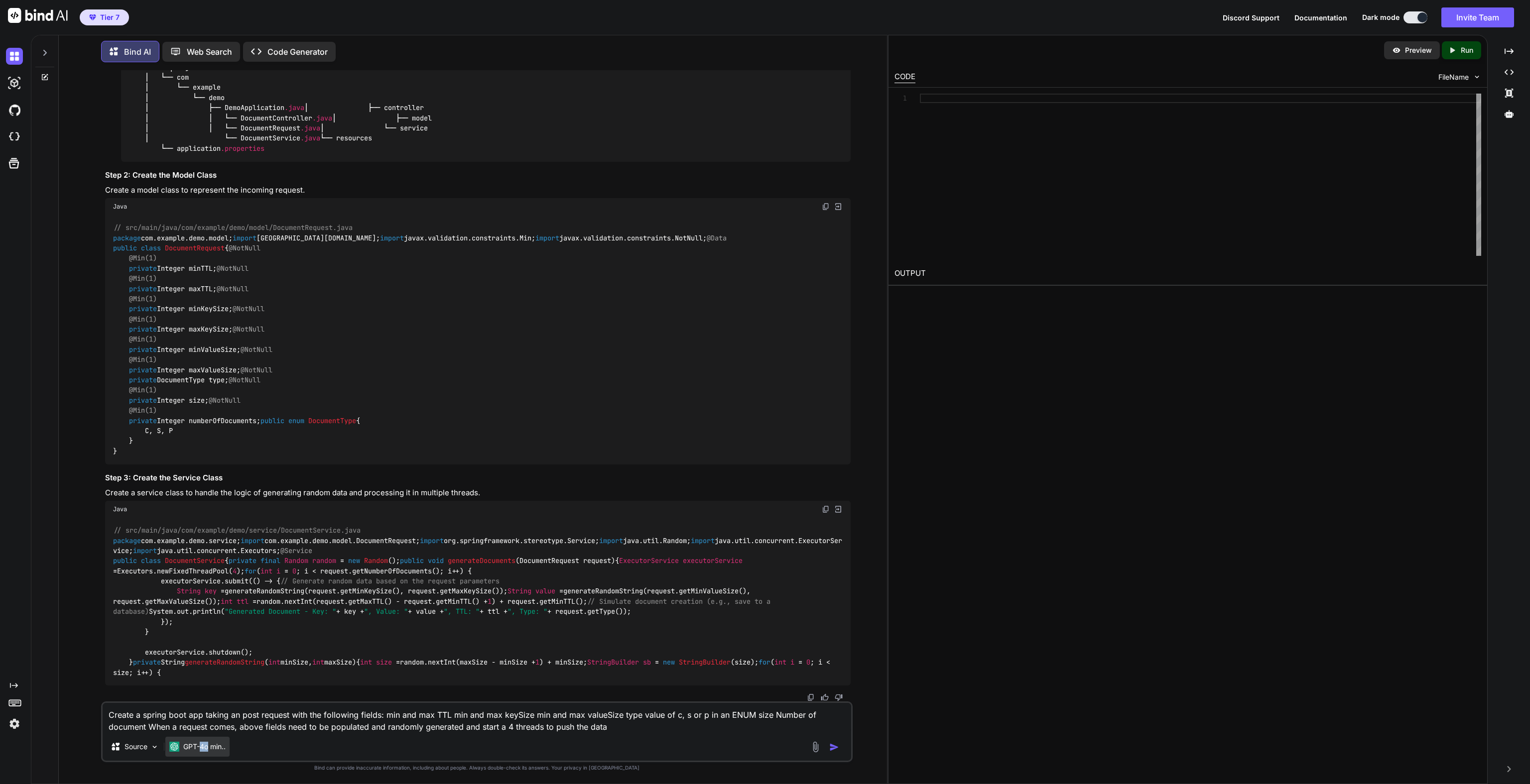
click at [202, 746] on p "GPT-4o min.." at bounding box center [204, 747] width 43 height 10
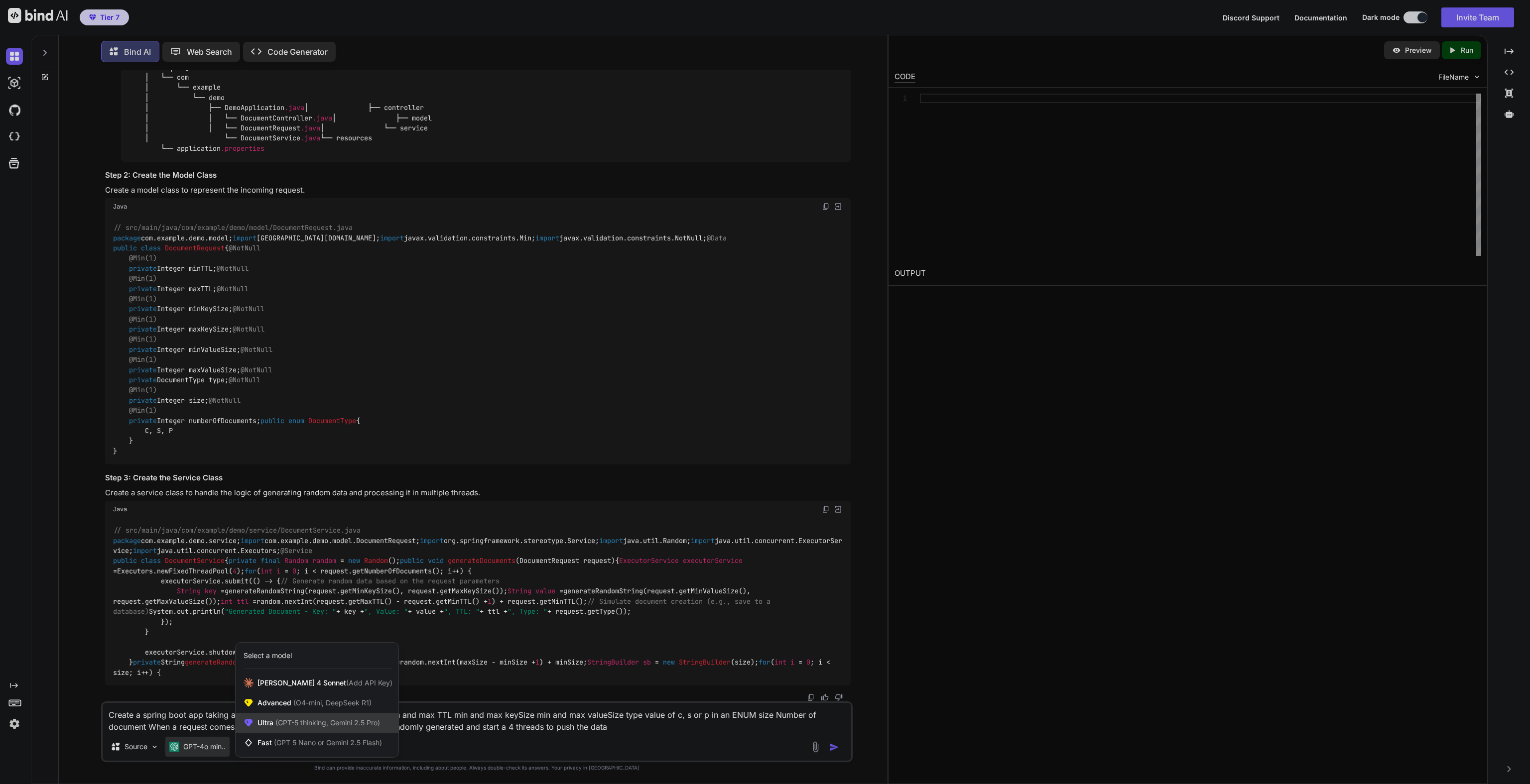
click at [276, 726] on span "(GPT-5 thinking, Gemini 2.5 Pro)" at bounding box center [326, 723] width 107 height 8
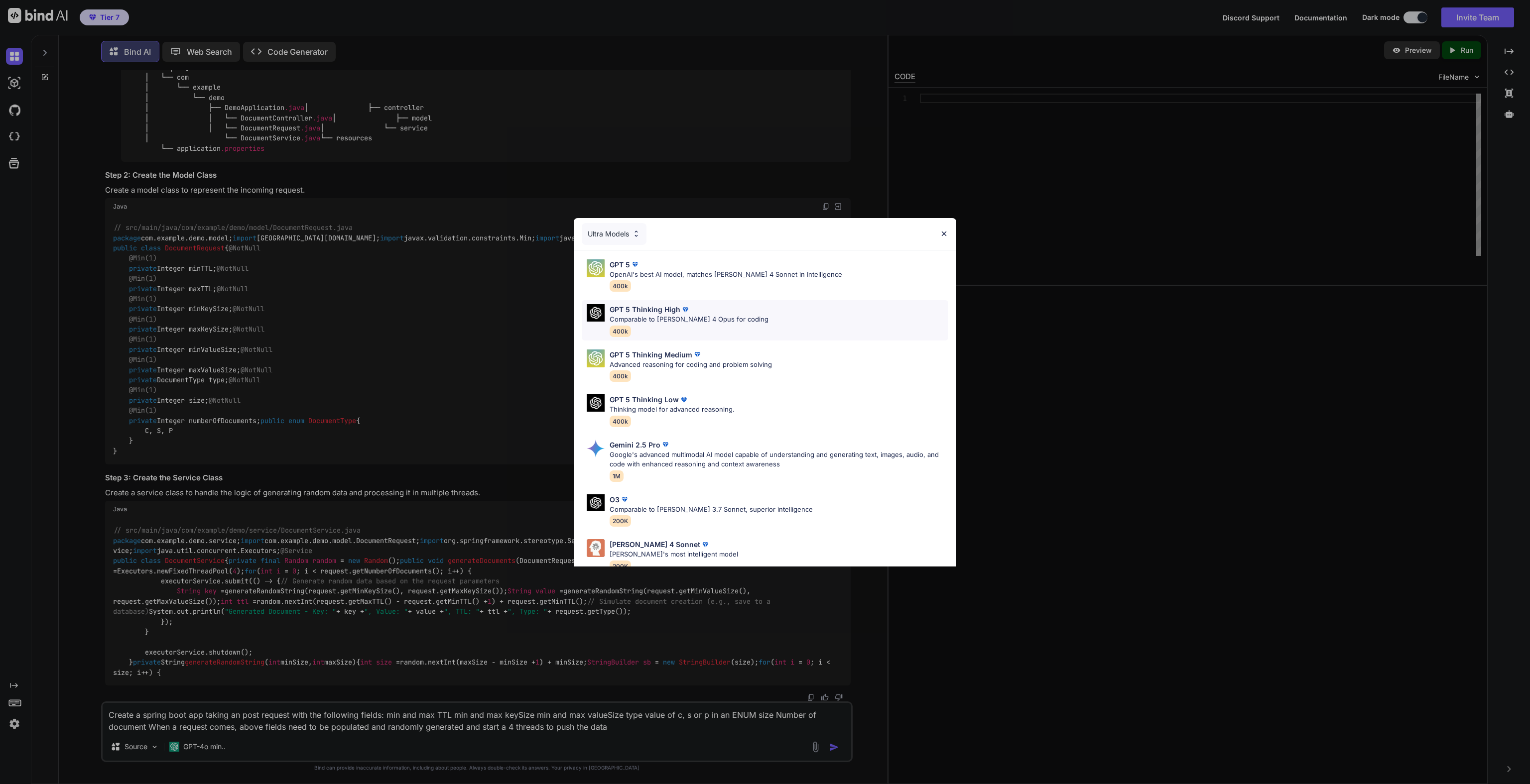
click at [657, 320] on p "Comparable to [PERSON_NAME] 4 Opus for coding" at bounding box center [689, 319] width 159 height 10
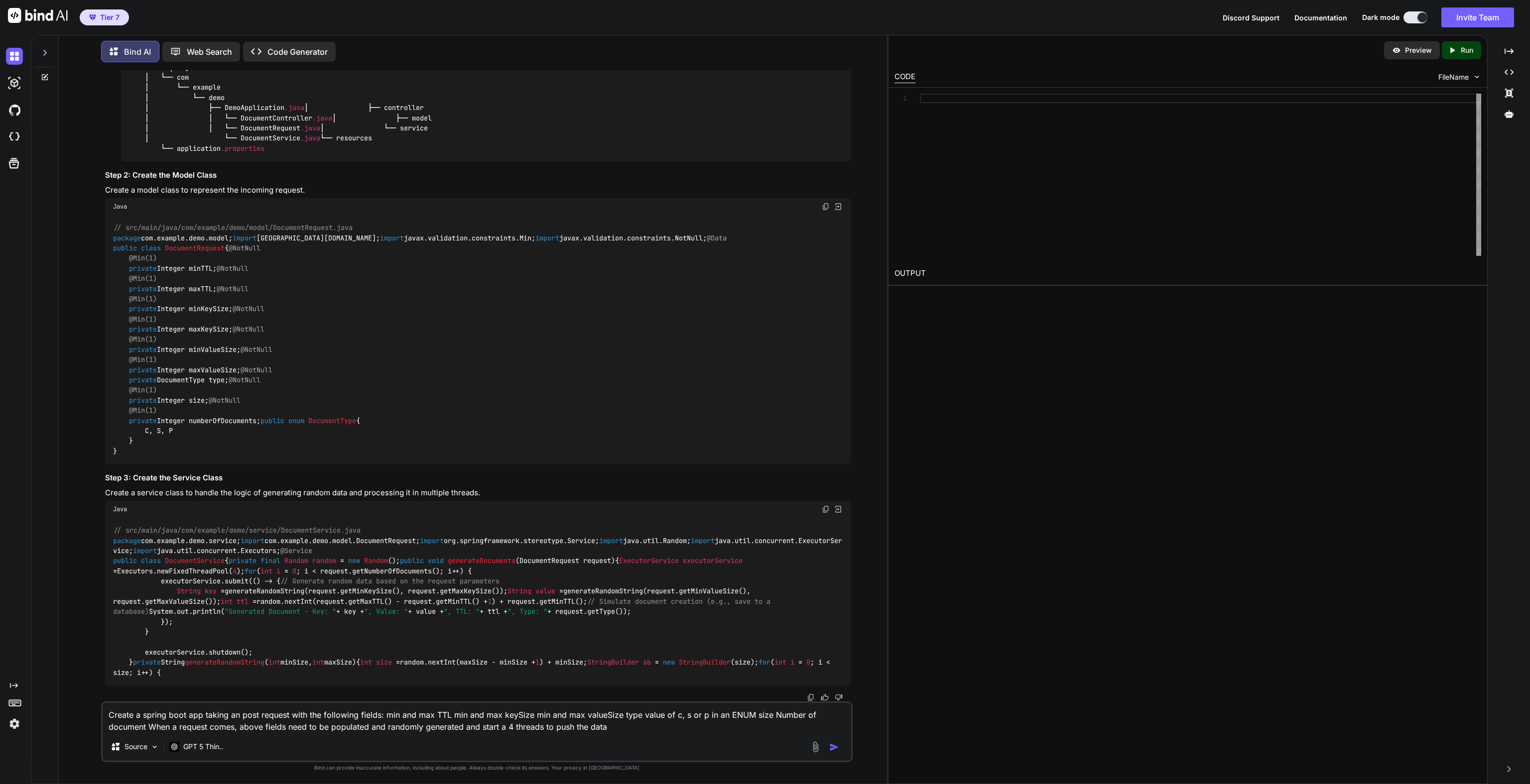
click at [834, 749] on img "button" at bounding box center [834, 747] width 10 height 10
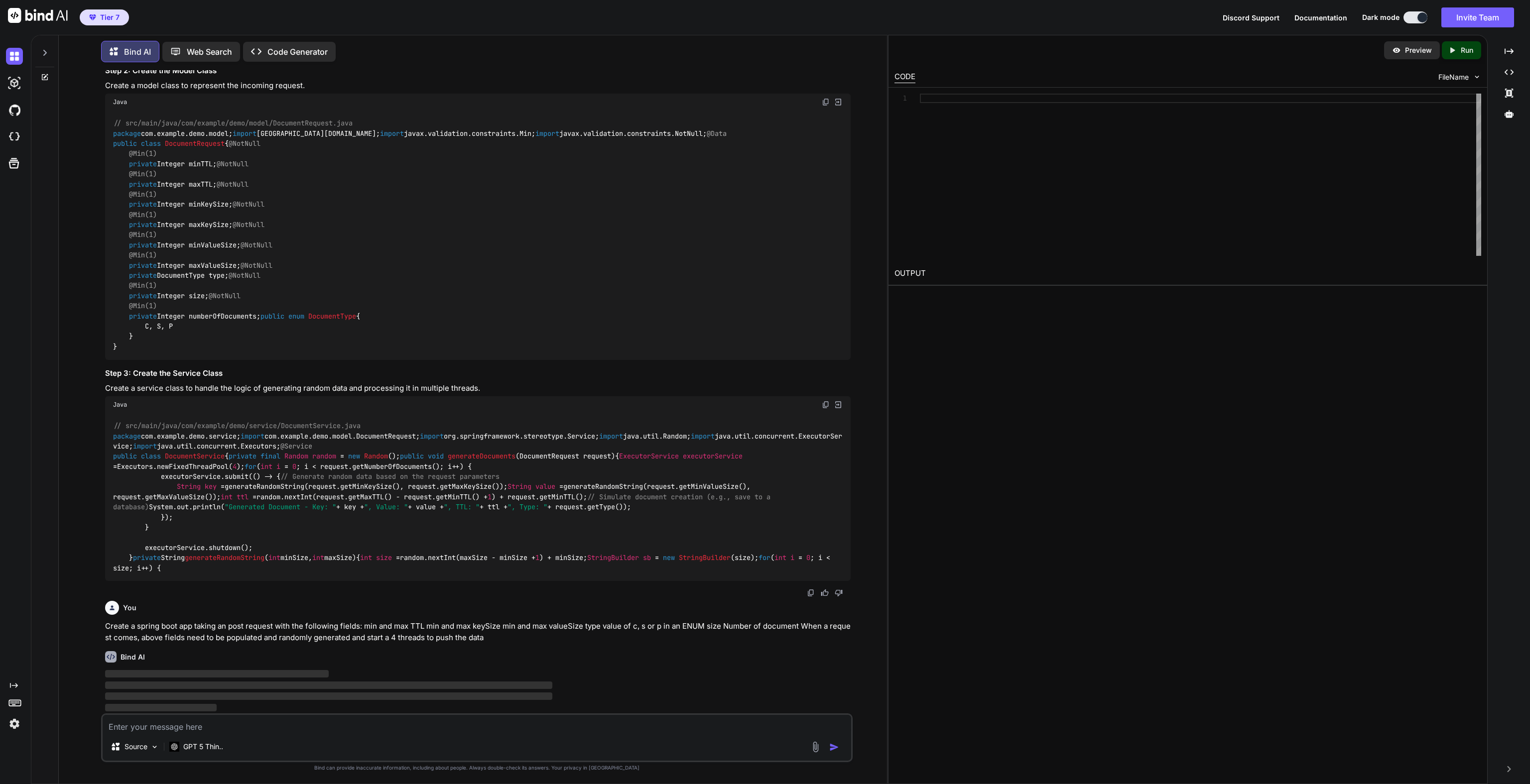
scroll to position [46, 0]
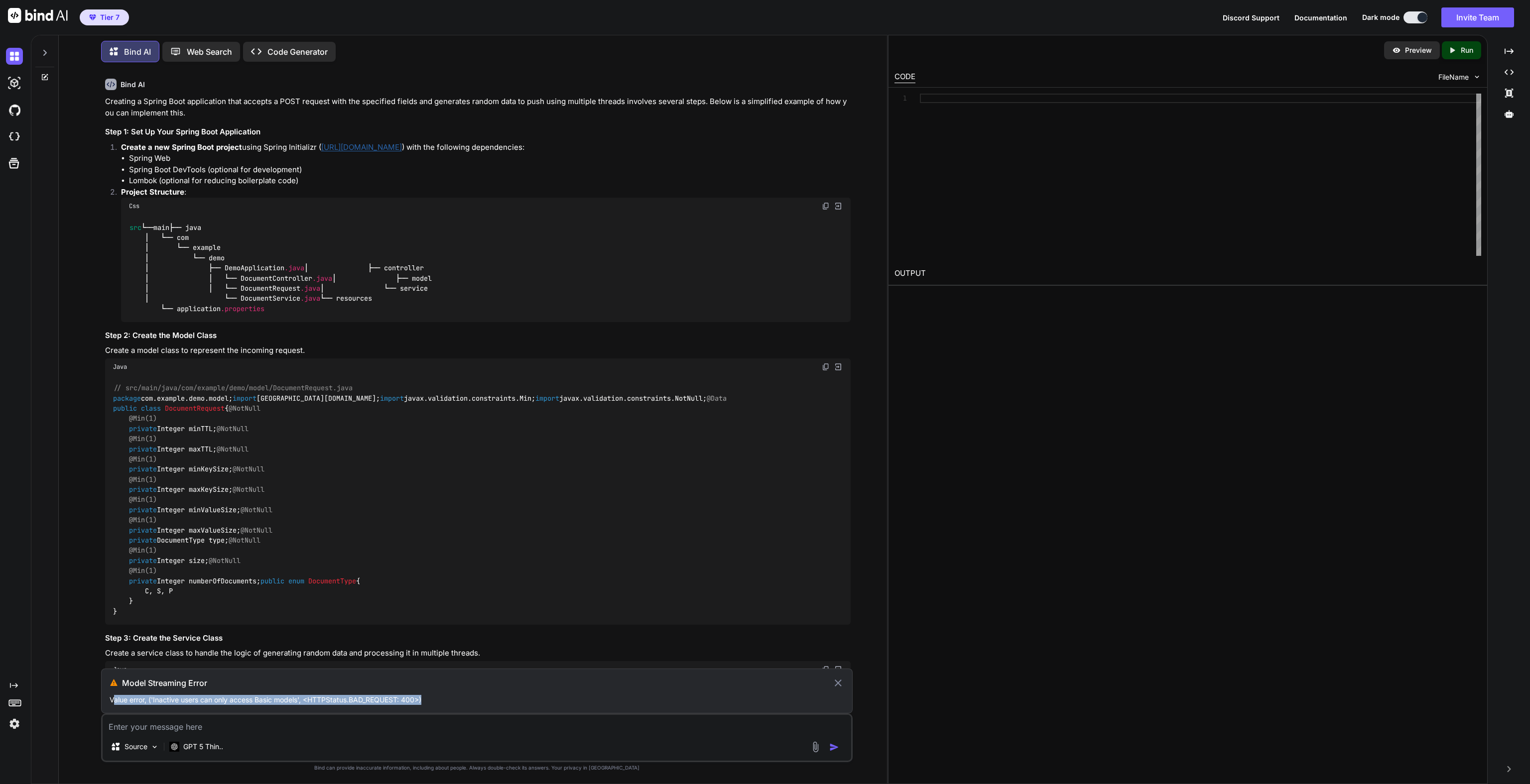
drag, startPoint x: 113, startPoint y: 701, endPoint x: 500, endPoint y: 702, distance: 387.0
click at [500, 701] on p "Value error, ('Inactive users can only access Basic models', <HTTPStatus.BAD_RE…" at bounding box center [477, 700] width 734 height 10
click at [500, 702] on p "Value error, ('Inactive users can only access Basic models', <HTTPStatus.BAD_RE…" at bounding box center [477, 700] width 734 height 10
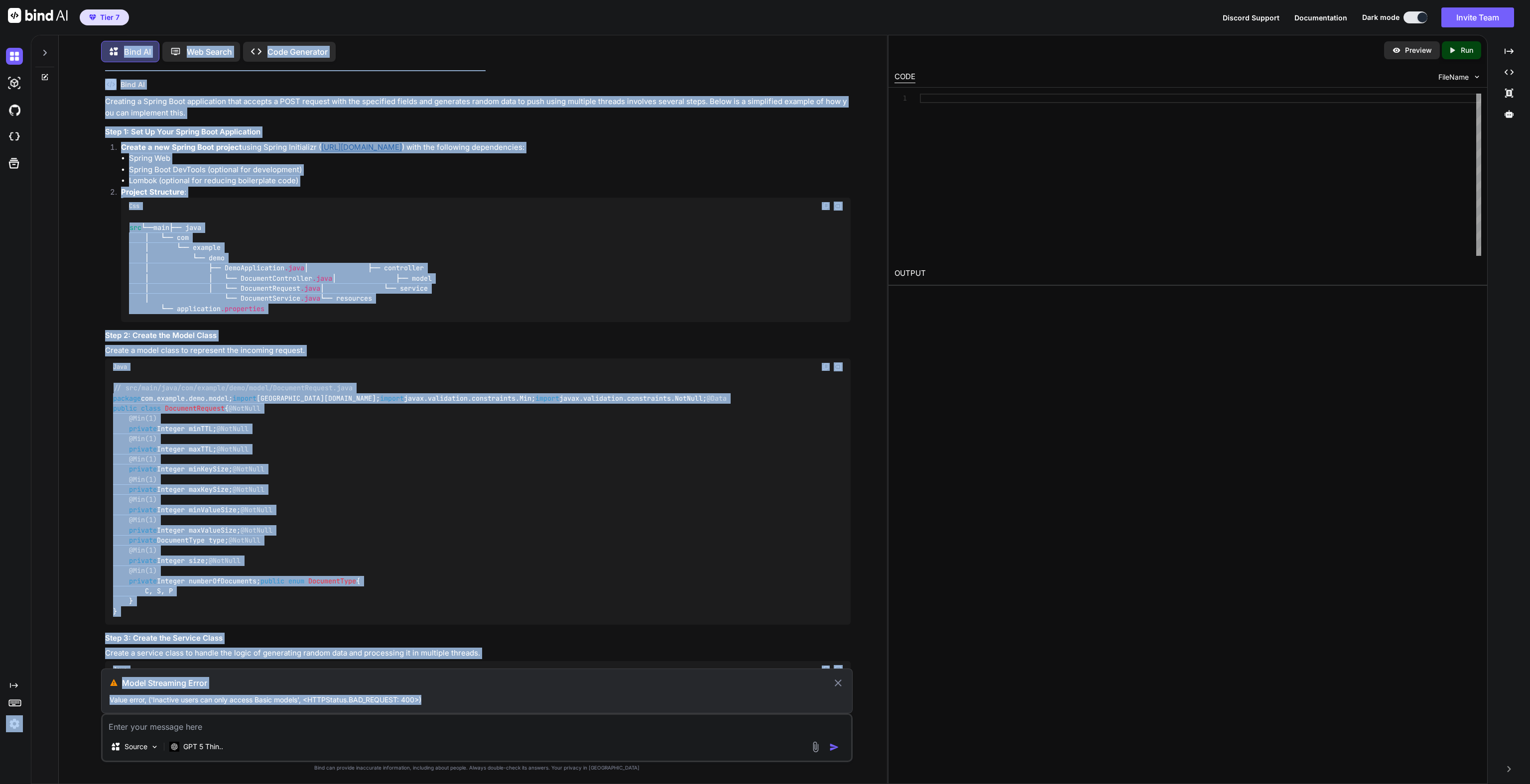
drag, startPoint x: 264, startPoint y: 689, endPoint x: 29, endPoint y: 677, distance: 235.3
click at [29, 677] on div "Created with Pixso. Bind AI Web Search Created with Pixso. Code Generator You C…" at bounding box center [765, 409] width 1530 height 749
click at [256, 691] on div "Model Streaming Error Value error, ('Inactive users can only access Basic model…" at bounding box center [477, 691] width 751 height 45
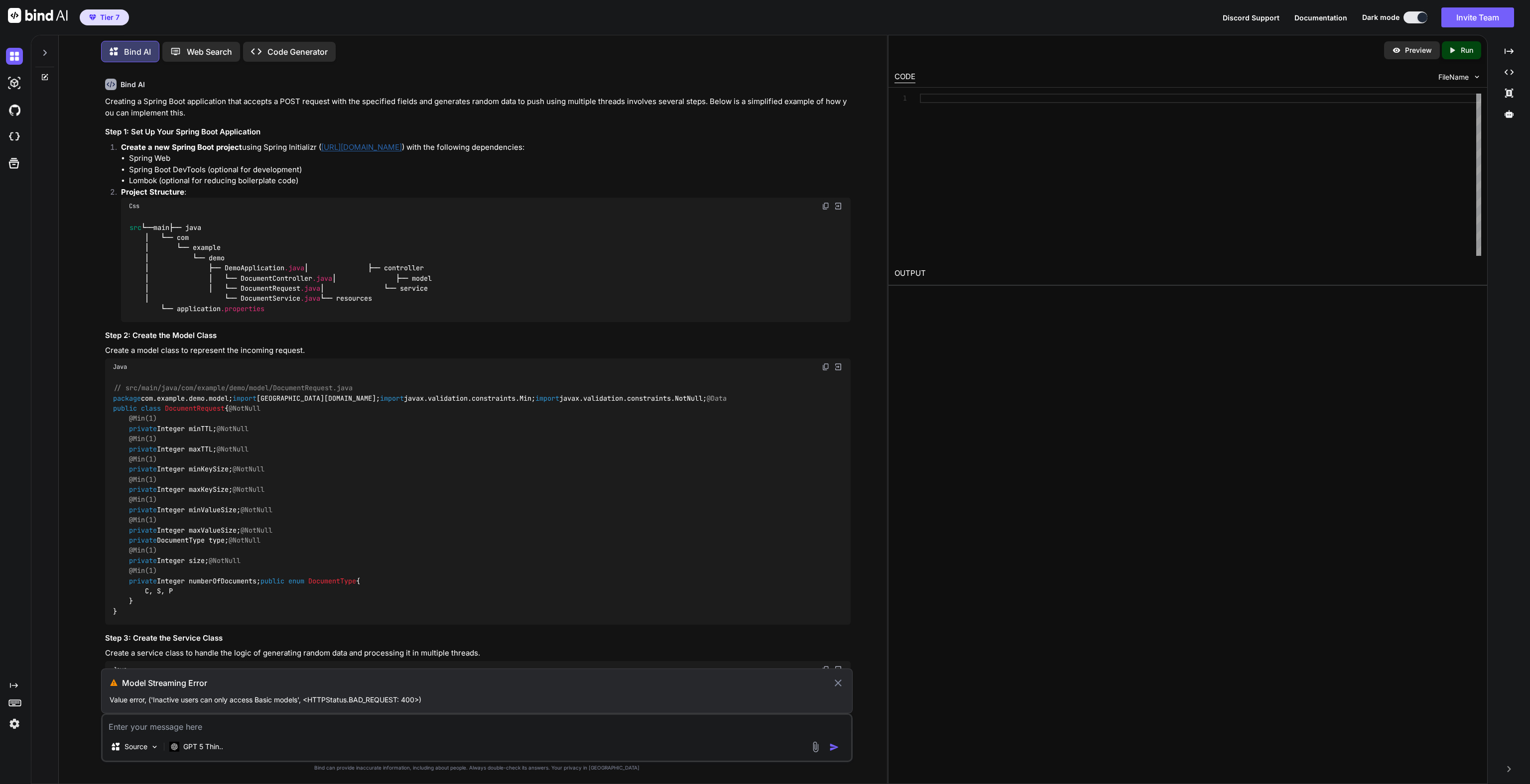
click at [15, 722] on img at bounding box center [14, 724] width 17 height 17
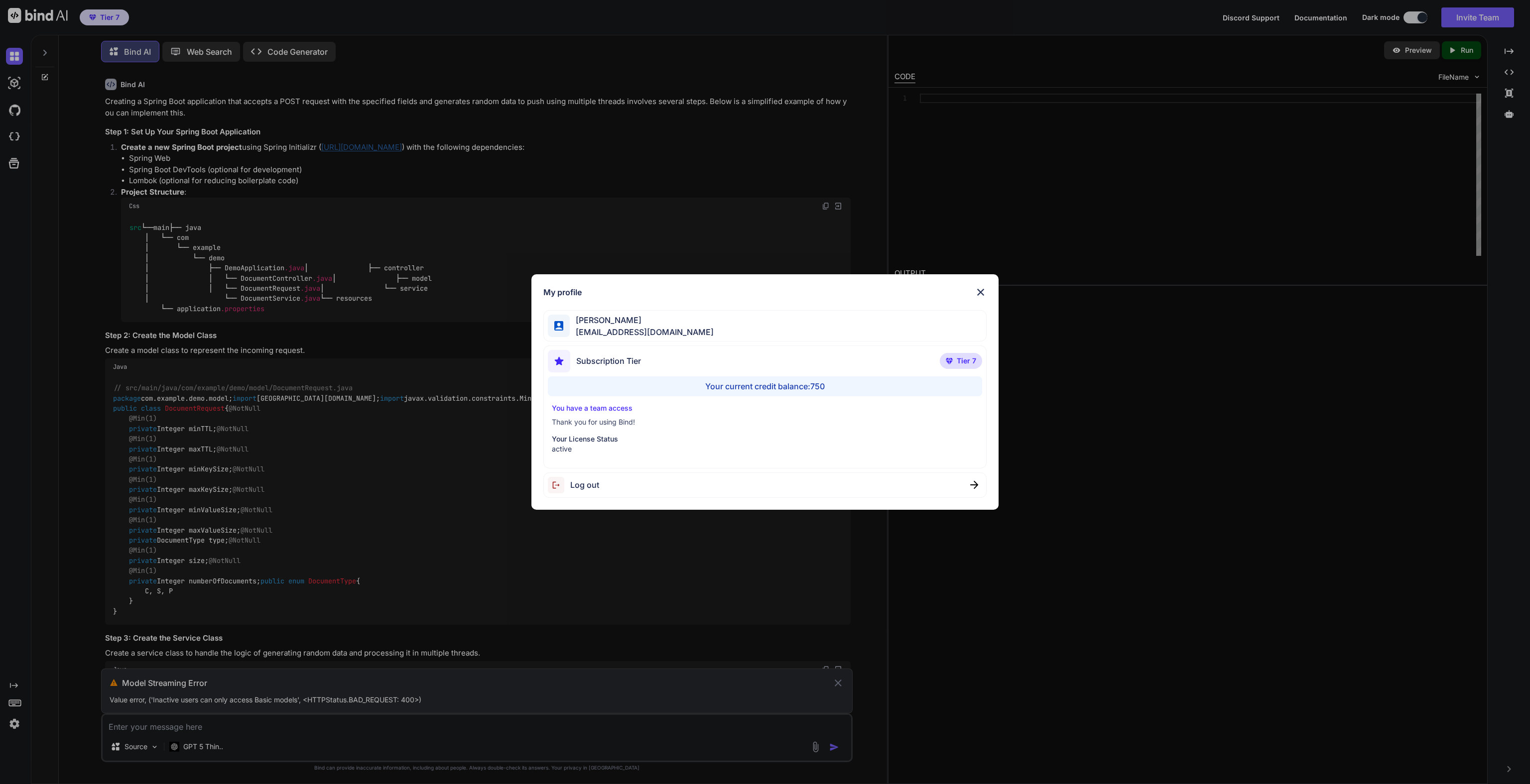
click at [740, 388] on div "Your current credit balance: 750" at bounding box center [765, 386] width 435 height 20
click at [965, 359] on span "Tier 7" at bounding box center [966, 361] width 19 height 10
click at [577, 432] on div "You have a team access Thank you for using Bind! Your License Status active" at bounding box center [765, 428] width 435 height 51
drag, startPoint x: 557, startPoint y: 417, endPoint x: 616, endPoint y: 415, distance: 59.0
click at [616, 415] on div "You have a team access Thank you for using Bind! Your License Status active" at bounding box center [765, 428] width 435 height 51
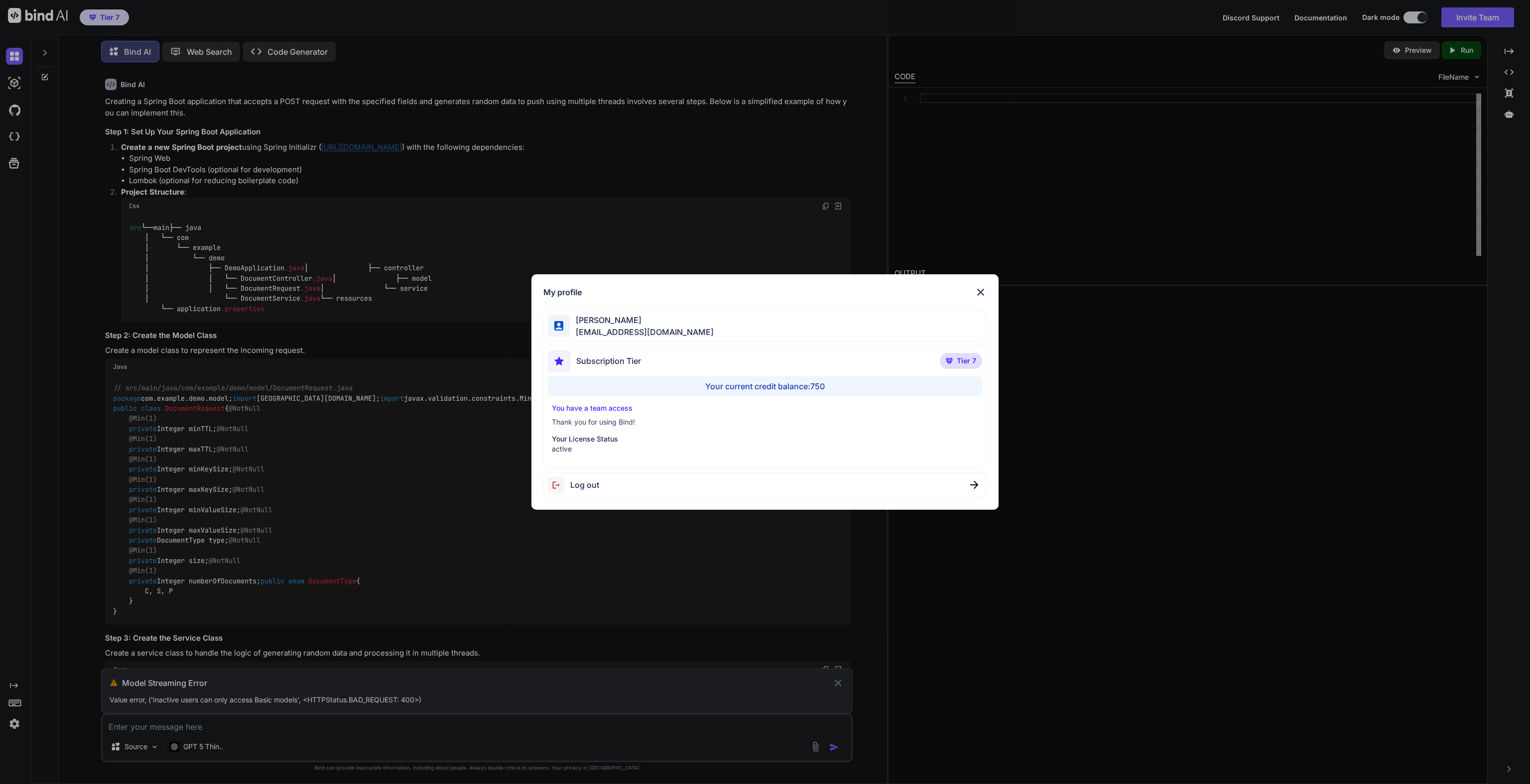
click at [589, 483] on span "Log out" at bounding box center [585, 485] width 29 height 12
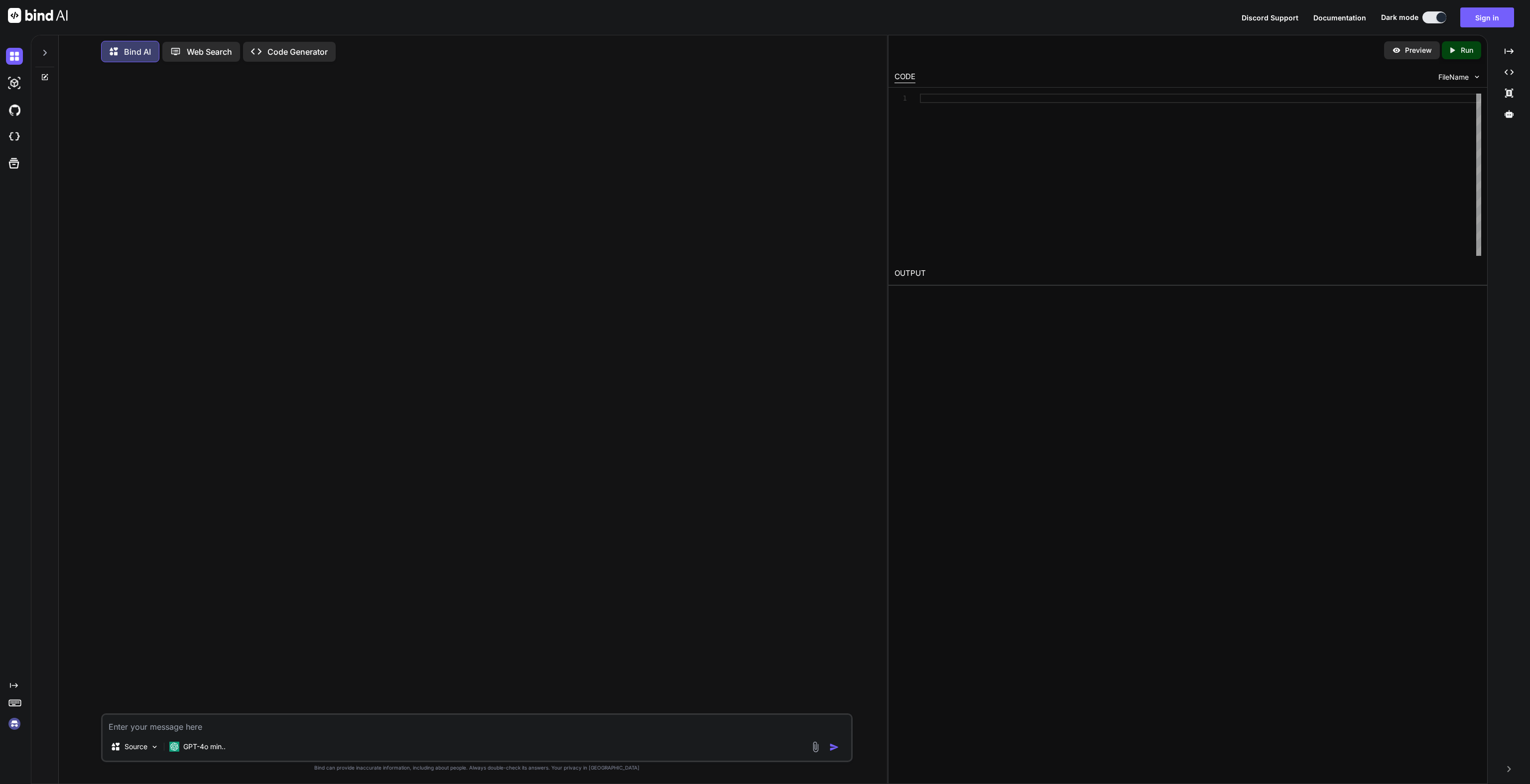
scroll to position [0, 0]
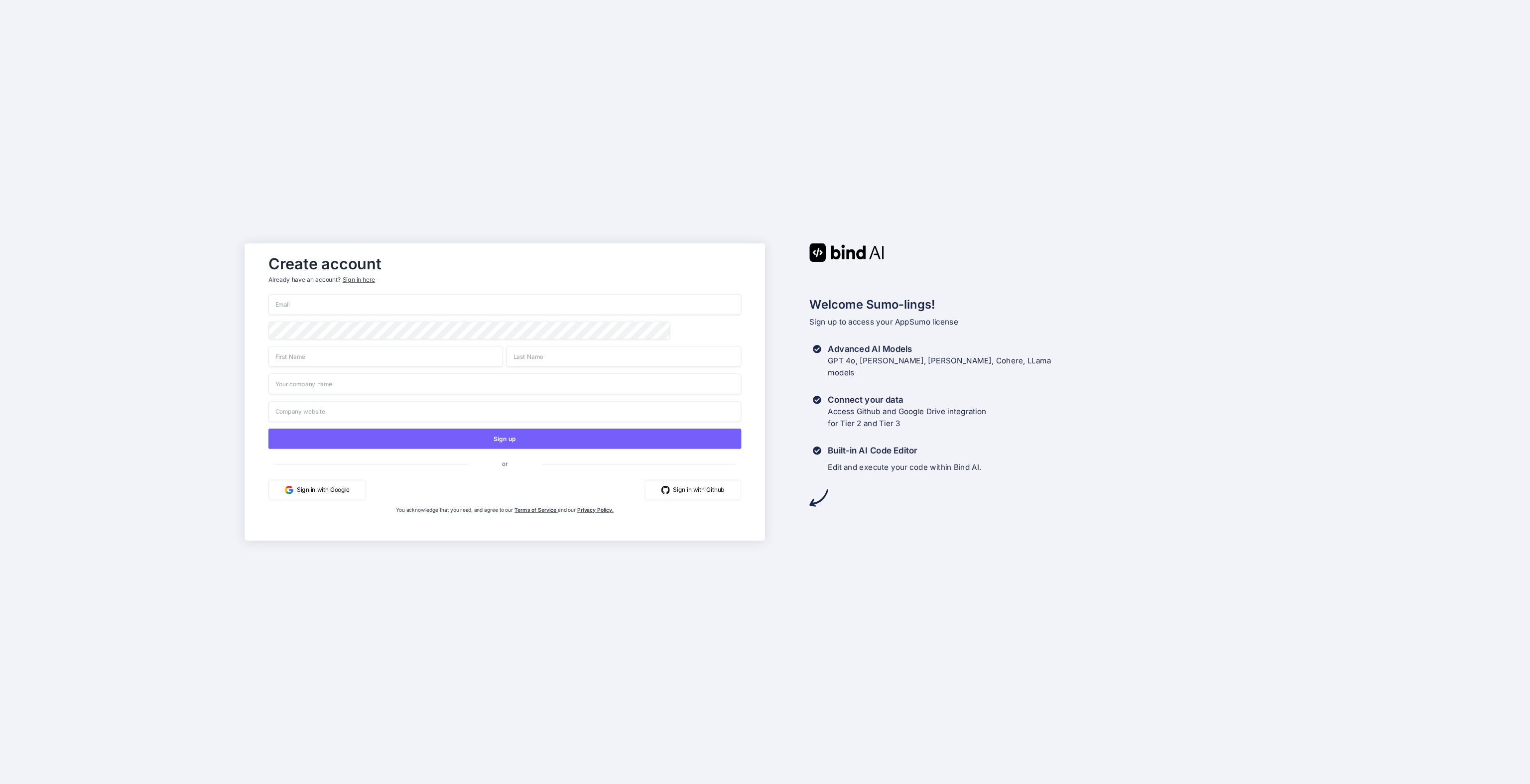
type input "[EMAIL_ADDRESS][DOMAIN_NAME]"
click at [358, 277] on div "Sign in here" at bounding box center [359, 280] width 32 height 8
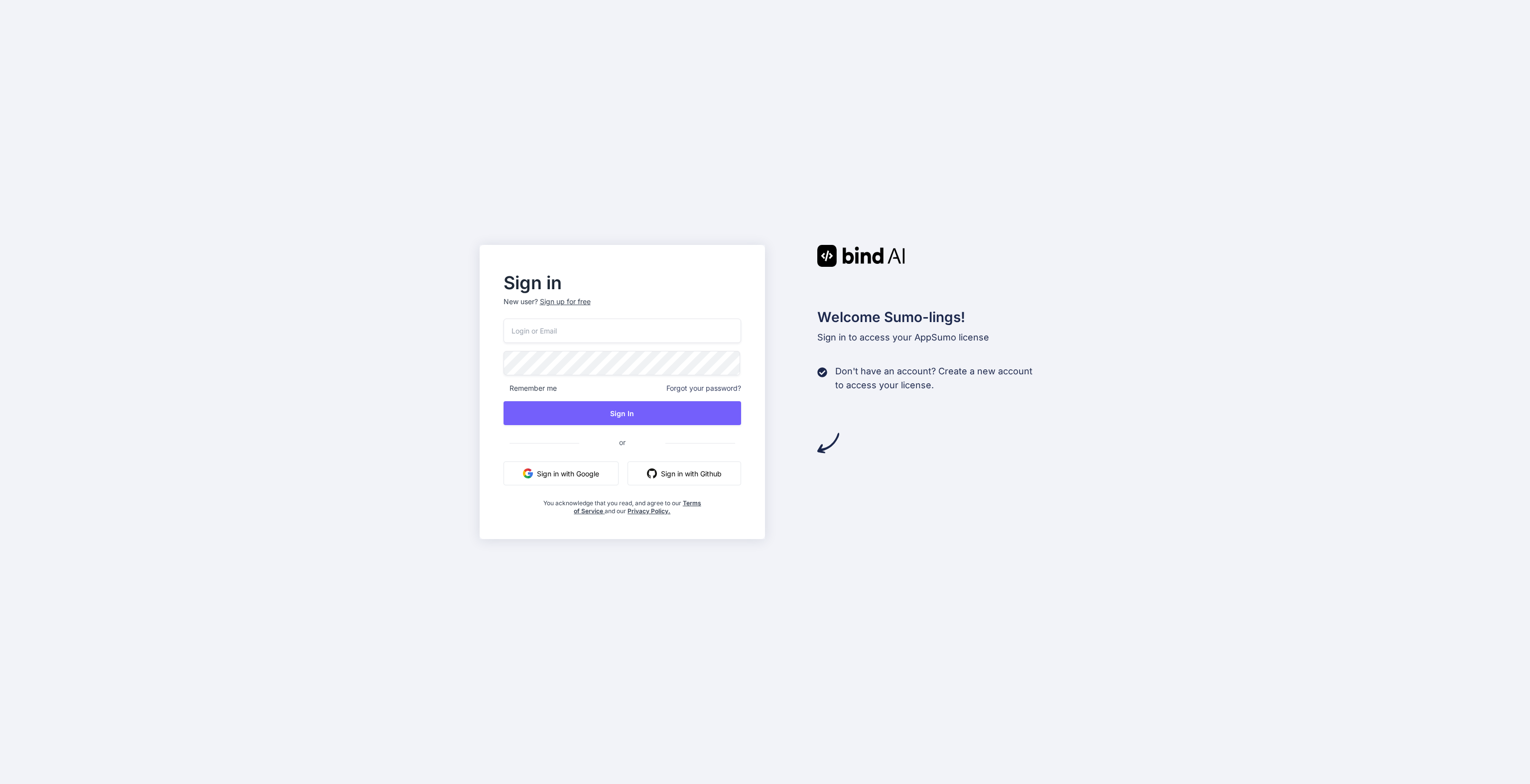
type input "[EMAIL_ADDRESS][DOMAIN_NAME]"
click at [610, 411] on button "Sign In" at bounding box center [622, 413] width 238 height 24
click at [607, 420] on button "Sign In" at bounding box center [622, 413] width 238 height 24
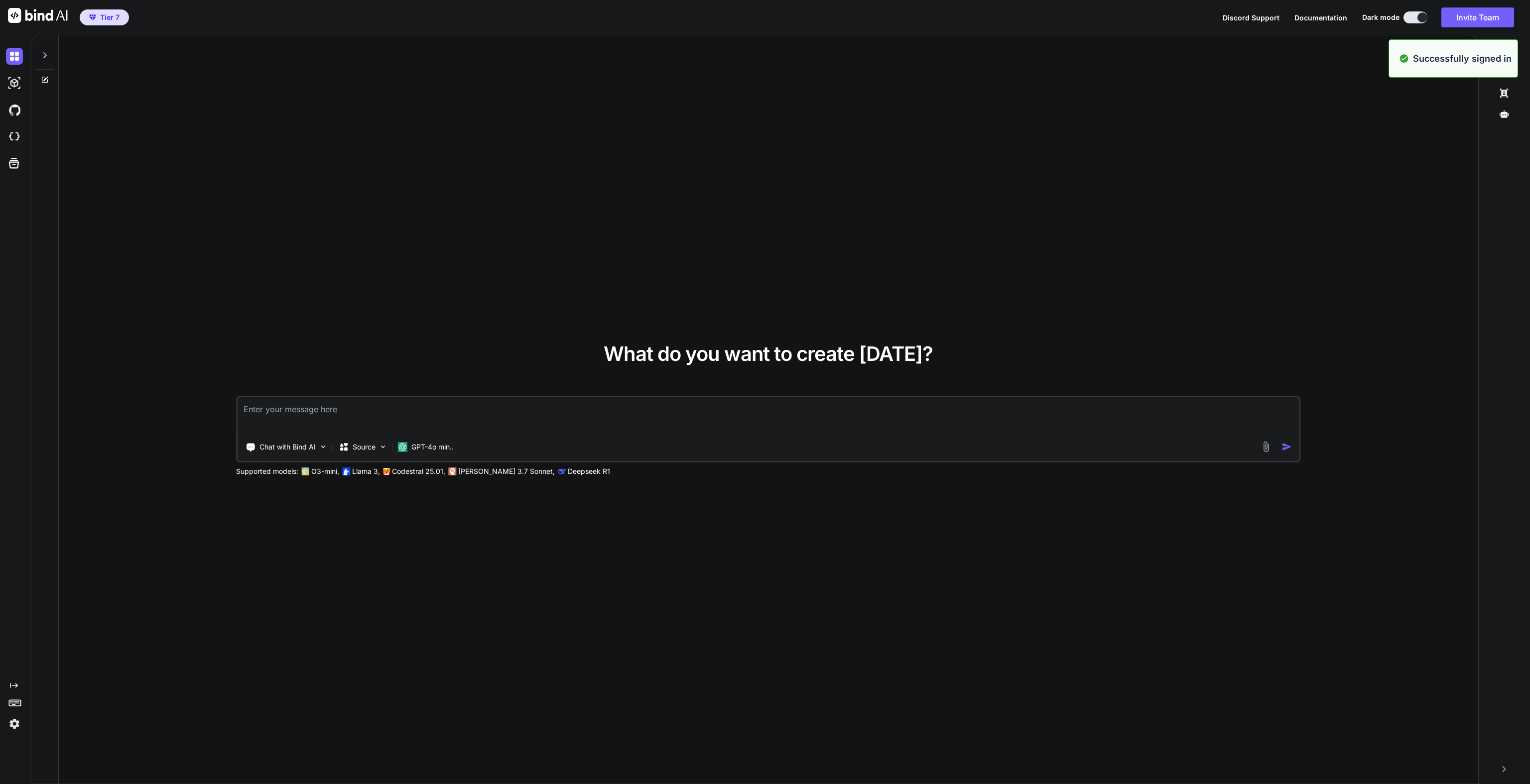
type textarea "x"
click at [310, 412] on textarea at bounding box center [769, 416] width 1062 height 37
type textarea "Create a spring boot app taking an post request with the following fields: min …"
type textarea "x"
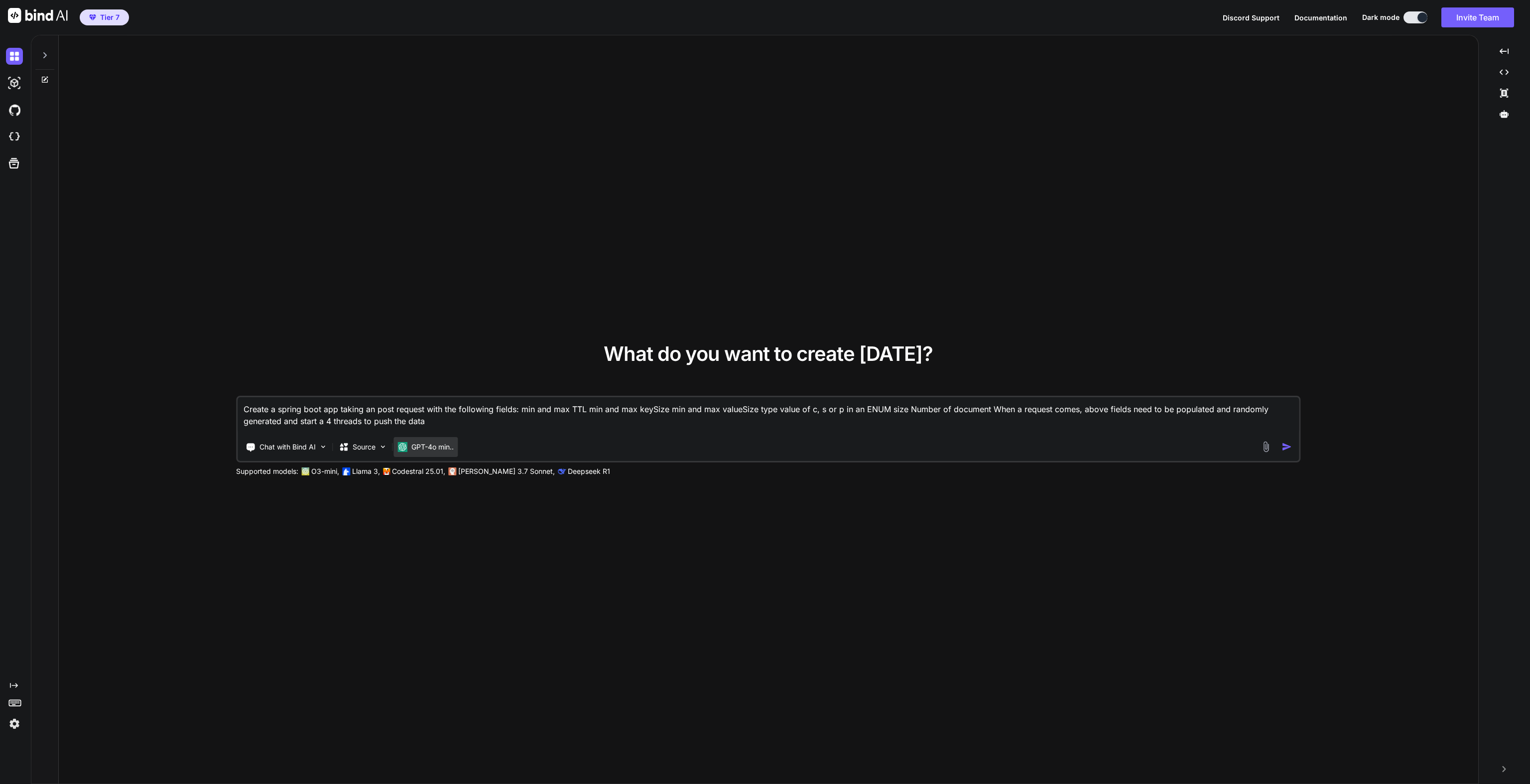
type textarea "Create a spring boot app taking an post request with the following fields: min …"
click at [427, 451] on p "GPT-4o min.." at bounding box center [433, 447] width 43 height 10
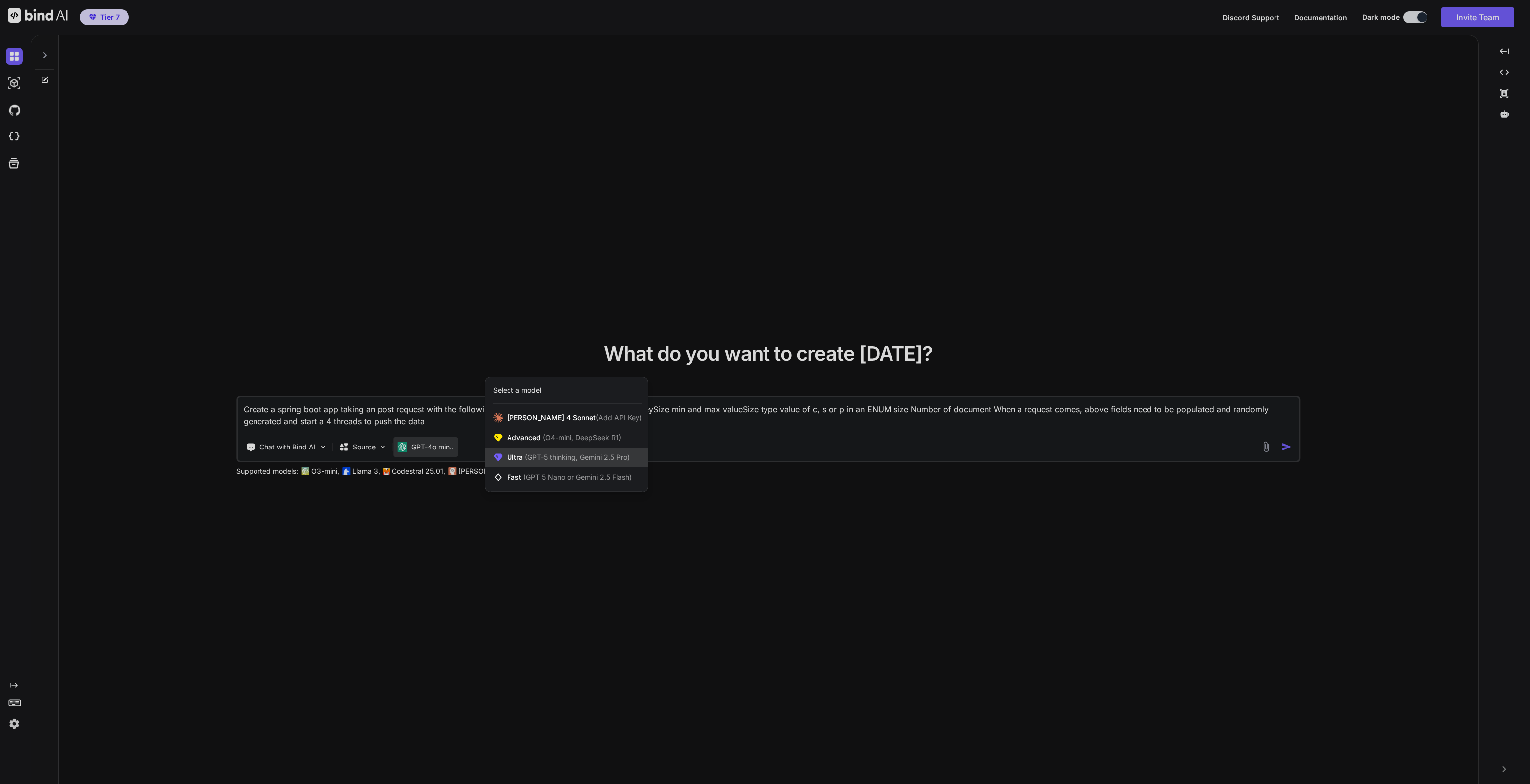
click at [527, 452] on div "Ultra (GPT-5 thinking, Gemini 2.5 Pro)" at bounding box center [567, 457] width 163 height 20
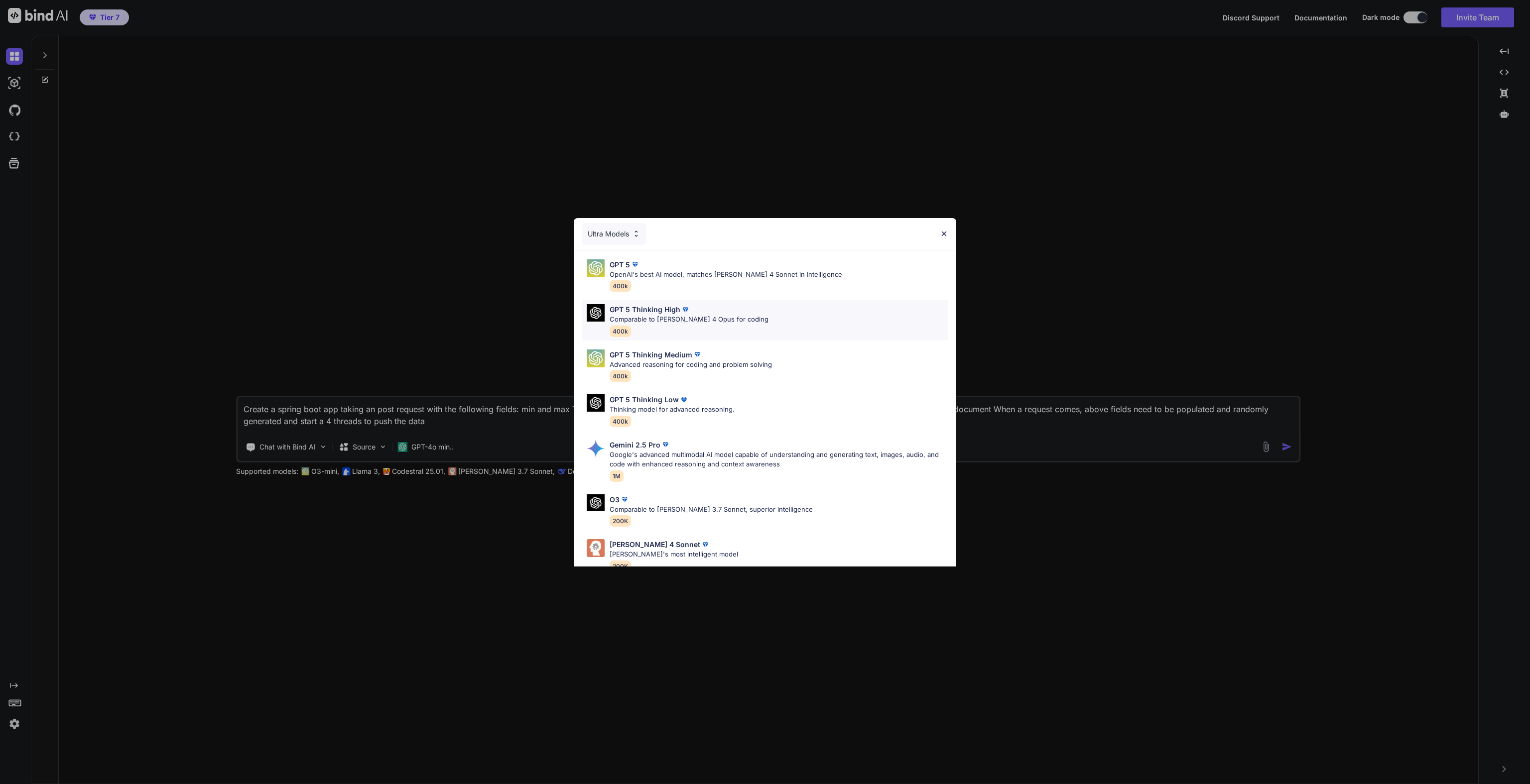
click at [634, 318] on p "Comparable to [PERSON_NAME] 4 Opus for coding" at bounding box center [689, 319] width 159 height 10
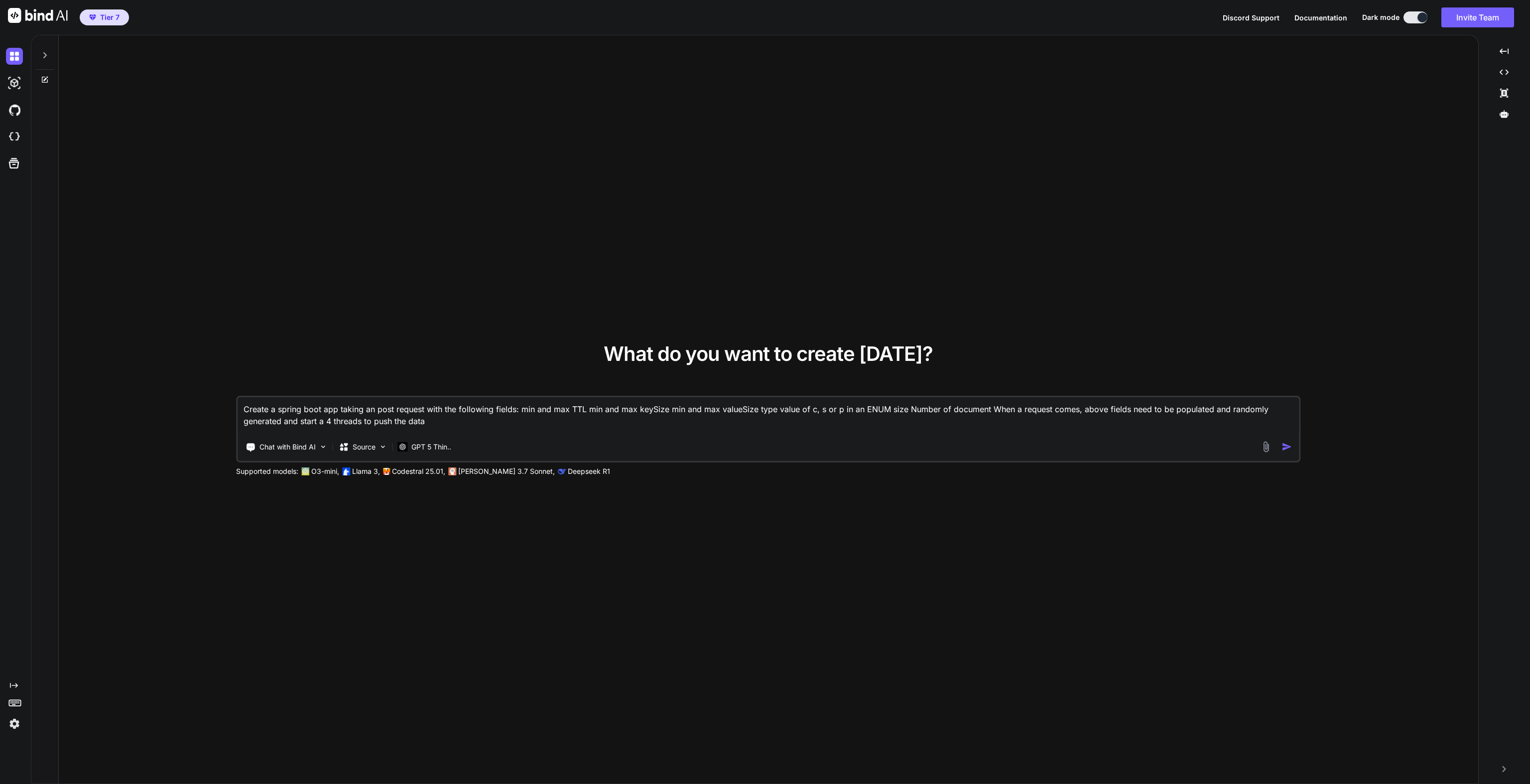
click at [1283, 450] on img "button" at bounding box center [1287, 446] width 10 height 10
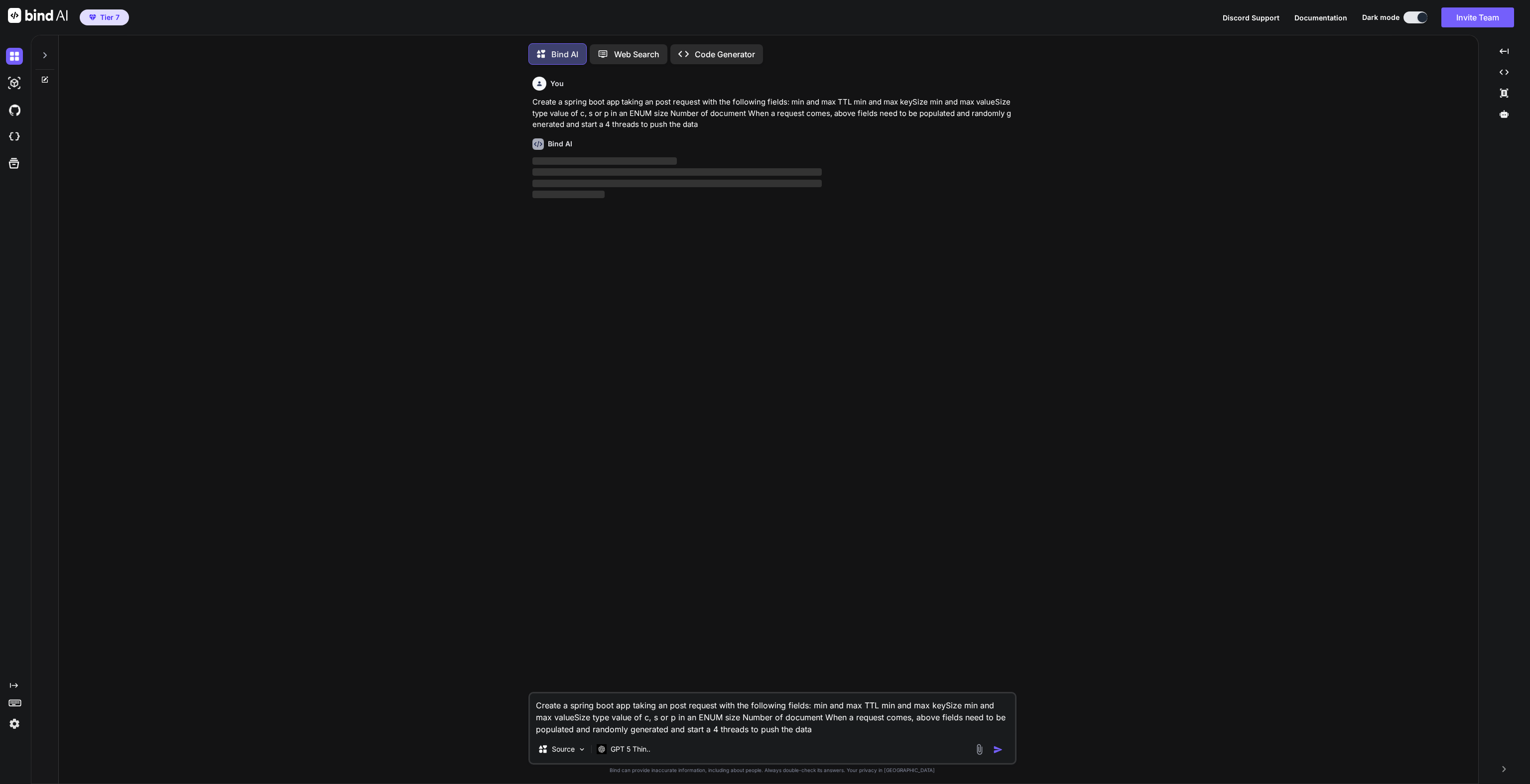
type textarea "x"
click at [651, 753] on div "GPT 5 Thin.." at bounding box center [623, 746] width 62 height 20
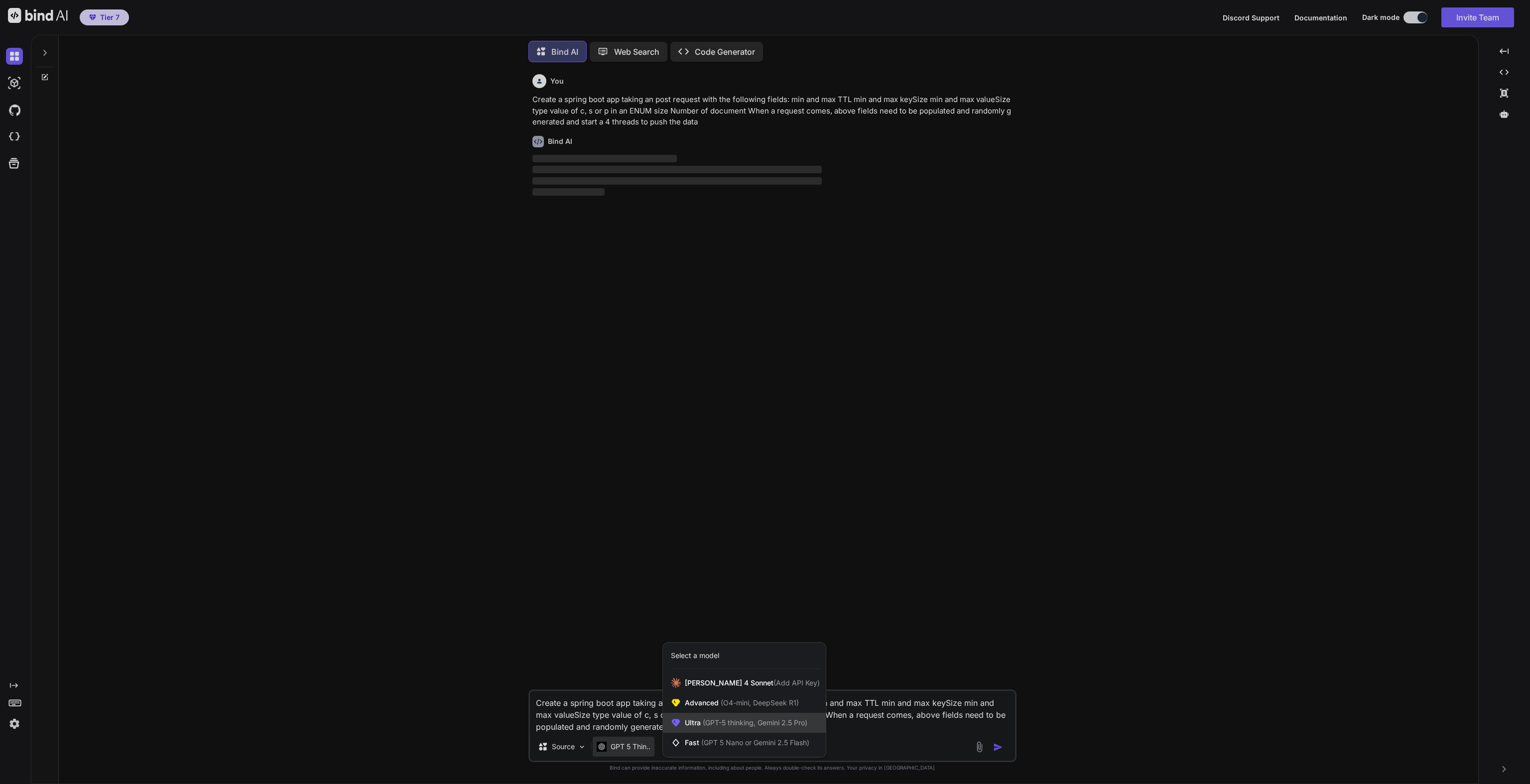
click at [710, 724] on span "(GPT-5 thinking, Gemini 2.5 Pro)" at bounding box center [754, 723] width 107 height 8
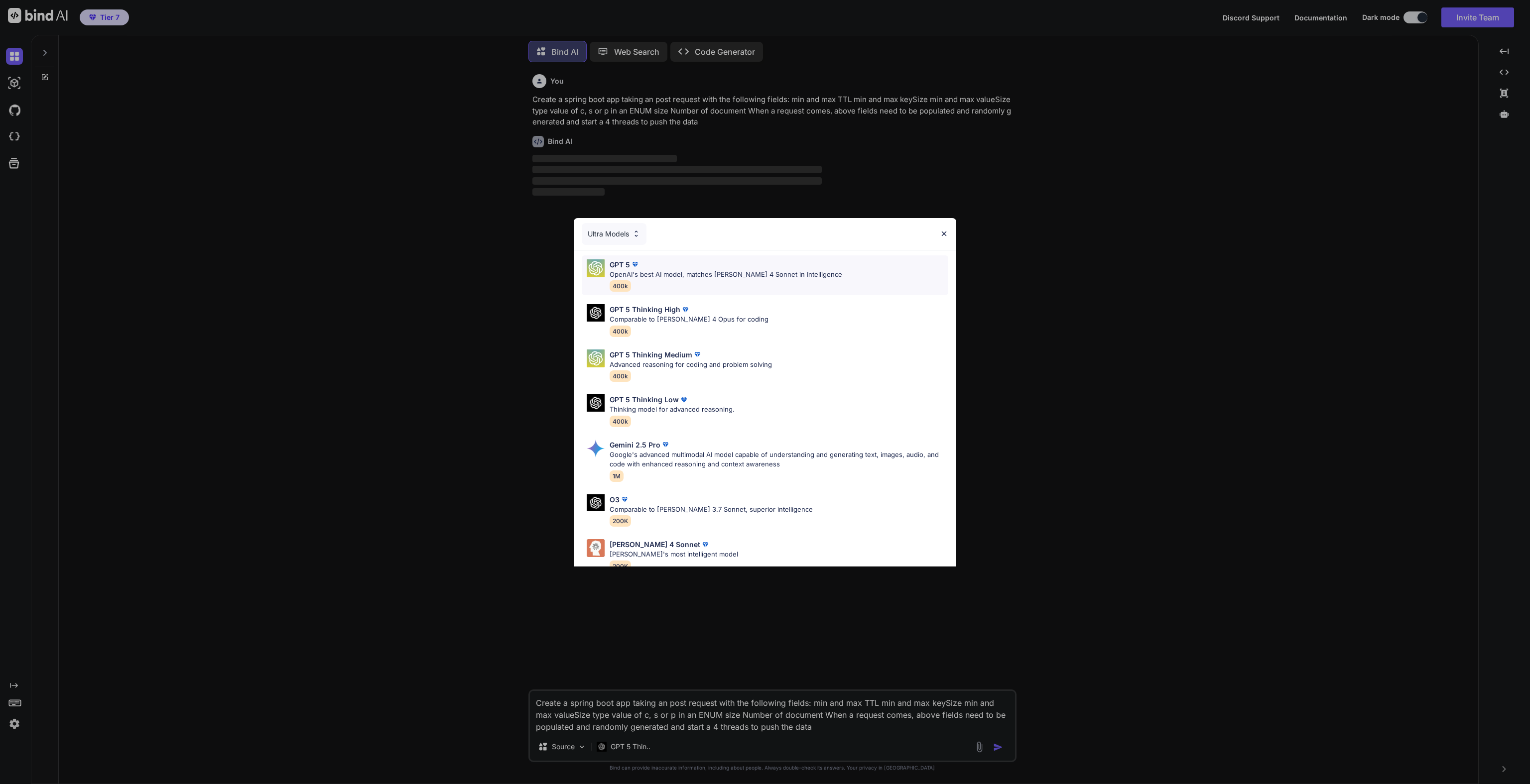
click at [652, 273] on p "OpenAI's best AI model, matches [PERSON_NAME] 4 Sonnet in Intelligence" at bounding box center [726, 275] width 232 height 10
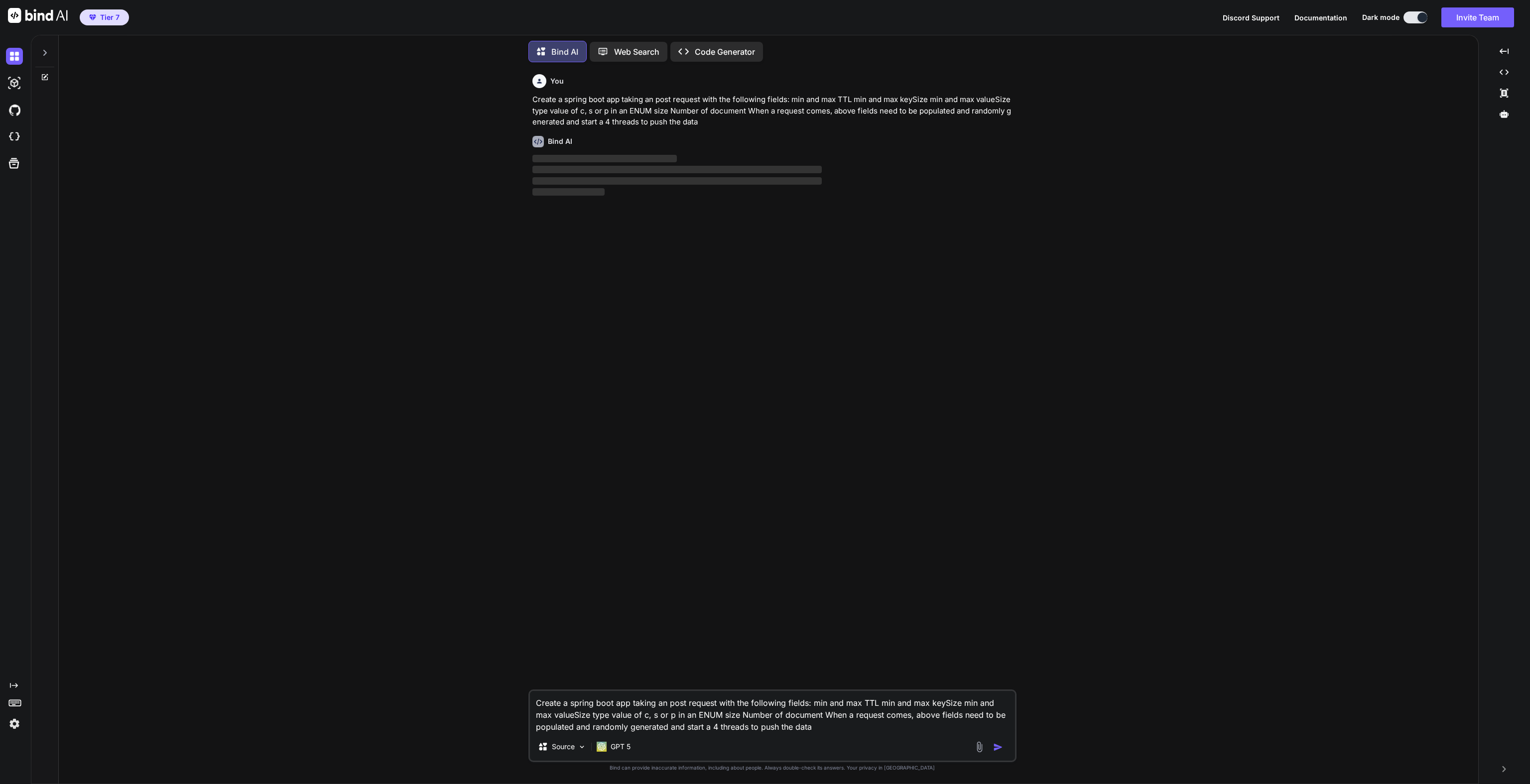
click at [994, 745] on img "button" at bounding box center [998, 747] width 10 height 10
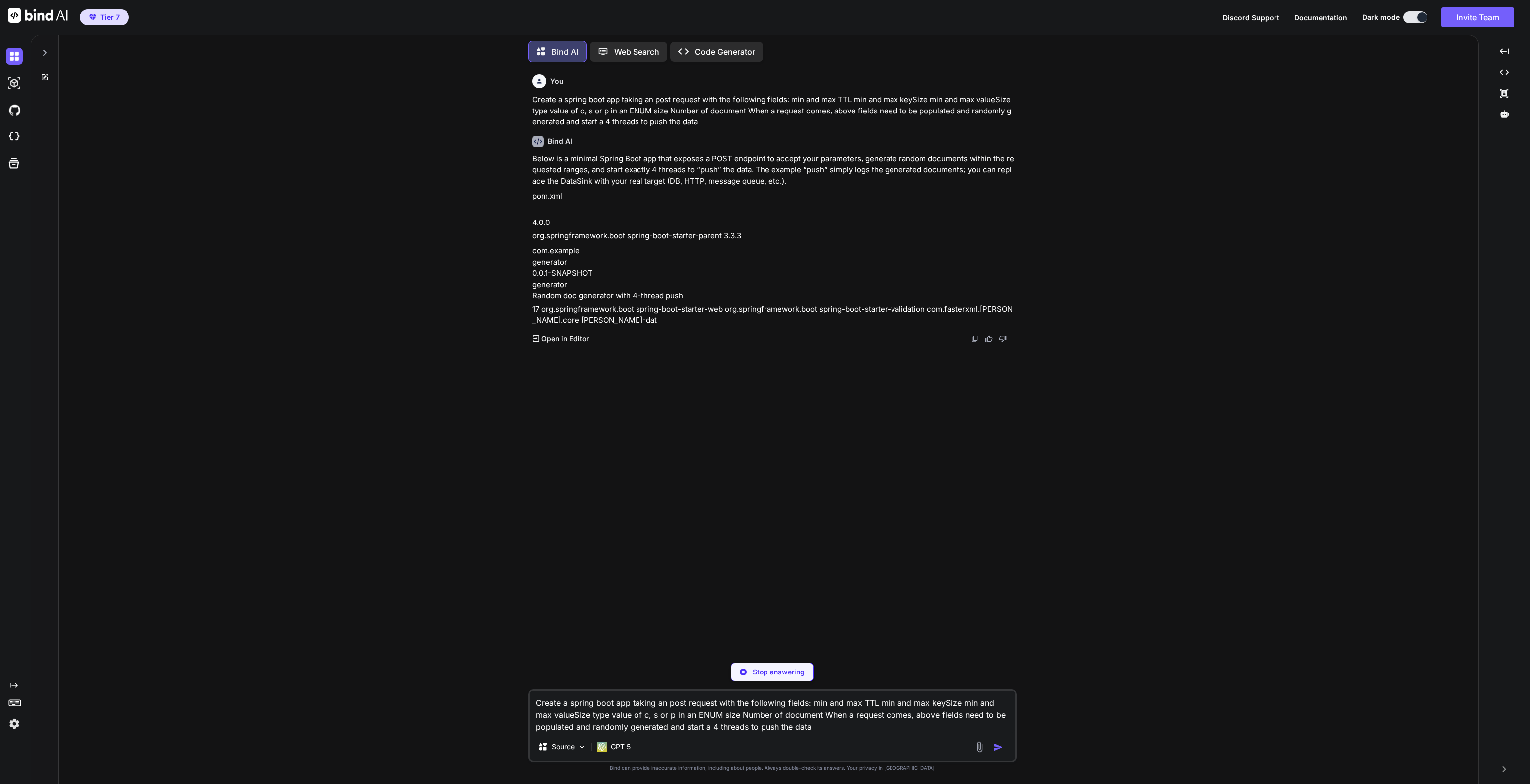
click at [572, 340] on p "Open in Editor" at bounding box center [565, 339] width 47 height 10
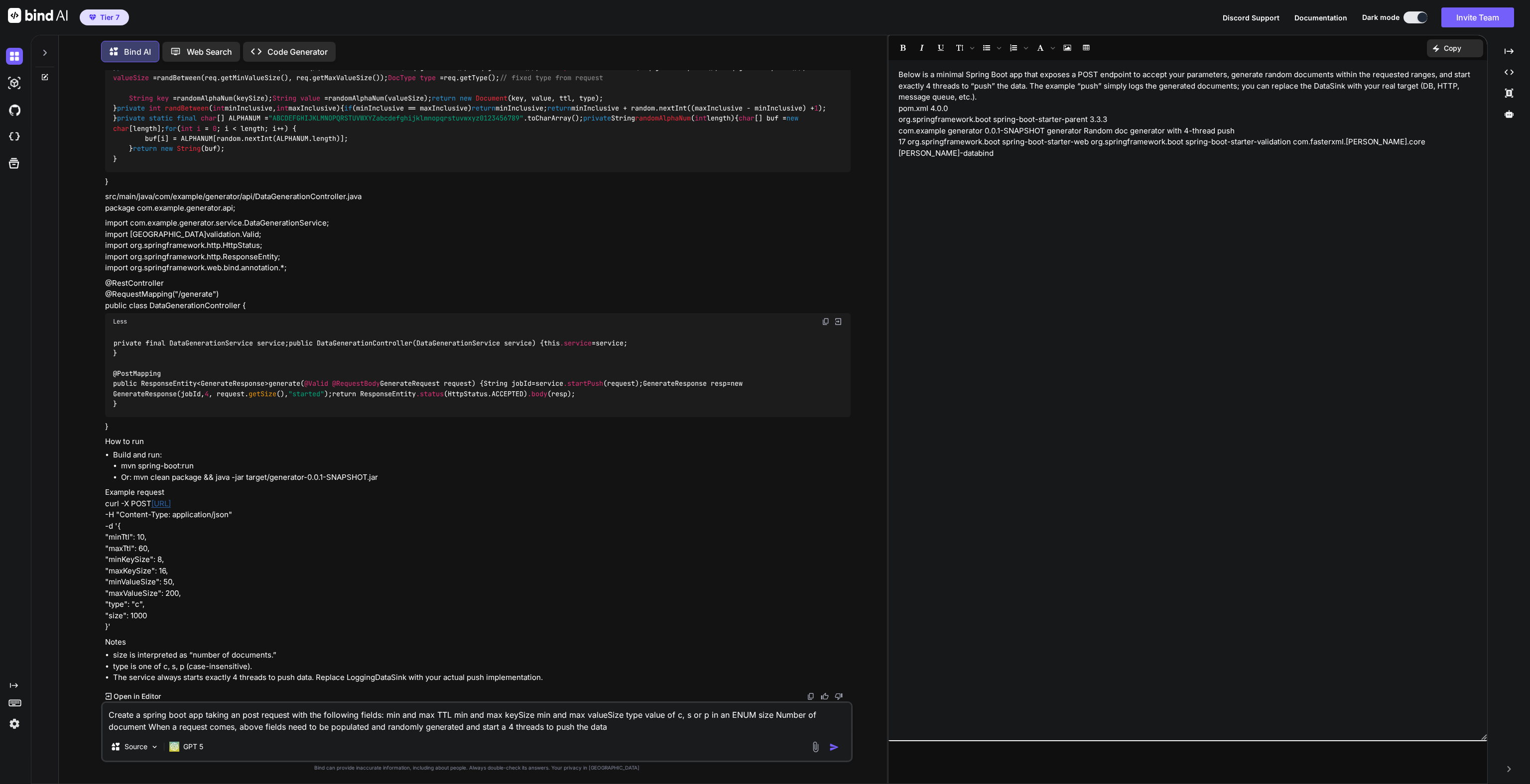
scroll to position [2989, 0]
drag, startPoint x: 234, startPoint y: 346, endPoint x: 327, endPoint y: 339, distance: 93.3
click at [327, 339] on code "private final DataGenerationService service ; public DataGenerationController (…" at bounding box center [430, 373] width 633 height 71
click at [14, 680] on div "Created with Pixso." at bounding box center [13, 387] width 27 height 689
click at [14, 685] on icon at bounding box center [14, 686] width 8 height 5
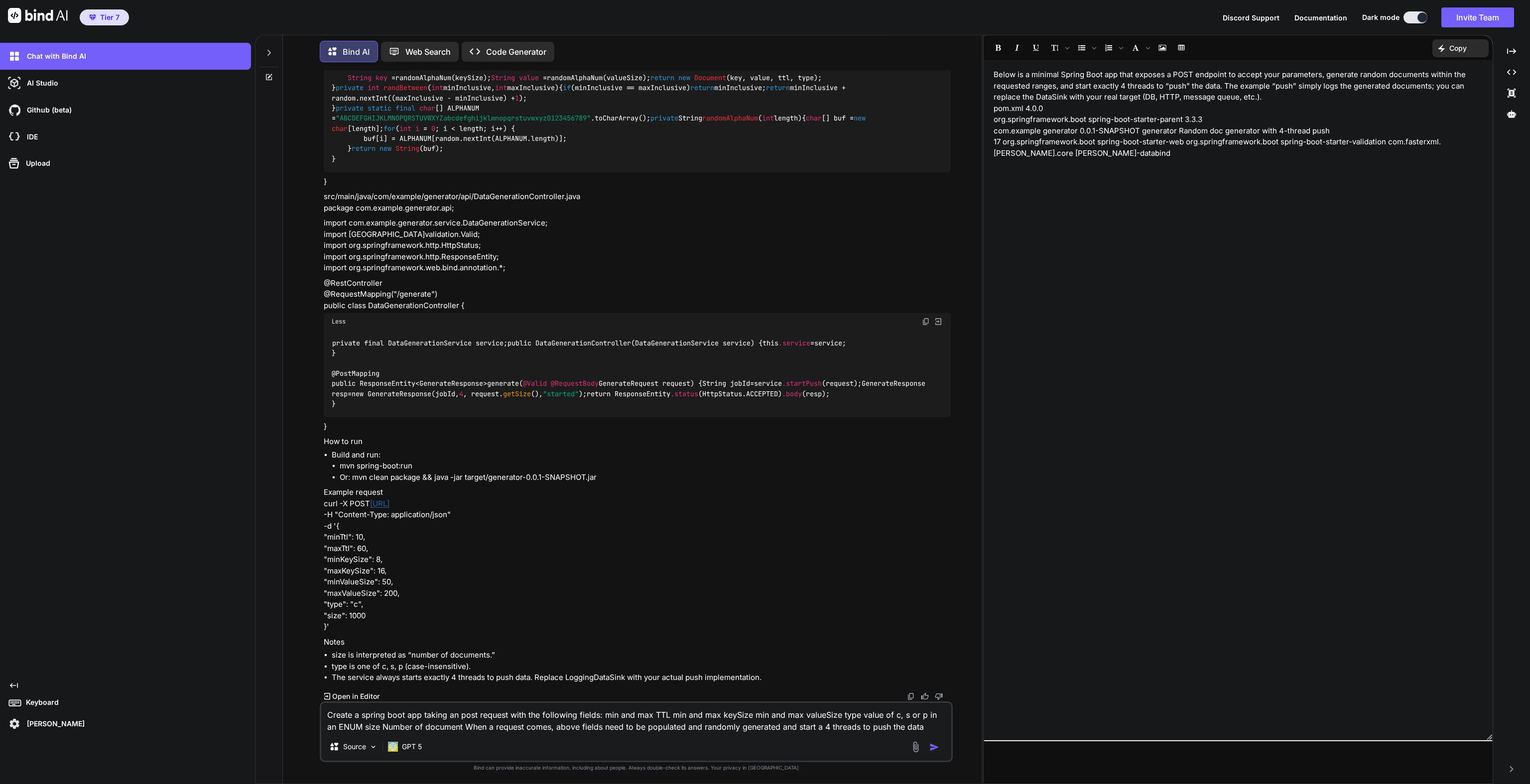
click at [34, 722] on p "[PERSON_NAME]" at bounding box center [53, 724] width 62 height 10
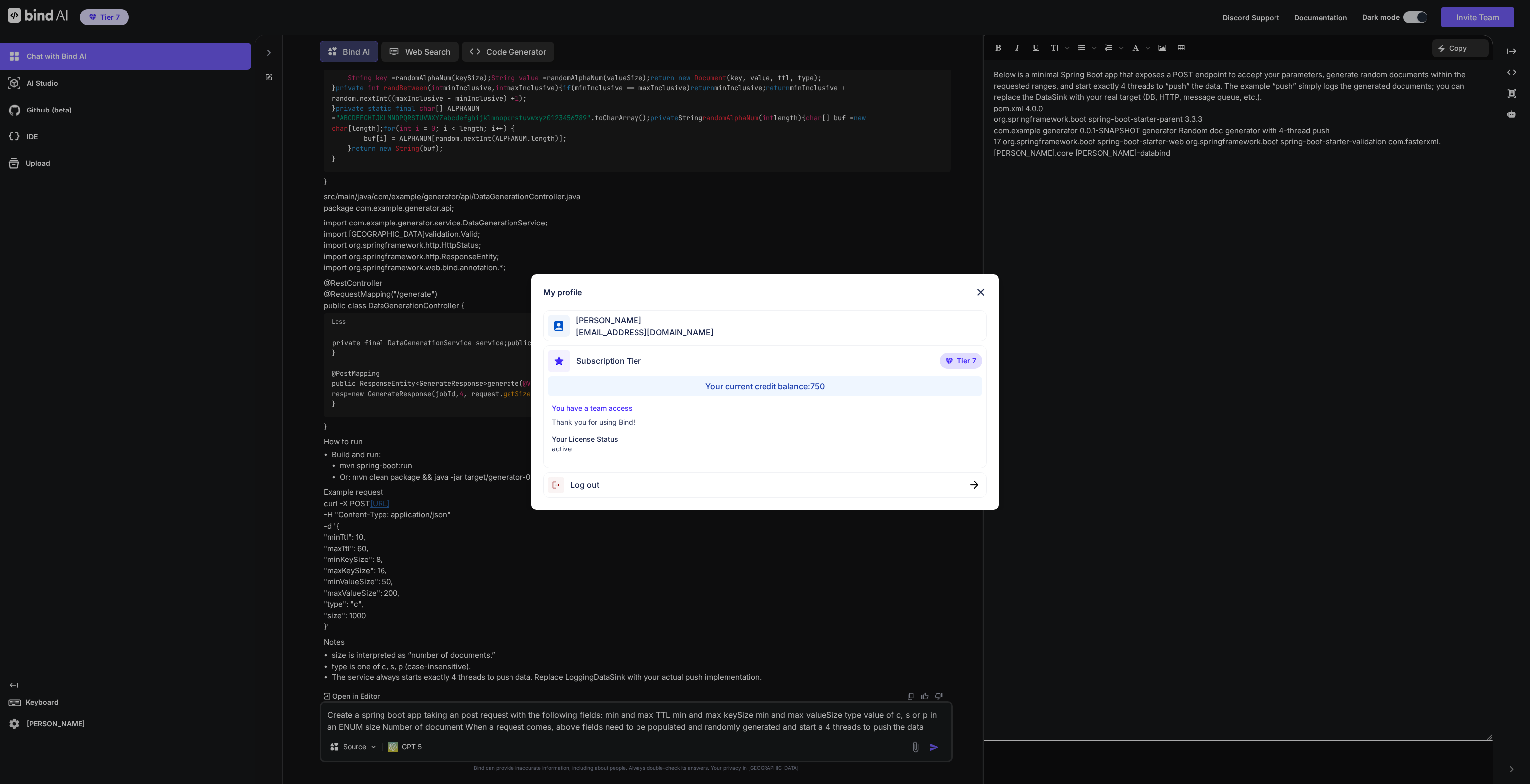
click at [567, 491] on img at bounding box center [558, 485] width 22 height 16
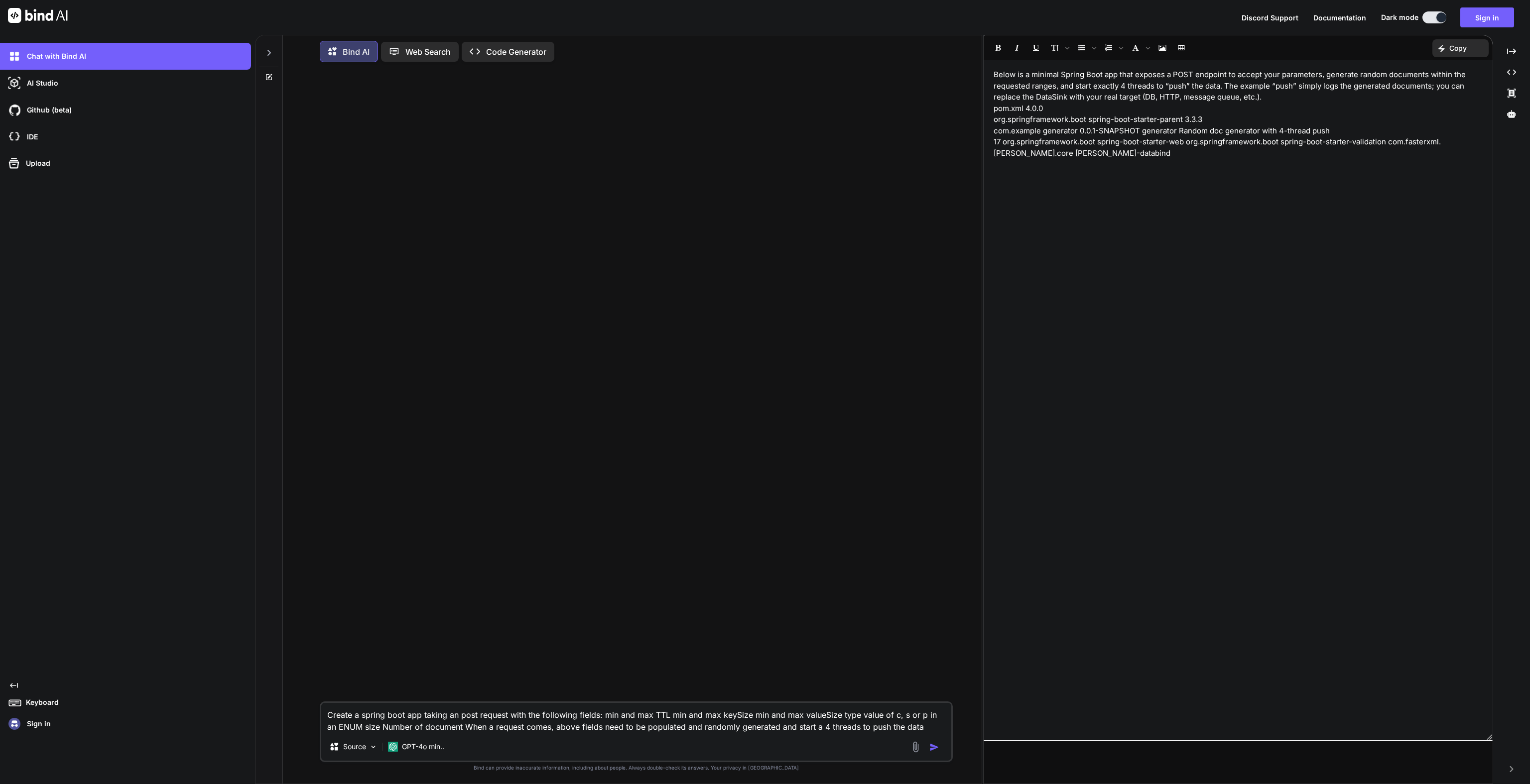
scroll to position [0, 0]
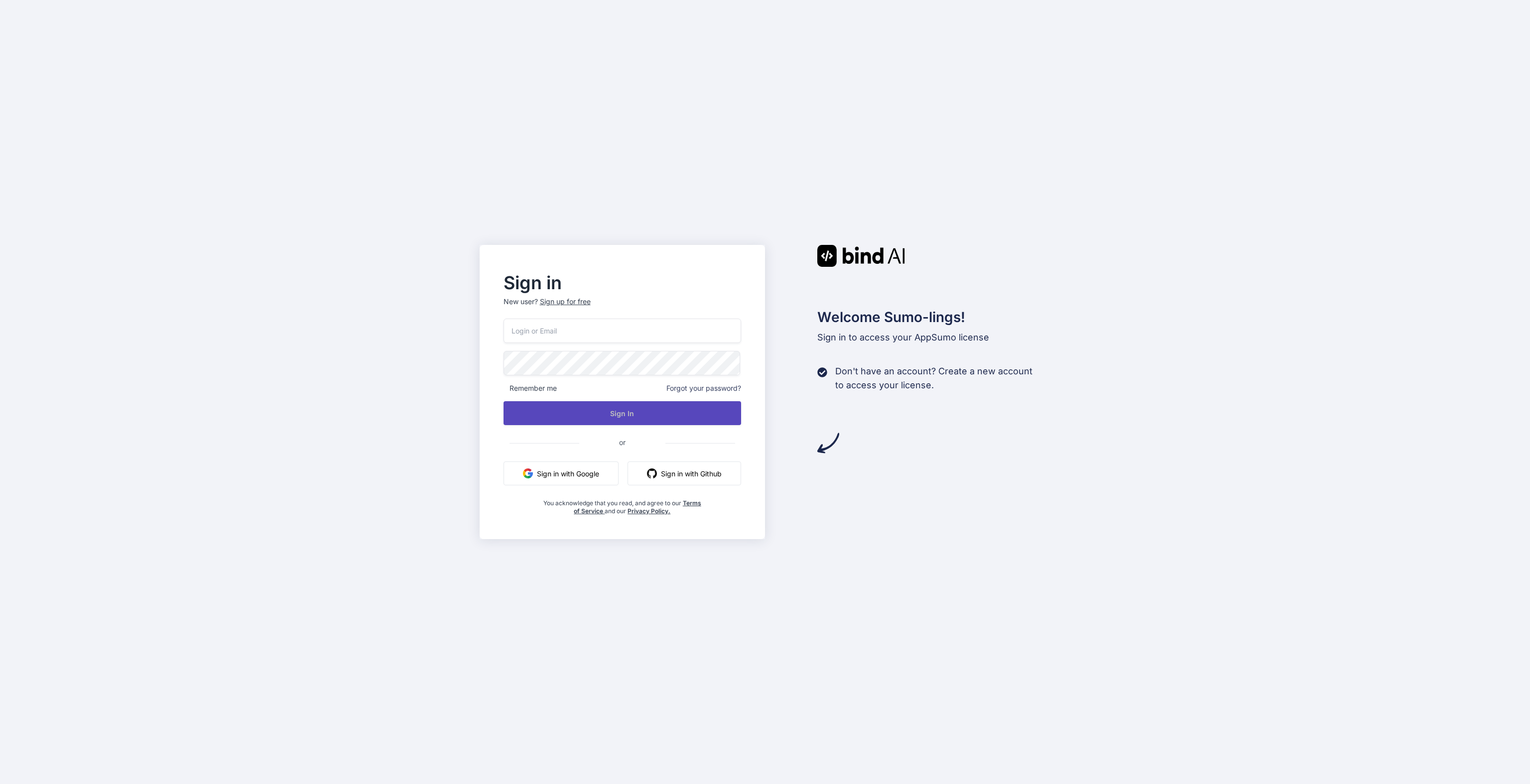
type input "[EMAIL_ADDRESS][DOMAIN_NAME]"
click at [685, 406] on button "Sign In" at bounding box center [622, 413] width 238 height 24
click at [664, 411] on button "Sign In" at bounding box center [622, 413] width 238 height 24
